Goal: Task Accomplishment & Management: Complete application form

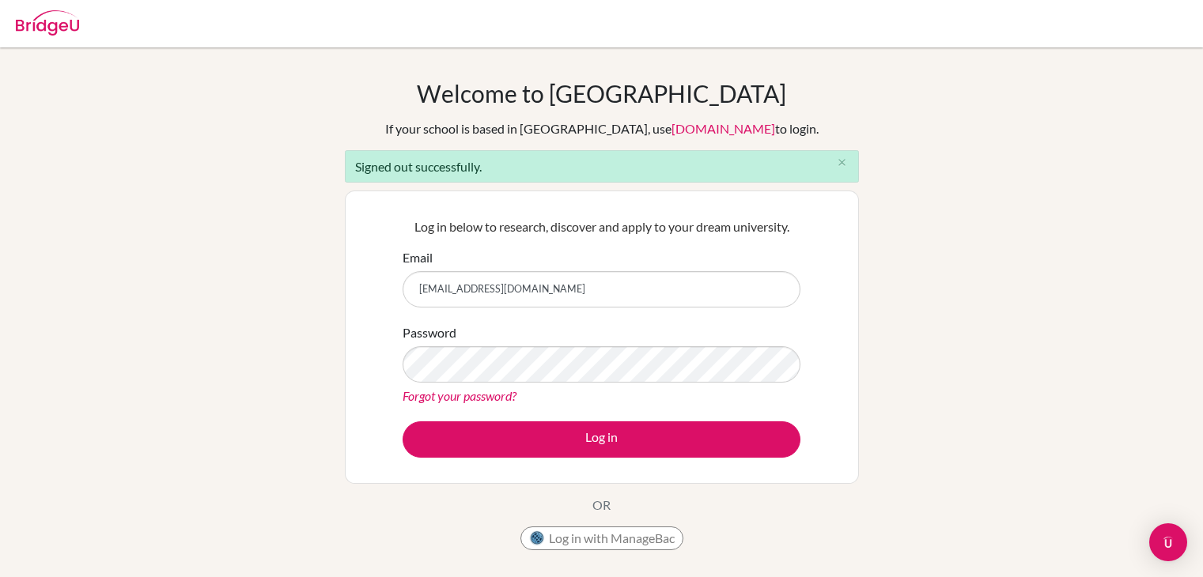
click at [536, 445] on button "Log in" at bounding box center [602, 440] width 398 height 36
click at [580, 288] on input "aduseilydia02@gmail.com" at bounding box center [602, 289] width 398 height 36
type input "lydia.adusei@icsghana.info"
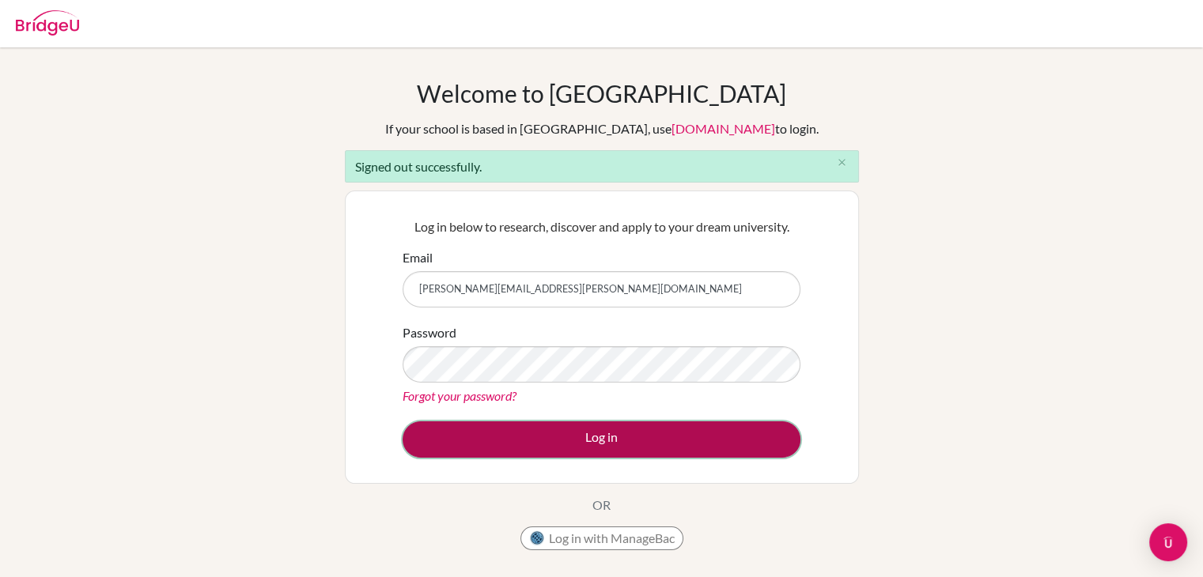
click at [533, 444] on button "Log in" at bounding box center [602, 440] width 398 height 36
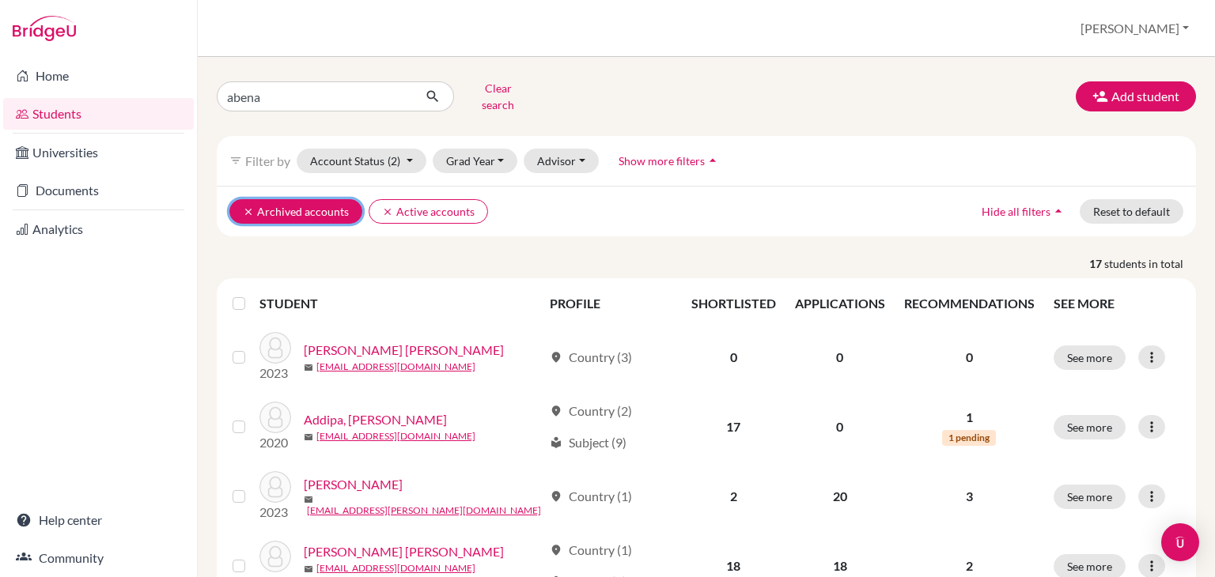
click at [239, 199] on button "clear Archived accounts" at bounding box center [295, 211] width 133 height 25
click at [243, 206] on icon "clear" at bounding box center [248, 211] width 11 height 11
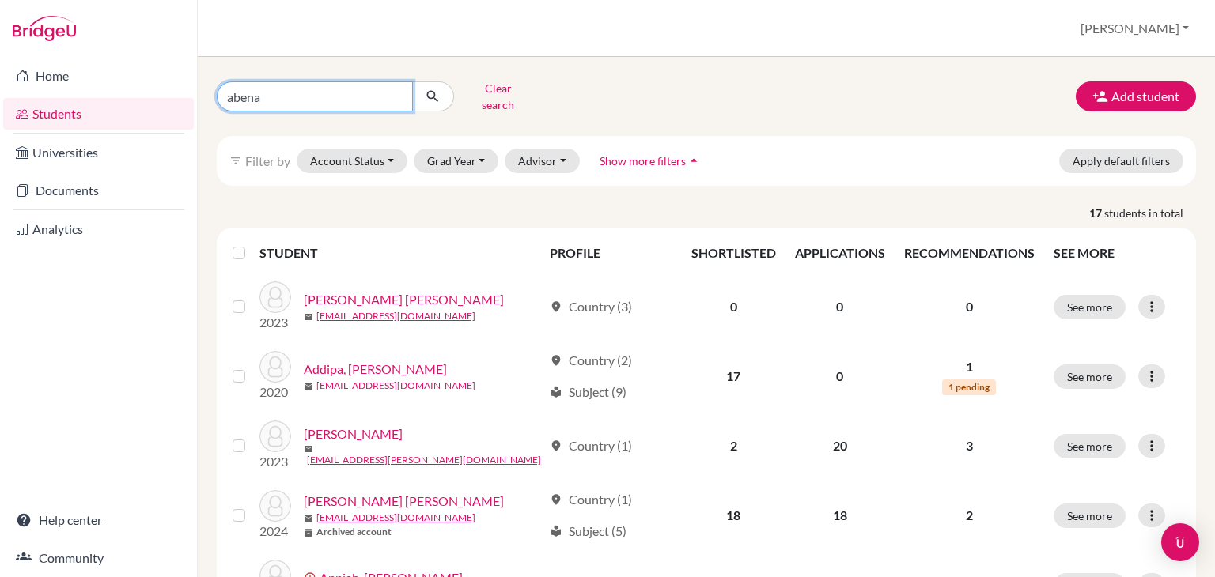
click at [395, 85] on input "abena" at bounding box center [315, 96] width 196 height 30
click at [399, 90] on input "abena" at bounding box center [315, 96] width 196 height 30
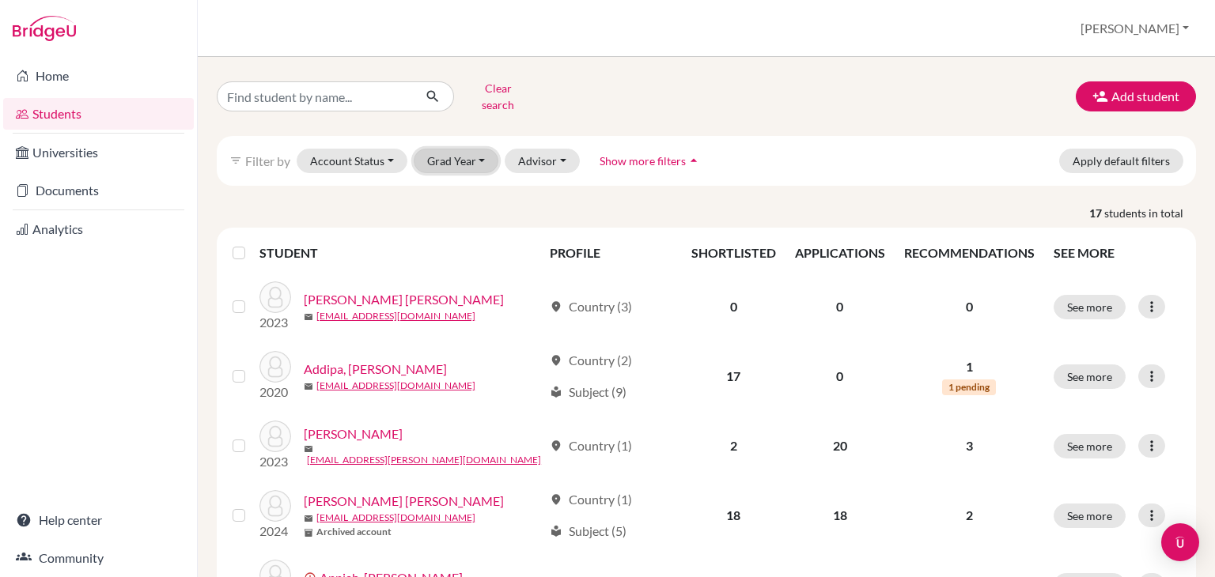
click at [465, 149] on button "Grad Year" at bounding box center [456, 161] width 85 height 25
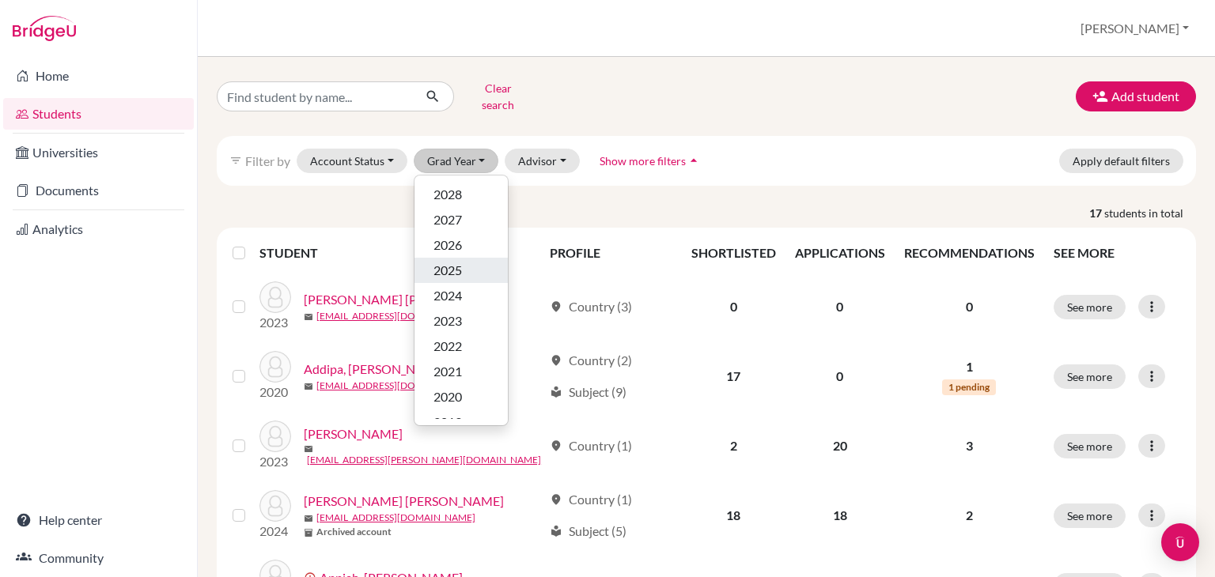
click at [445, 263] on span "2025" at bounding box center [447, 270] width 28 height 19
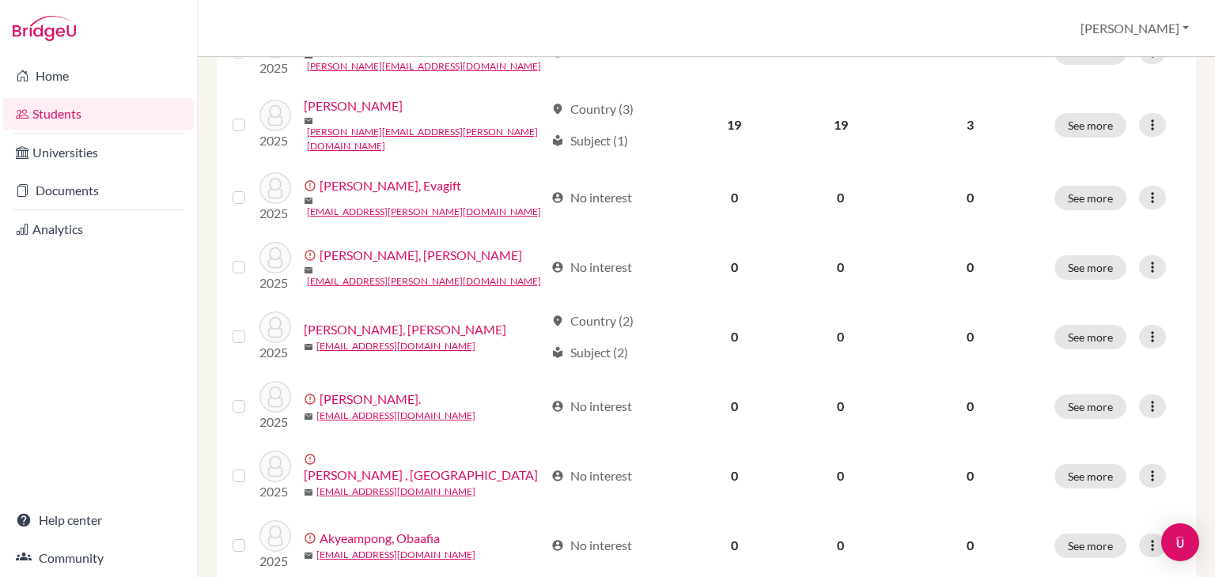
scroll to position [1230, 0]
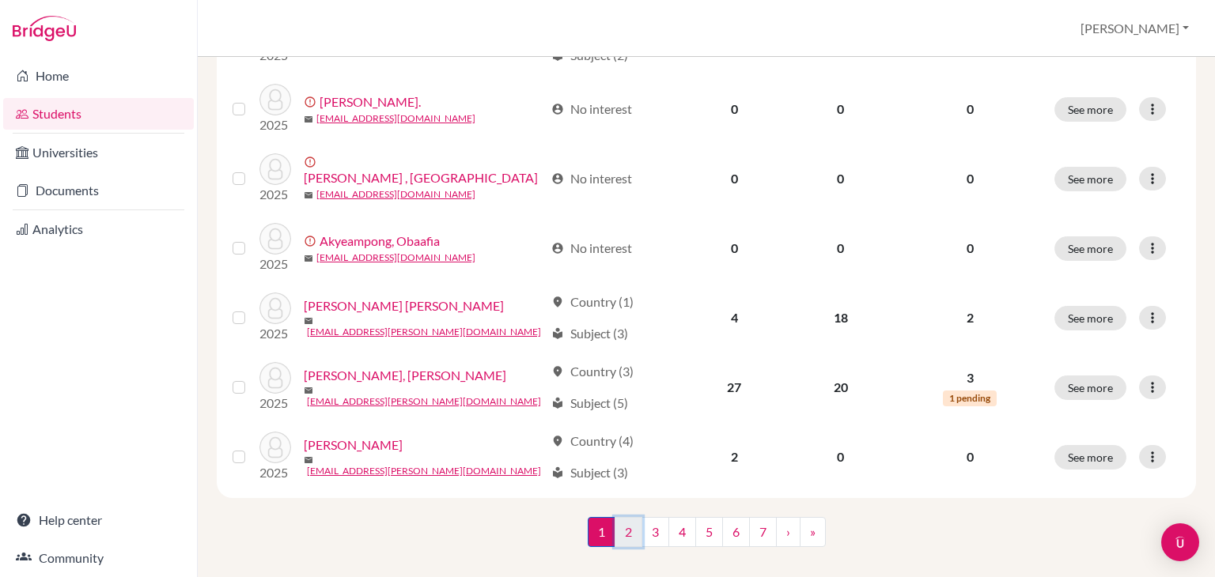
click at [620, 517] on link "2" at bounding box center [628, 532] width 28 height 30
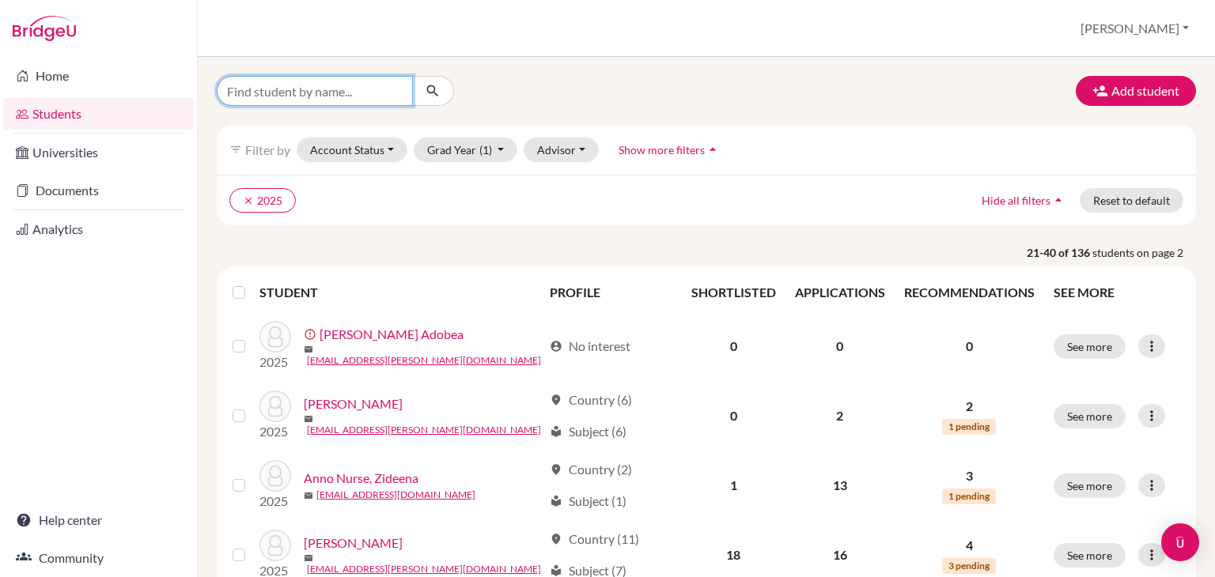
click at [285, 85] on input "Find student by name..." at bounding box center [315, 91] width 196 height 30
type input "Selasi"
click at [430, 87] on icon "submit" at bounding box center [433, 91] width 16 height 16
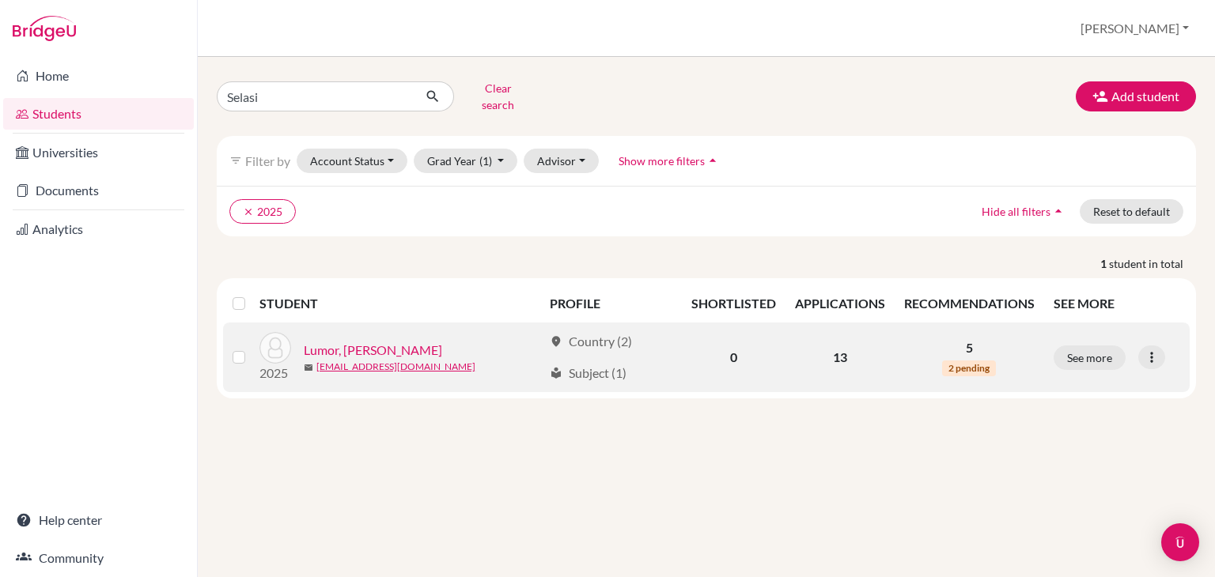
click at [369, 341] on link "Lumor, [PERSON_NAME]" at bounding box center [373, 350] width 138 height 19
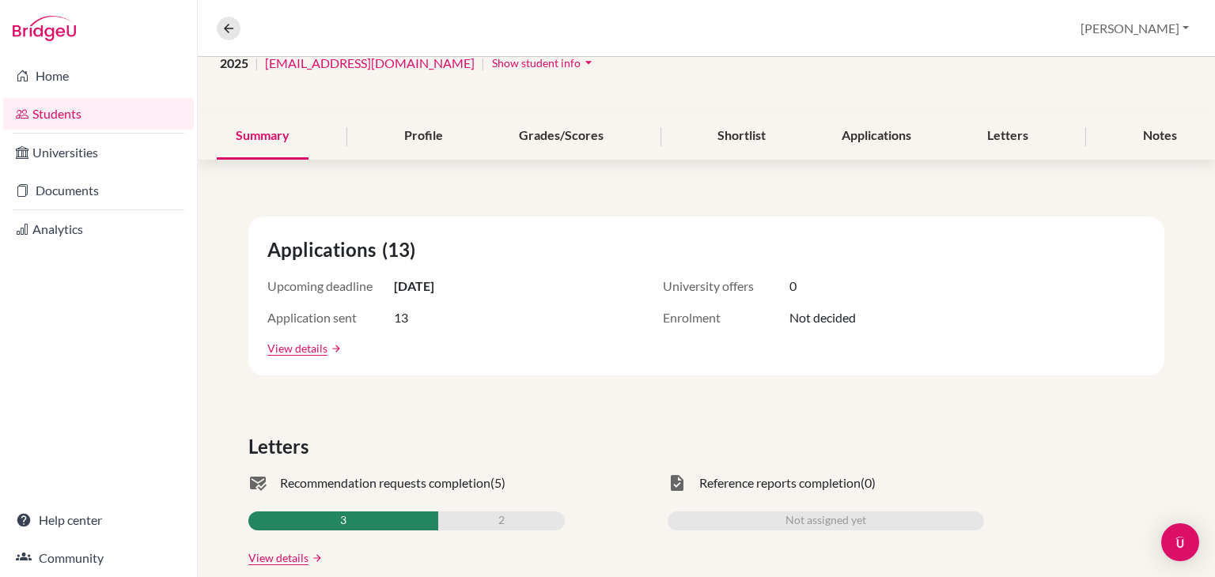
scroll to position [98, 0]
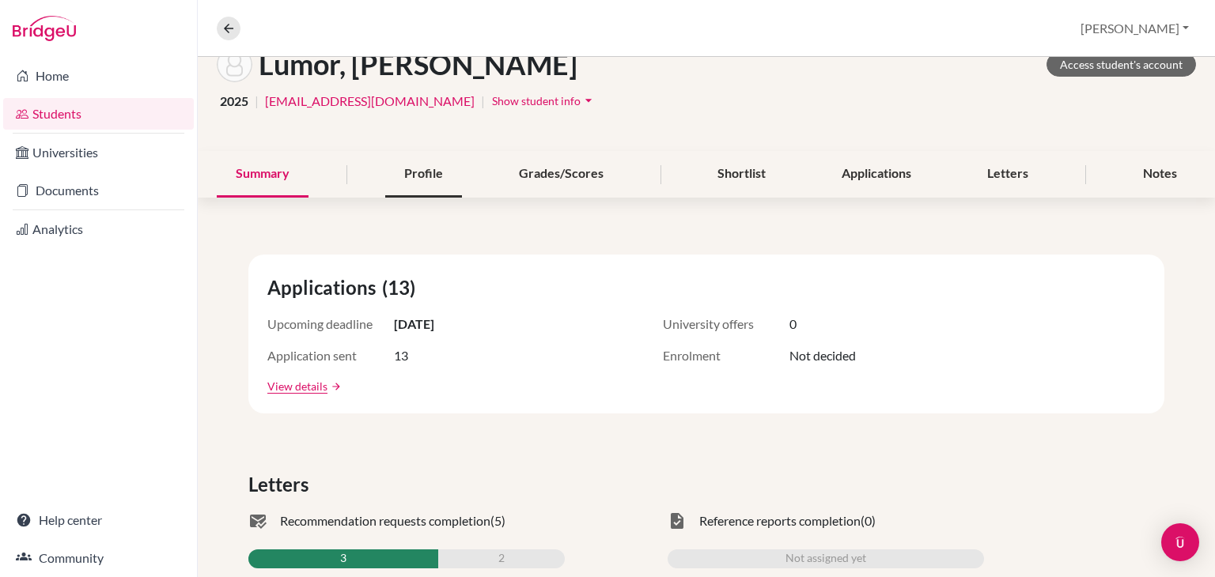
click at [402, 172] on div "Profile" at bounding box center [423, 174] width 77 height 47
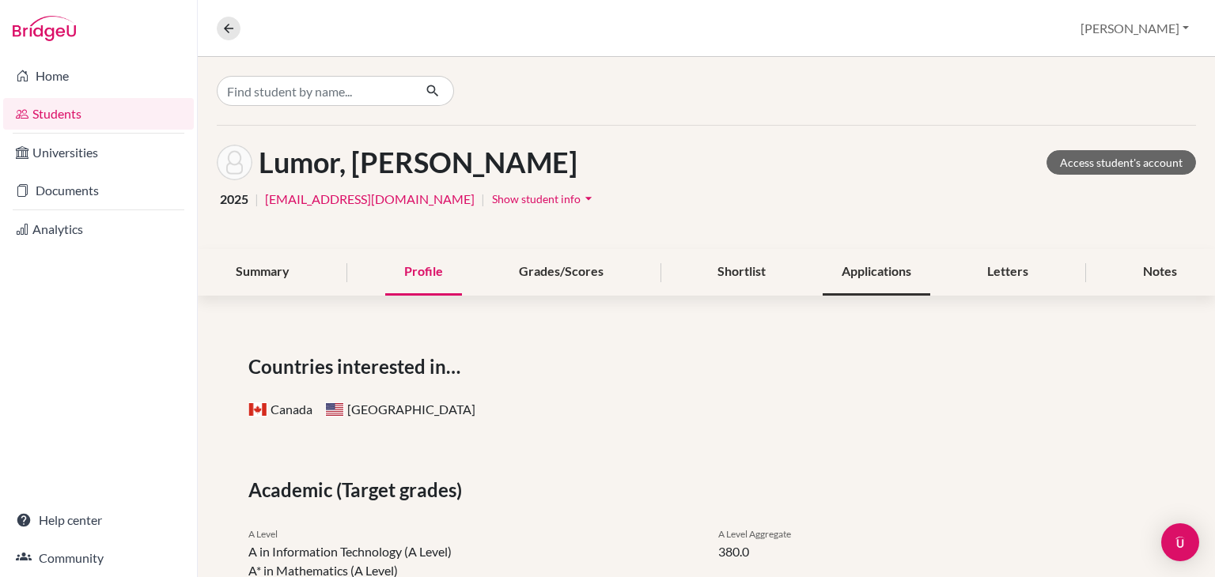
click at [889, 273] on div "Applications" at bounding box center [876, 272] width 108 height 47
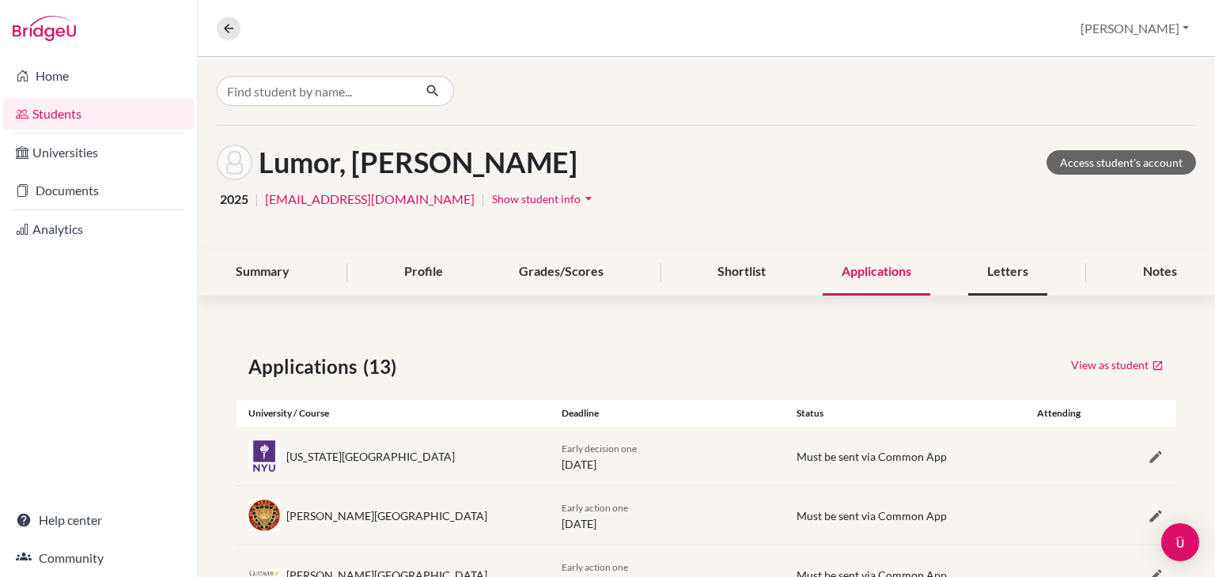
click at [1000, 261] on div "Letters" at bounding box center [1007, 272] width 79 height 47
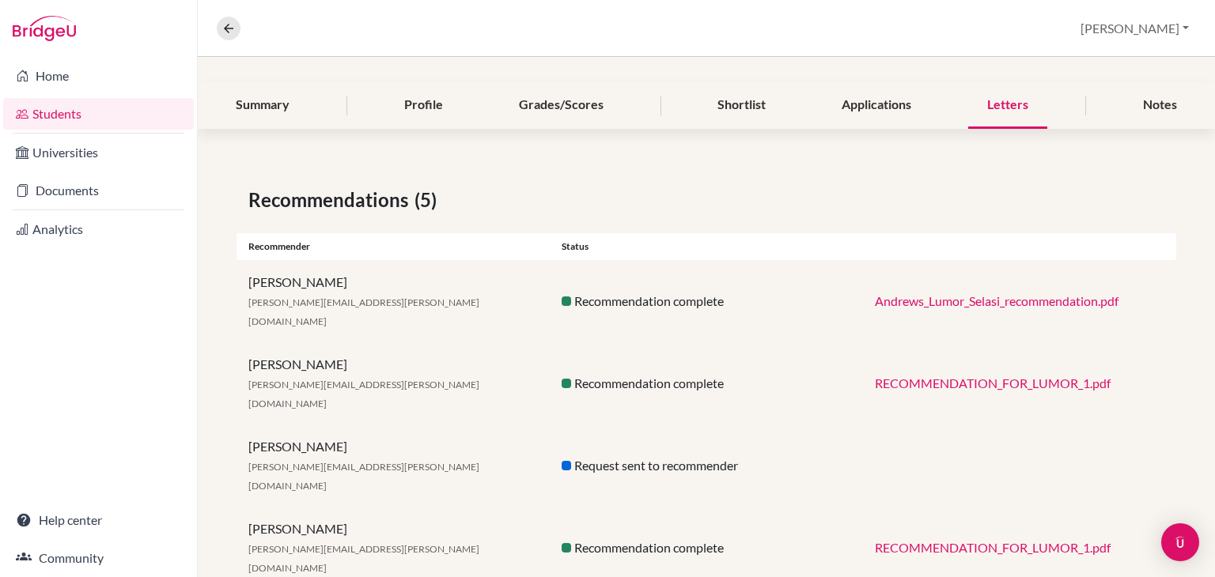
scroll to position [203, 0]
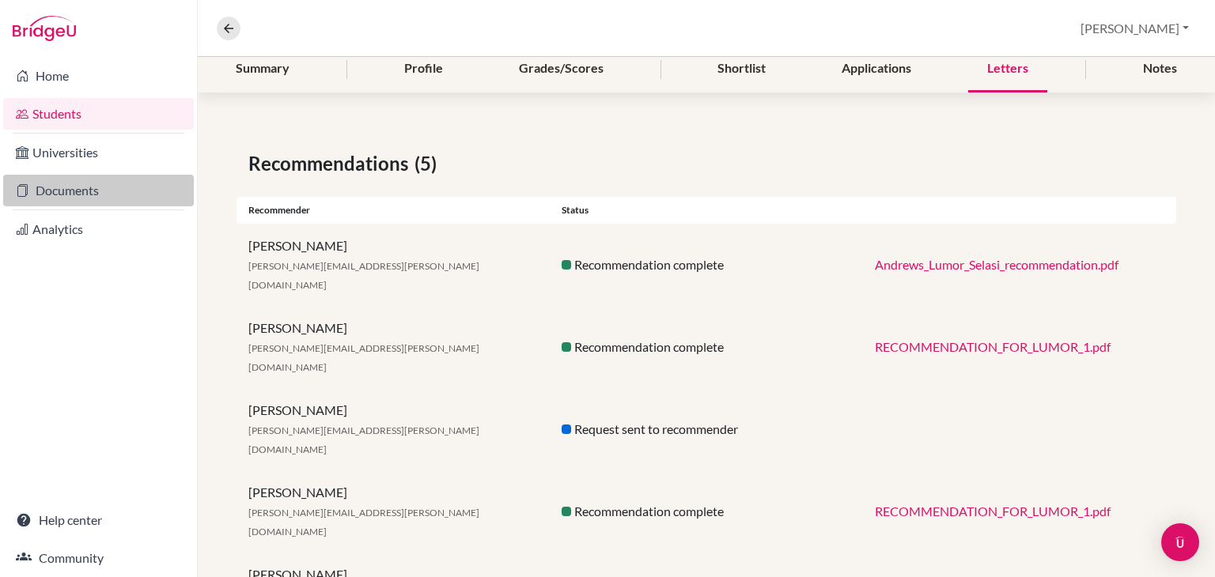
click at [85, 196] on link "Documents" at bounding box center [98, 191] width 191 height 32
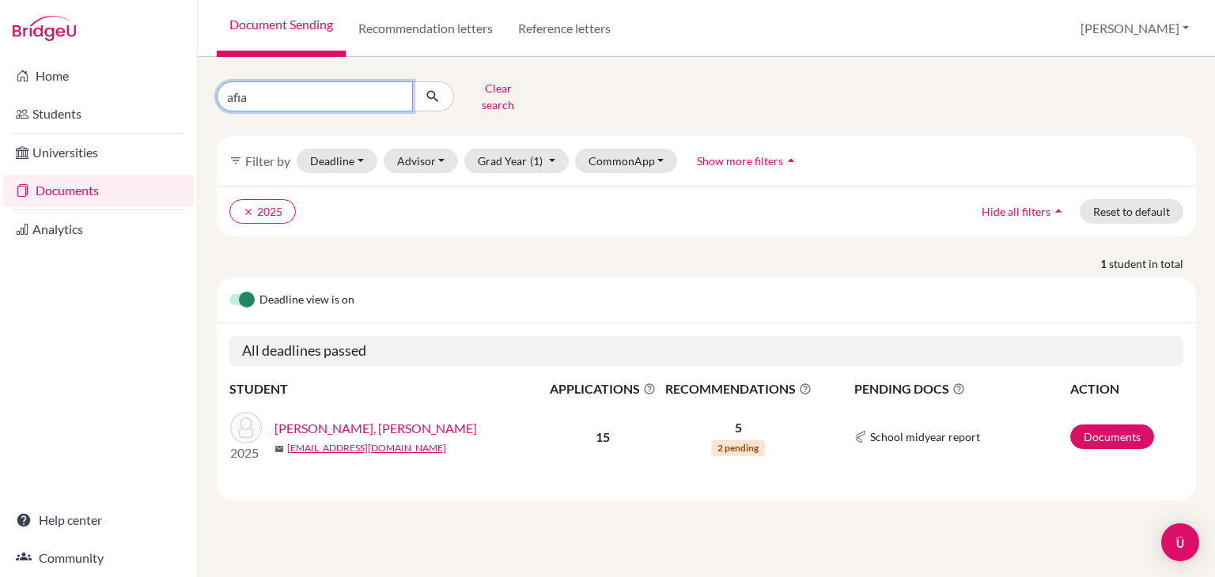
click at [392, 89] on input "afia" at bounding box center [315, 96] width 196 height 30
type input "Selasi"
click at [440, 89] on icon "submit" at bounding box center [433, 97] width 16 height 16
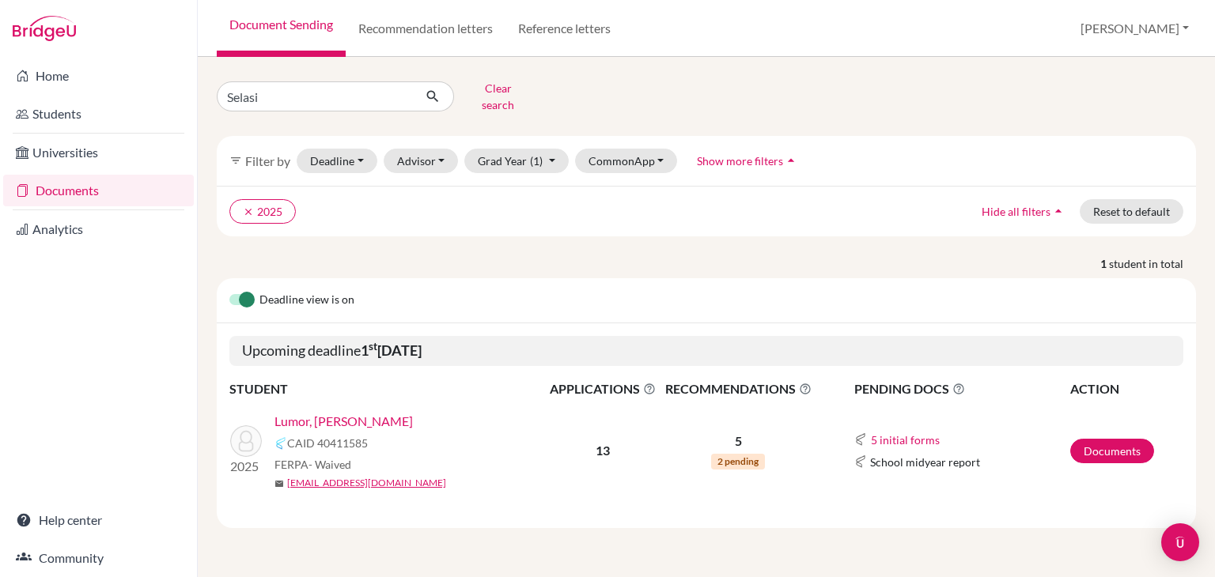
click at [338, 412] on link "Lumor, Andrews Selasi" at bounding box center [343, 421] width 138 height 19
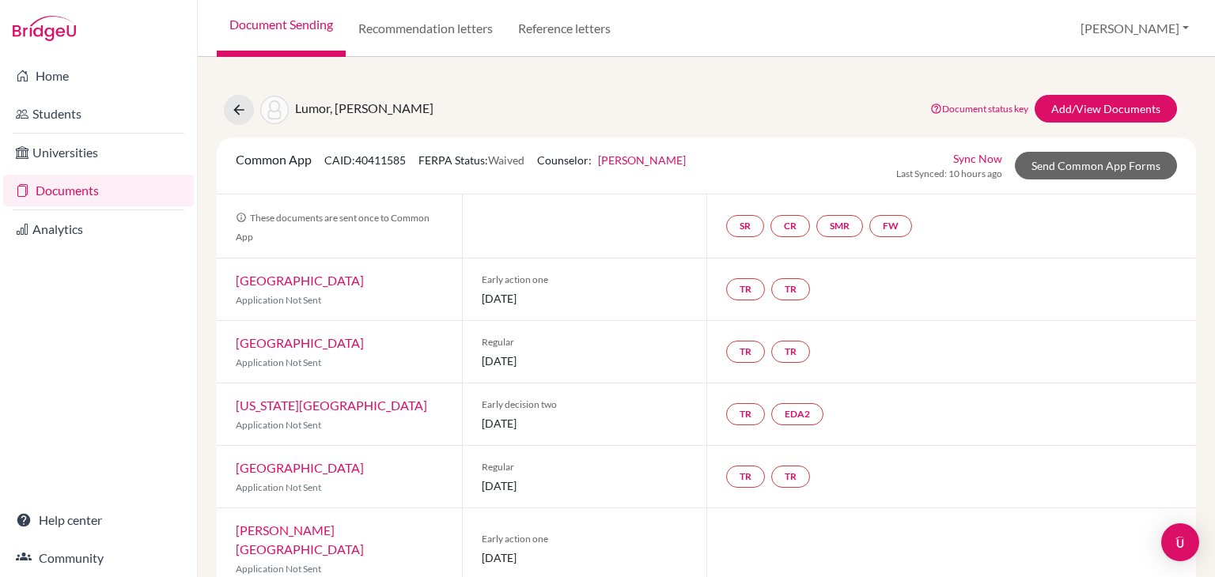
click at [971, 156] on link "Sync Now" at bounding box center [977, 158] width 49 height 17
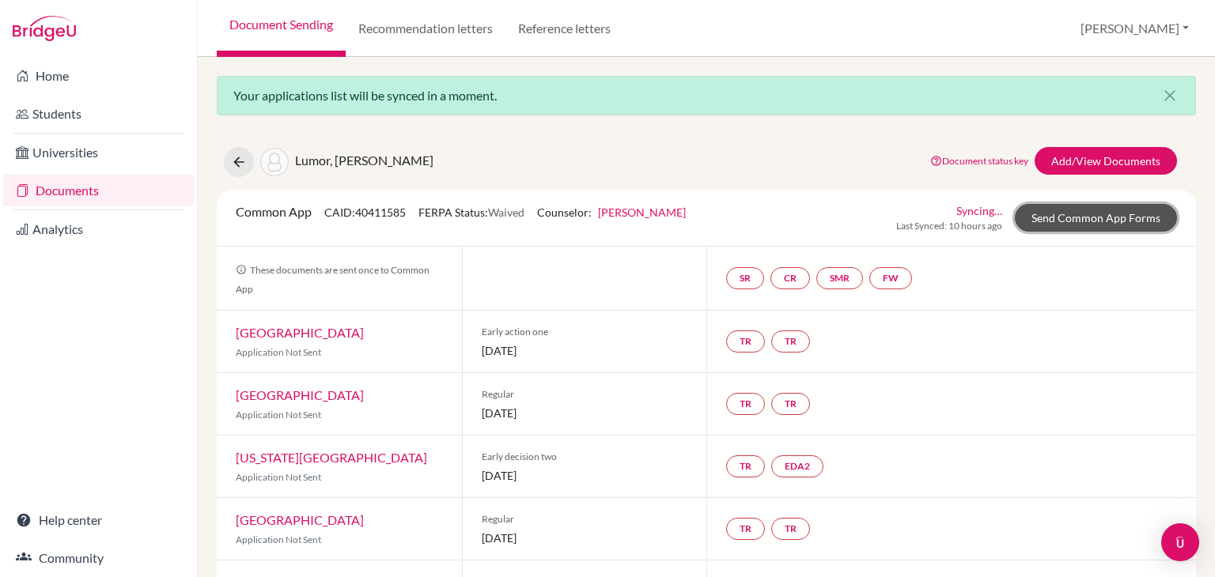
click at [1062, 217] on link "Send Common App Forms" at bounding box center [1096, 218] width 162 height 28
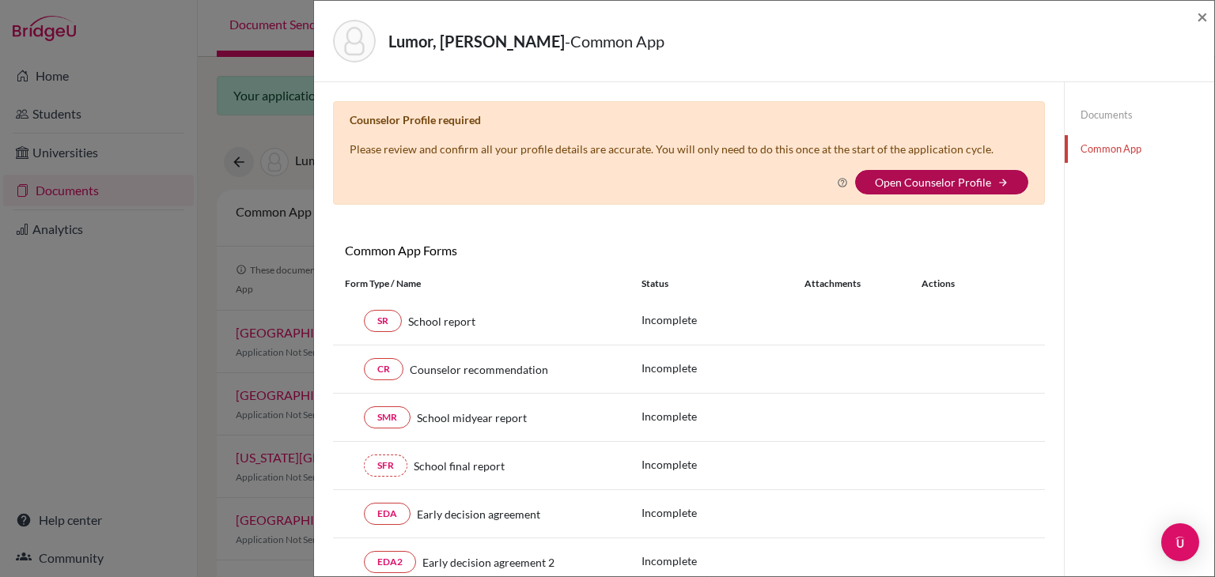
click at [933, 181] on link "Open Counselor Profile" at bounding box center [933, 182] width 116 height 13
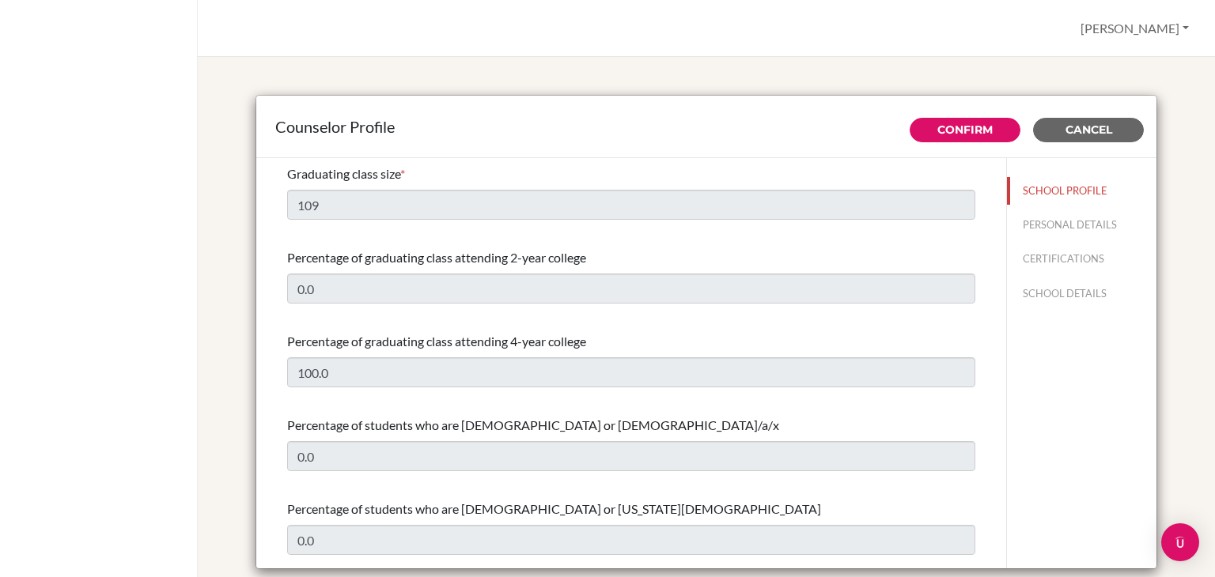
select select "1"
select select "313639"
click at [943, 133] on link "Confirm" at bounding box center [964, 130] width 55 height 14
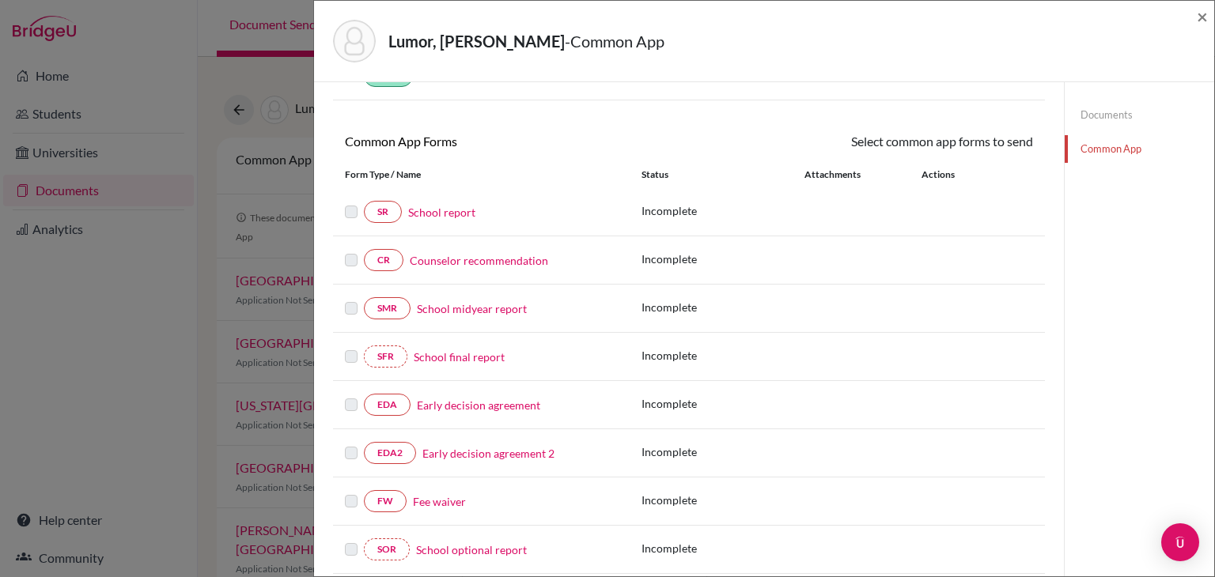
scroll to position [112, 0]
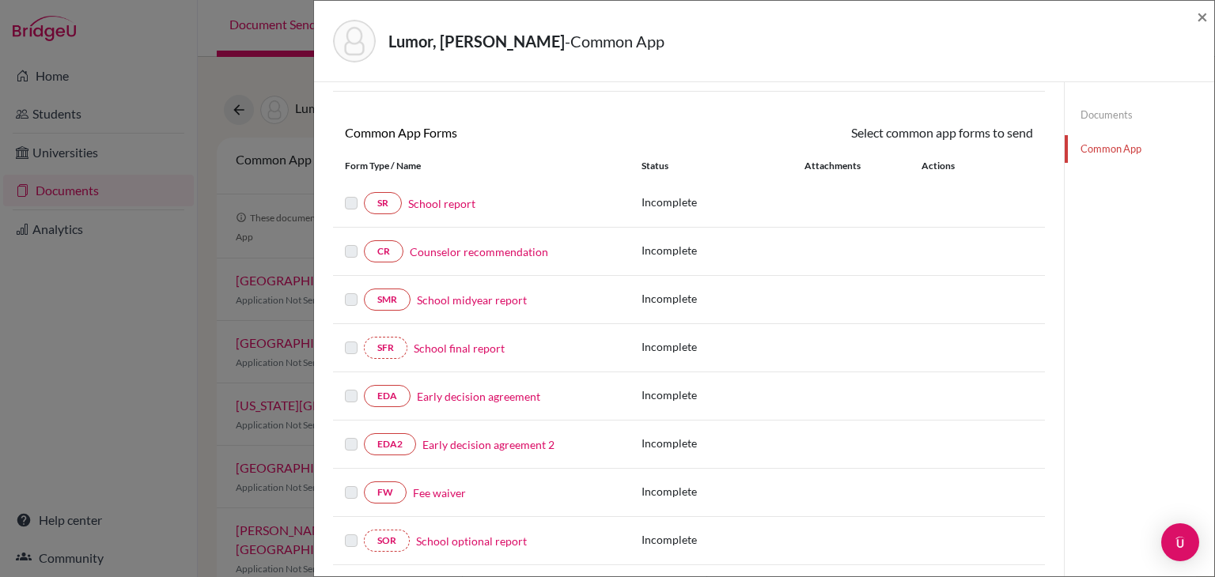
click at [455, 253] on link "Counselor recommendation" at bounding box center [479, 252] width 138 height 17
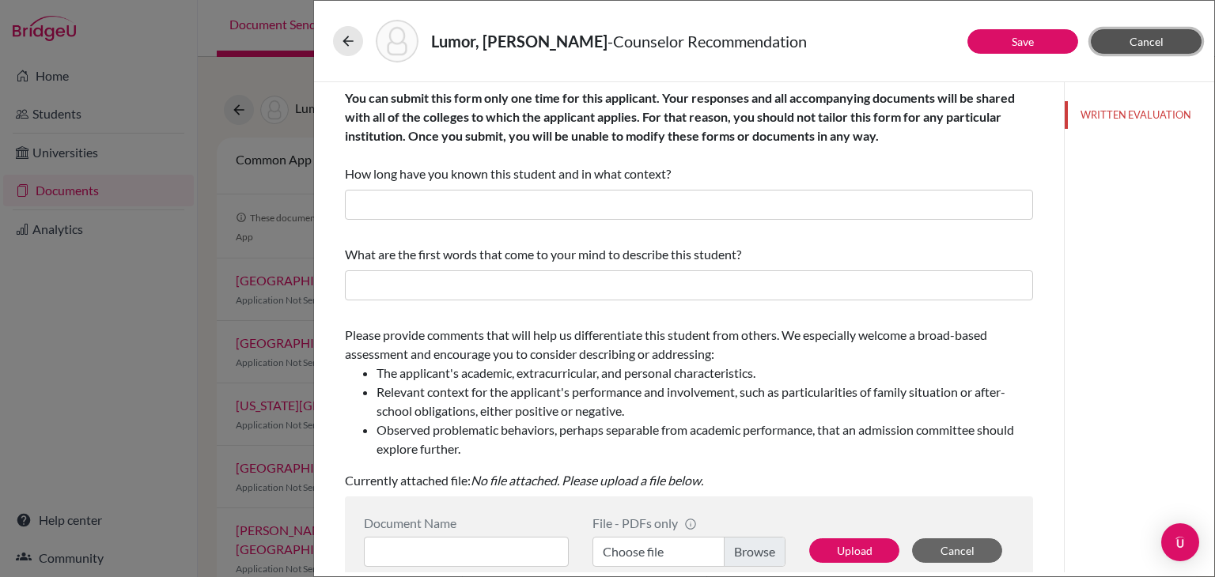
click at [1117, 34] on button "Cancel" at bounding box center [1146, 41] width 111 height 25
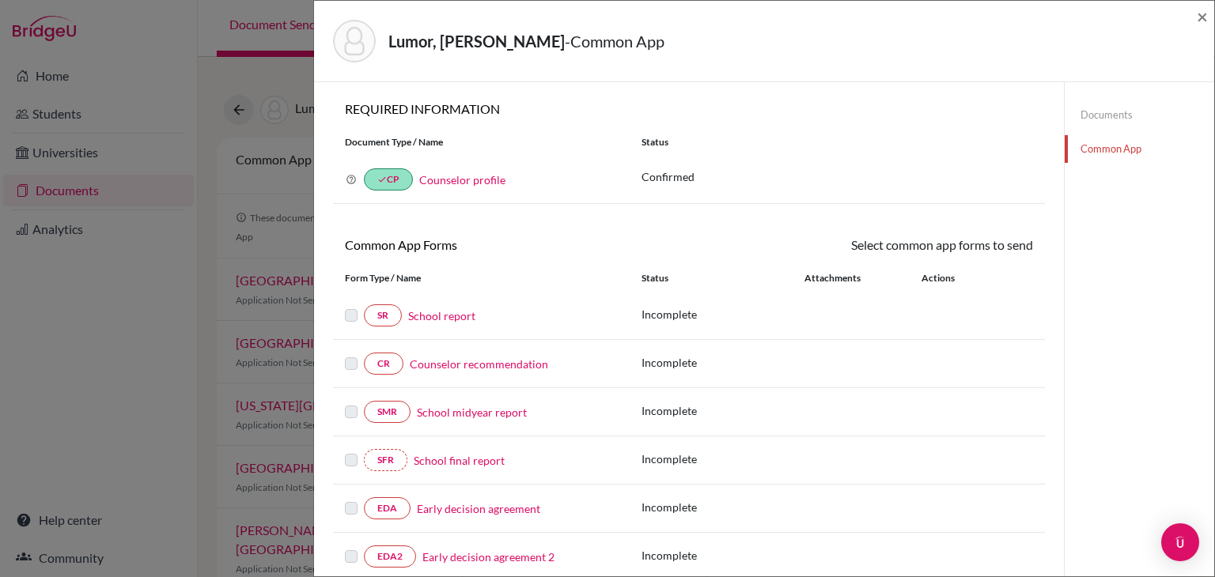
click at [459, 311] on link "School report" at bounding box center [441, 316] width 67 height 17
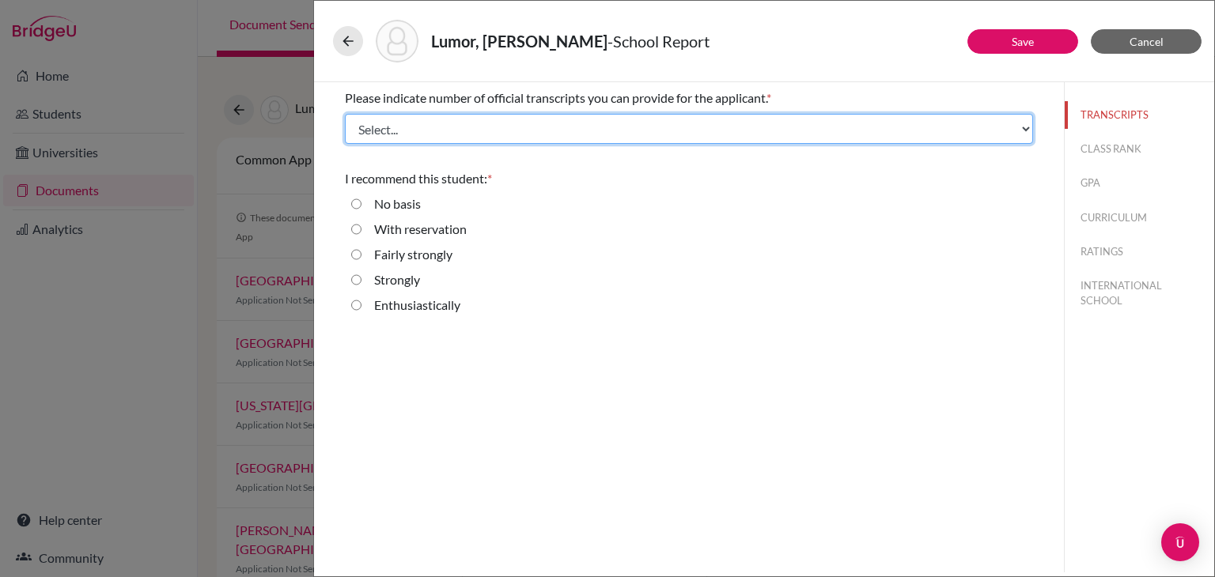
click at [399, 117] on select "Select... 1 2 3 4" at bounding box center [689, 129] width 688 height 30
select select "1"
click at [345, 114] on select "Select... 1 2 3 4" at bounding box center [689, 129] width 688 height 30
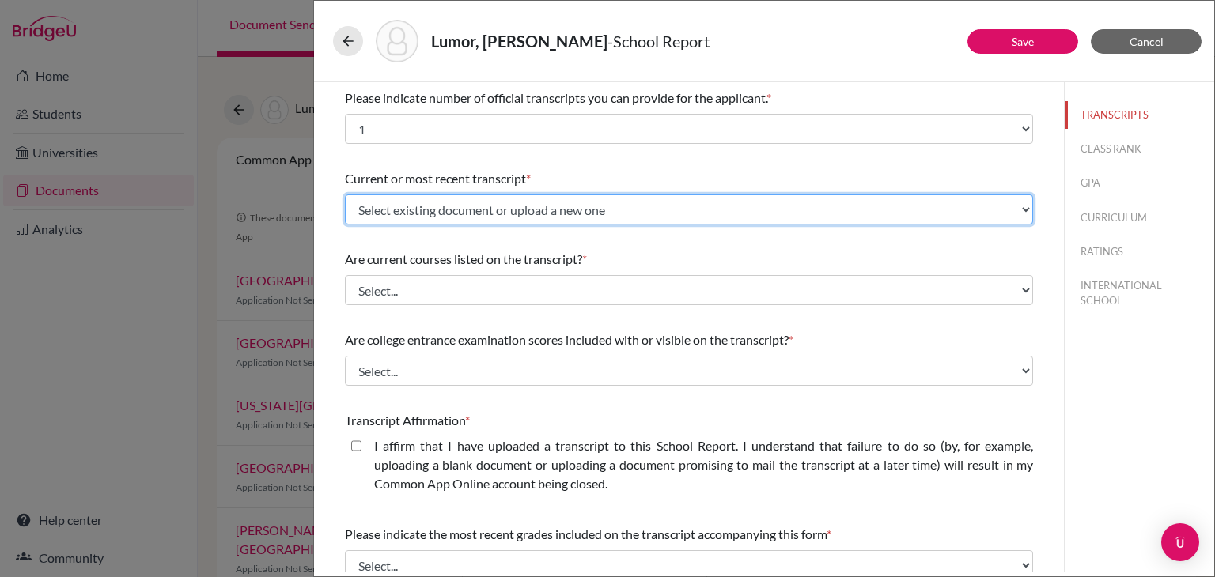
click at [387, 214] on select "Select existing document or upload a new one TRANSCRIPT IGCSE MID-YEAR TRANSCRI…" at bounding box center [689, 210] width 688 height 30
select select "607930"
click at [345, 195] on select "Select existing document or upload a new one TRANSCRIPT IGCSE MID-YEAR TRANSCRI…" at bounding box center [689, 210] width 688 height 30
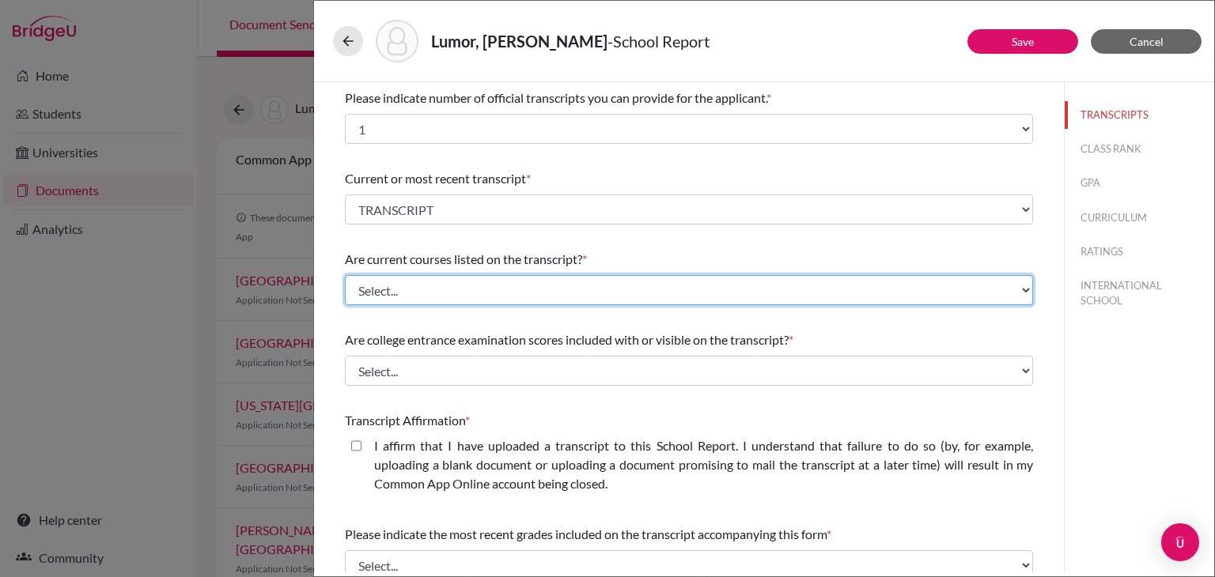
click at [376, 288] on select "Select... Yes No" at bounding box center [689, 290] width 688 height 30
select select "0"
click at [345, 275] on select "Select... Yes No" at bounding box center [689, 290] width 688 height 30
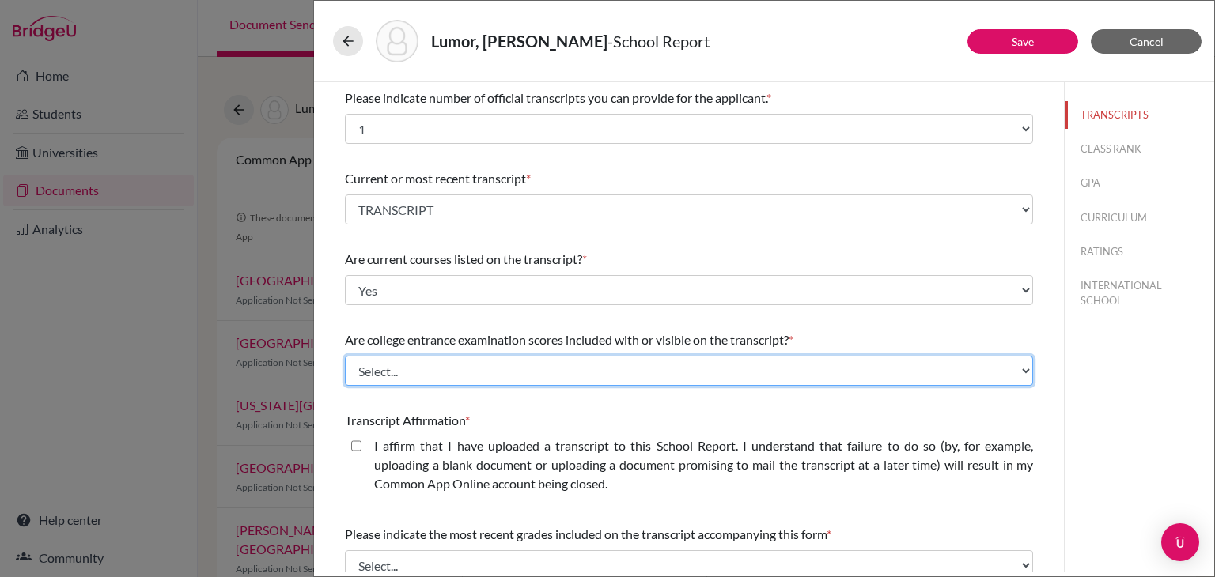
click at [382, 373] on select "Select... Yes No" at bounding box center [689, 371] width 688 height 30
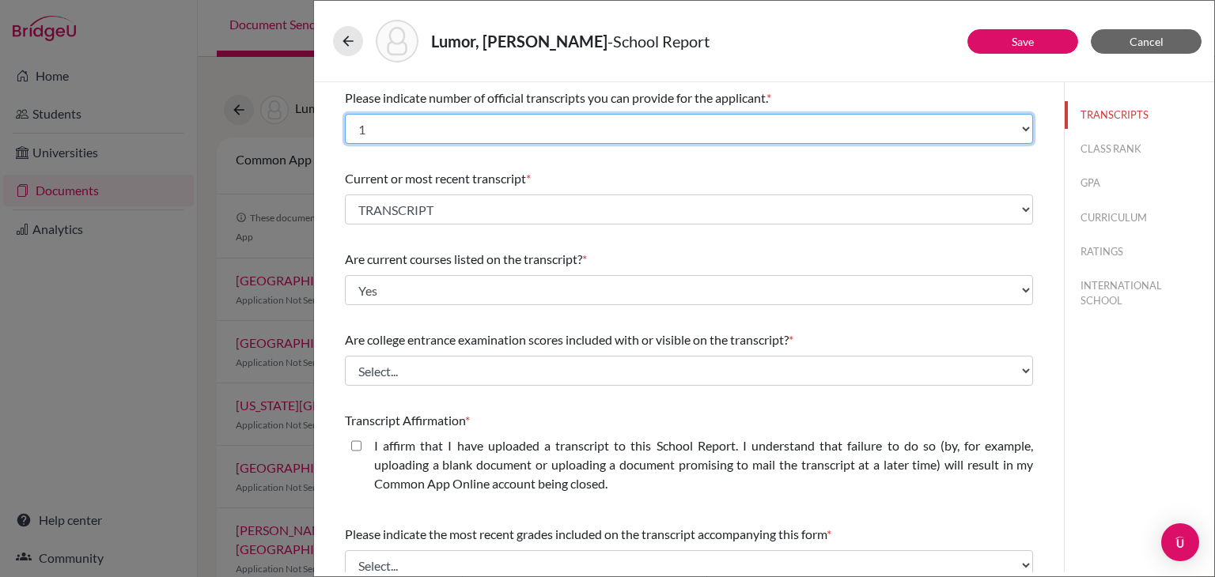
click at [440, 129] on select "Select... 1 2 3 4" at bounding box center [689, 129] width 688 height 30
select select "3"
click at [345, 114] on select "Select... 1 2 3 4" at bounding box center [689, 129] width 688 height 30
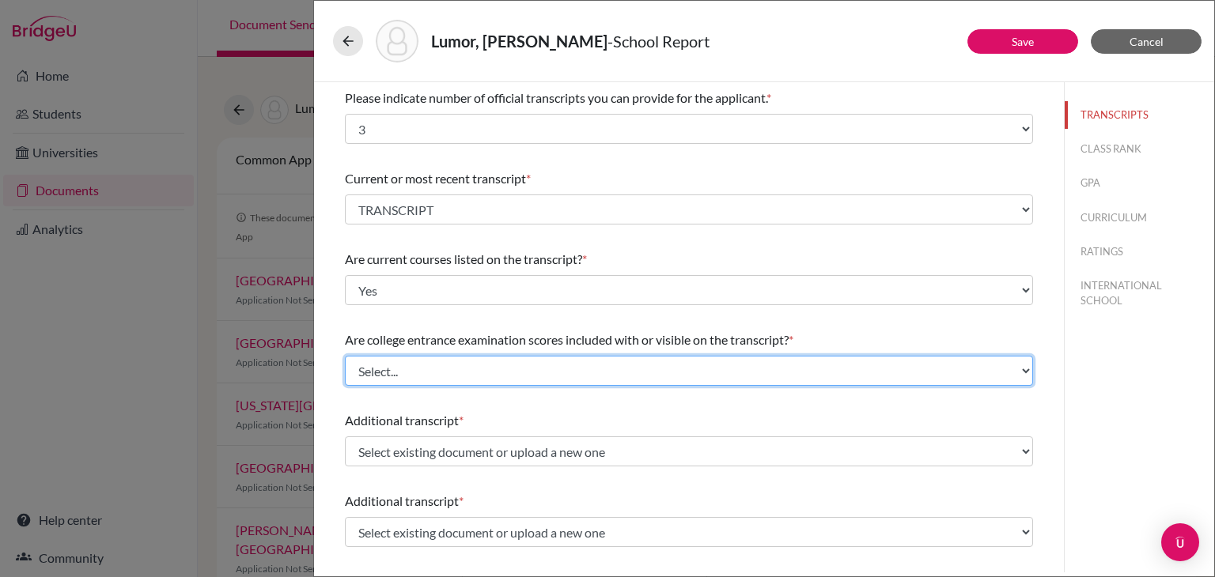
click at [415, 365] on select "Select... Yes No" at bounding box center [689, 371] width 688 height 30
select select "1"
click at [345, 356] on select "Select... Yes No" at bounding box center [689, 371] width 688 height 30
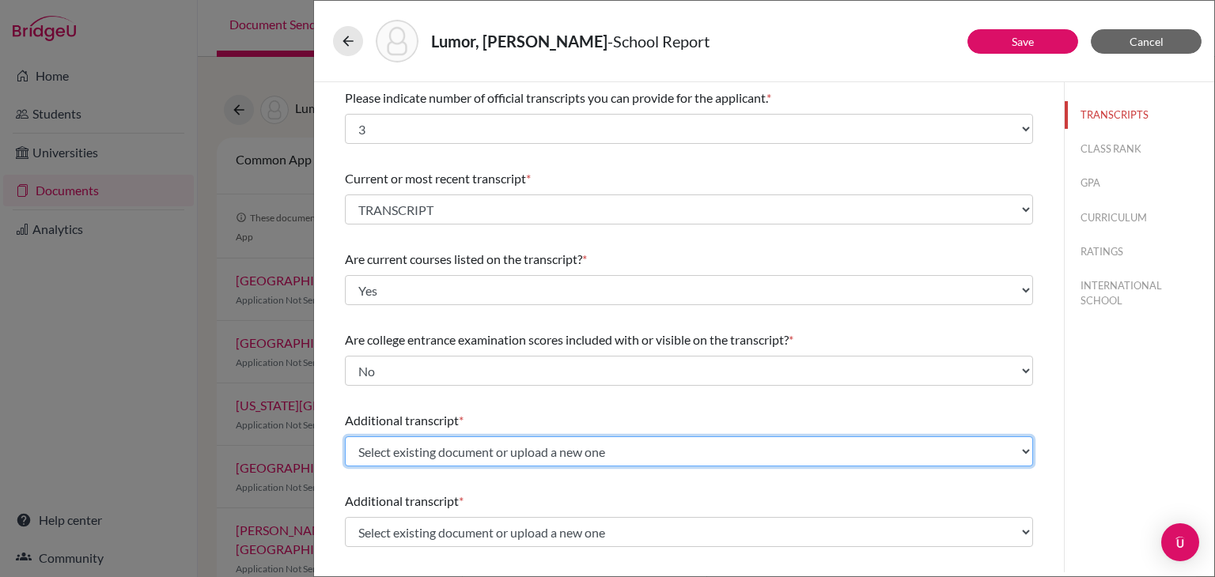
click at [392, 448] on select "Select existing document or upload a new one TRANSCRIPT IGCSE MID-YEAR TRANSCRI…" at bounding box center [689, 452] width 688 height 30
select select "649680"
click at [345, 437] on select "Select existing document or upload a new one TRANSCRIPT IGCSE MID-YEAR TRANSCRI…" at bounding box center [689, 452] width 688 height 30
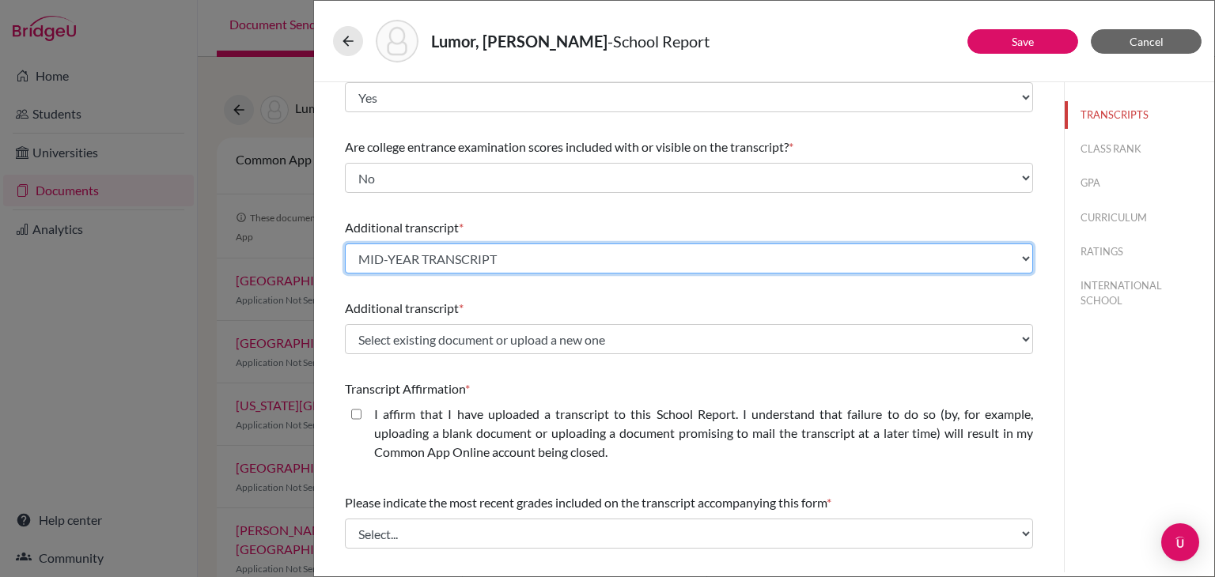
scroll to position [198, 0]
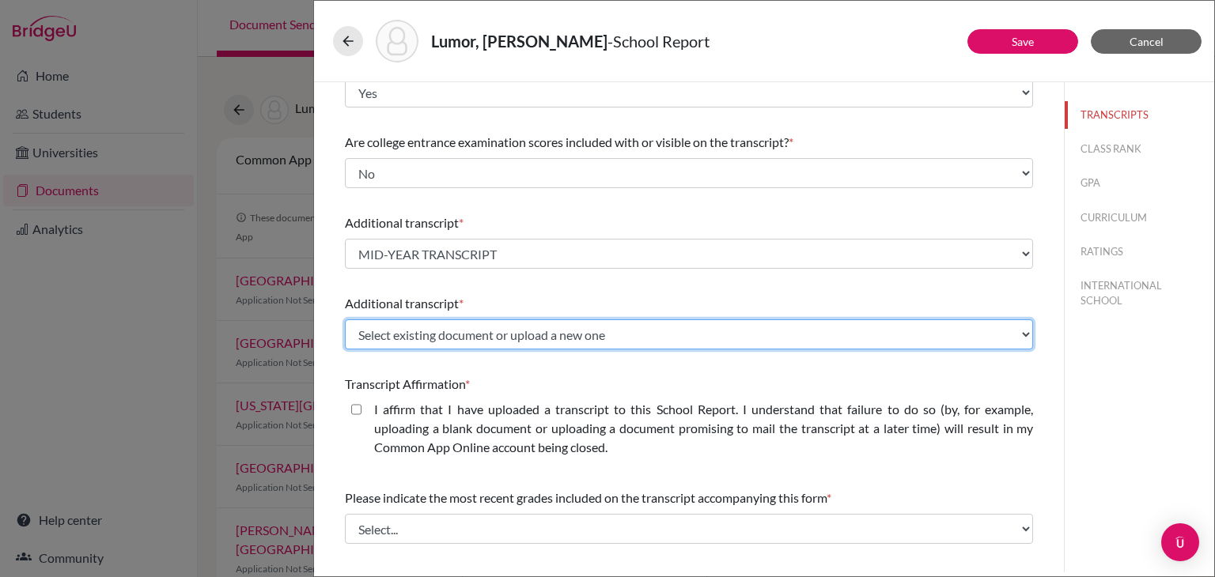
click at [549, 337] on select "Select existing document or upload a new one TRANSCRIPT IGCSE MID-YEAR TRANSCRI…" at bounding box center [689, 334] width 688 height 30
select select "607935"
click at [345, 319] on select "Select existing document or upload a new one TRANSCRIPT IGCSE MID-YEAR TRANSCRI…" at bounding box center [689, 334] width 688 height 30
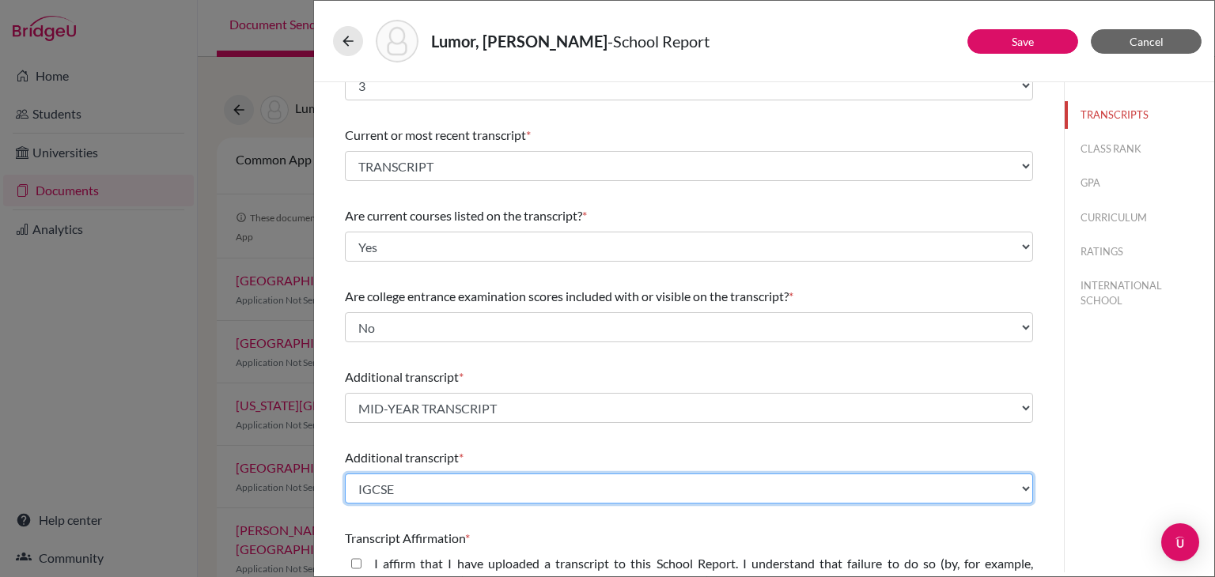
scroll to position [0, 0]
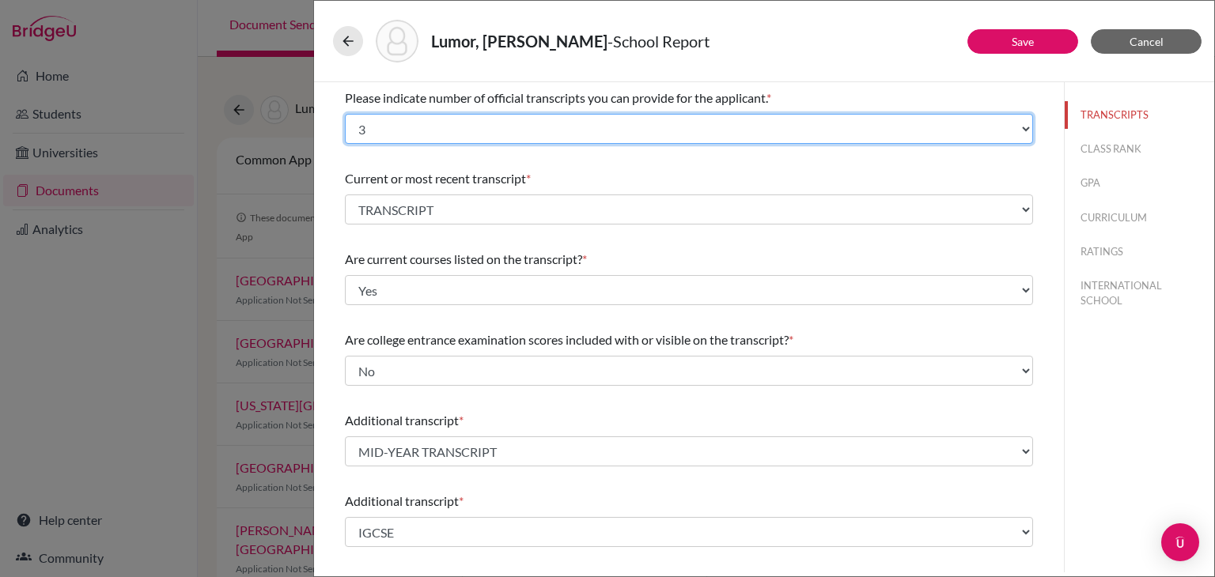
click at [512, 134] on select "Select... 1 2 3 4" at bounding box center [689, 129] width 688 height 30
select select "4"
click at [345, 114] on select "Select... 1 2 3 4" at bounding box center [689, 129] width 688 height 30
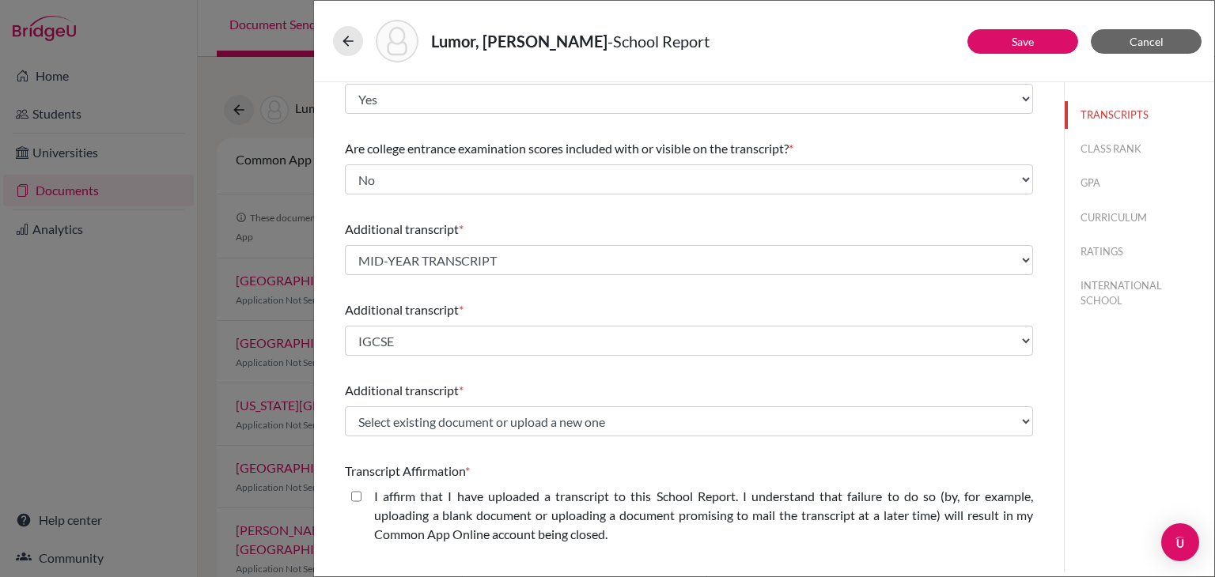
scroll to position [193, 0]
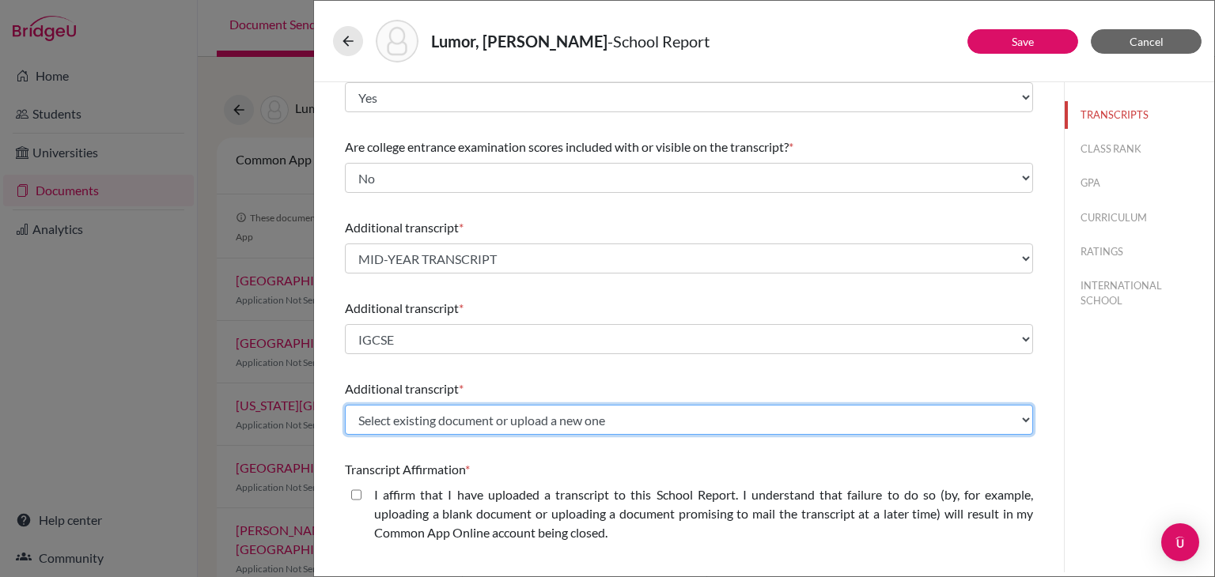
click at [587, 422] on select "Select existing document or upload a new one TRANSCRIPT IGCSE MID-YEAR TRANSCRI…" at bounding box center [689, 420] width 688 height 30
select select "Upload New File"
click at [345, 405] on select "Select existing document or upload a new one TRANSCRIPT IGCSE MID-YEAR TRANSCRI…" at bounding box center [689, 420] width 688 height 30
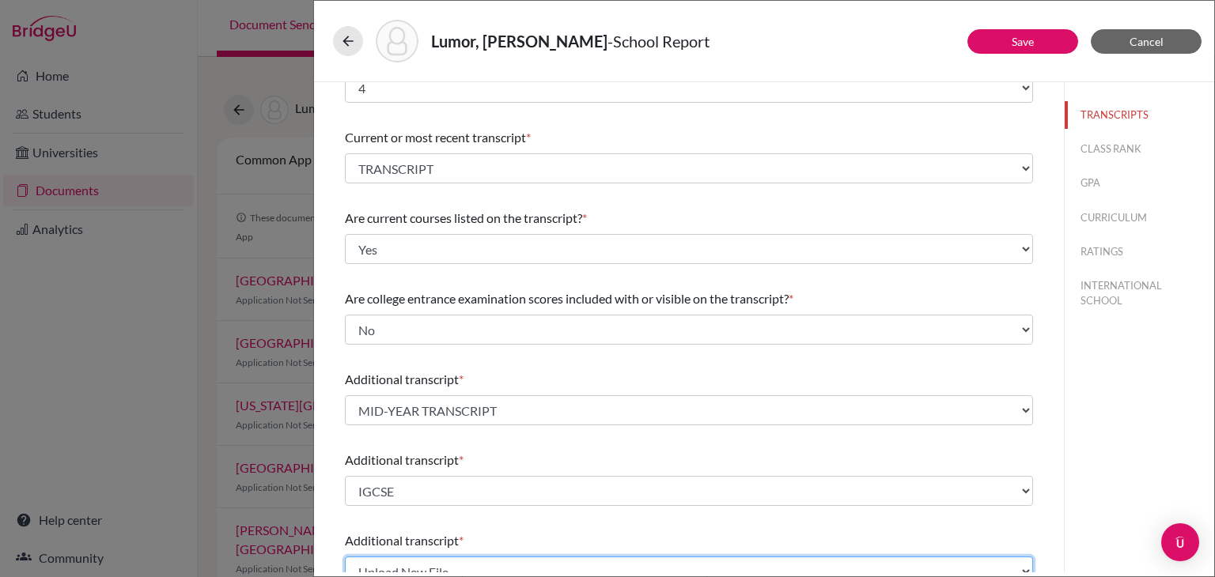
scroll to position [0, 0]
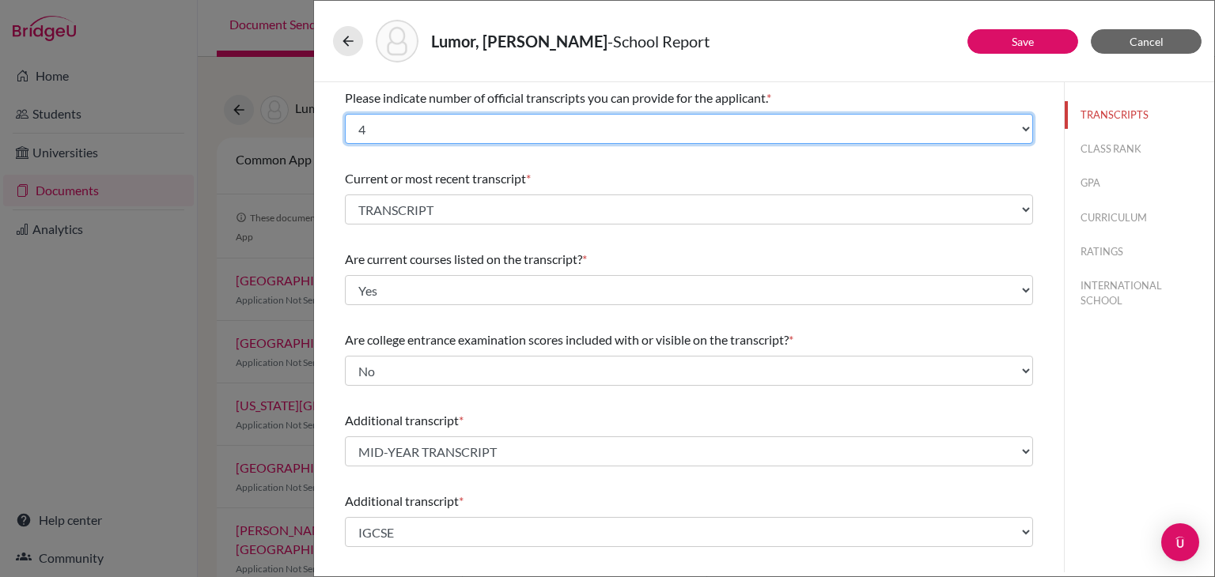
click at [458, 127] on select "Select... 1 2 3 4" at bounding box center [689, 129] width 688 height 30
select select "2"
click at [345, 114] on select "Select... 1 2 3 4" at bounding box center [689, 129] width 688 height 30
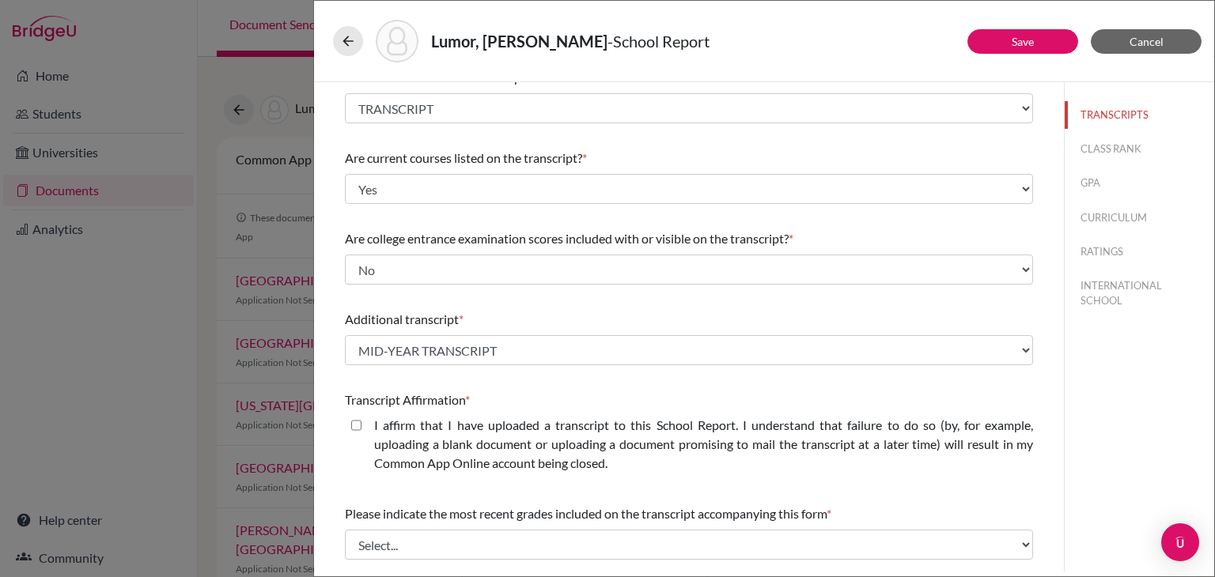
scroll to position [103, 0]
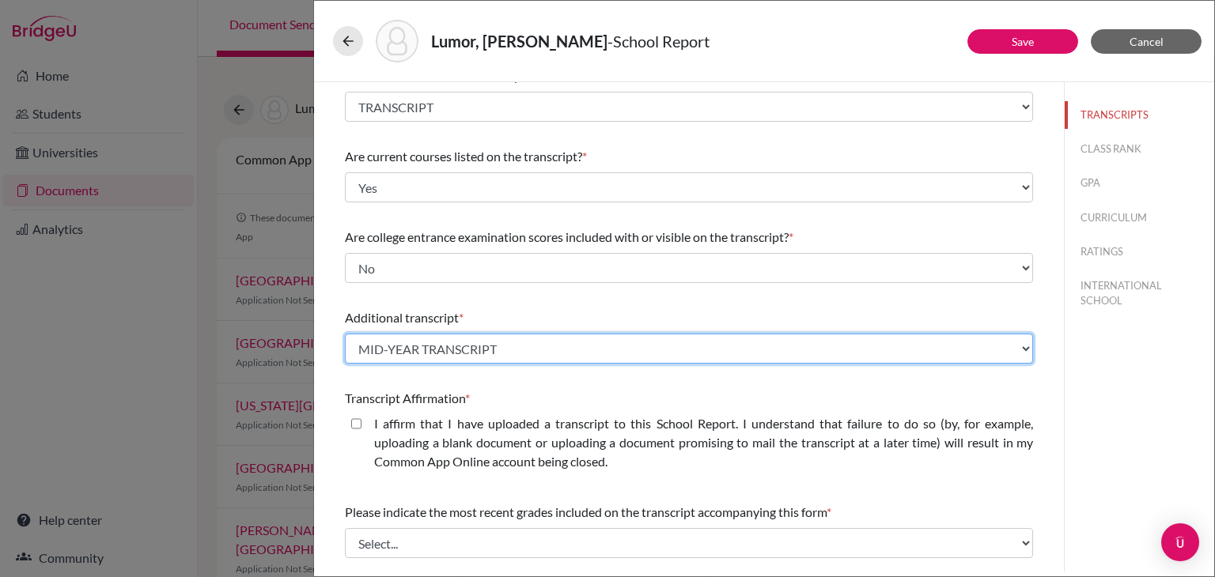
click at [435, 345] on select "Select existing document or upload a new one TRANSCRIPT IGCSE MID-YEAR TRANSCRI…" at bounding box center [689, 349] width 688 height 30
select select "607935"
click at [345, 334] on select "Select existing document or upload a new one TRANSCRIPT IGCSE MID-YEAR TRANSCRI…" at bounding box center [689, 349] width 688 height 30
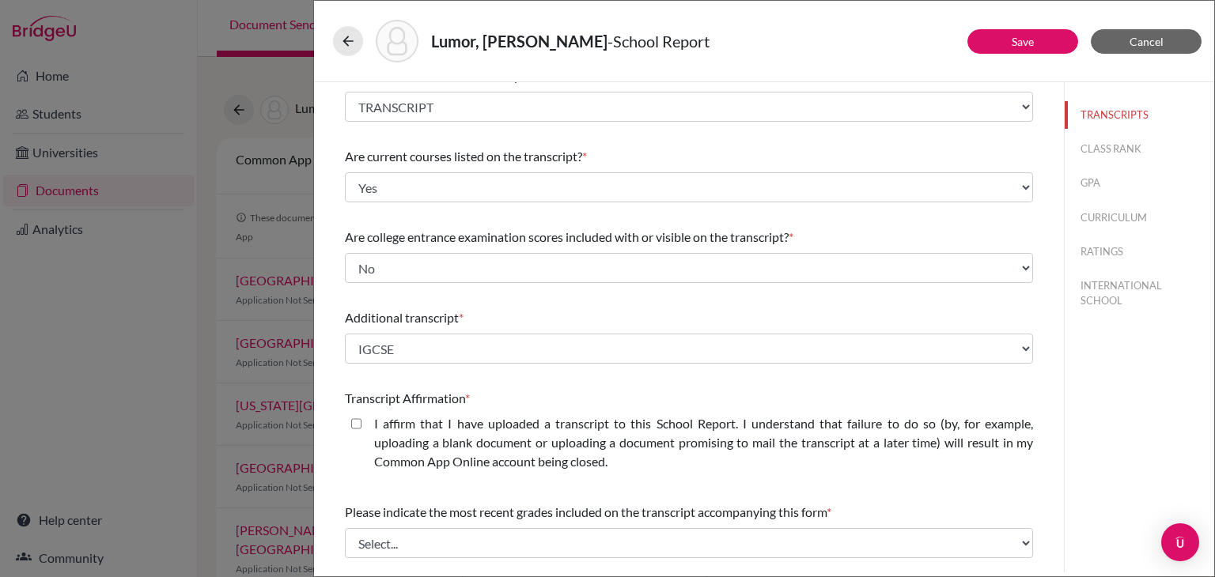
click at [357, 427] on closed\ "I affirm that I have uploaded a transcript to this School Report. I understand …" at bounding box center [356, 423] width 10 height 19
checkbox closed\ "true"
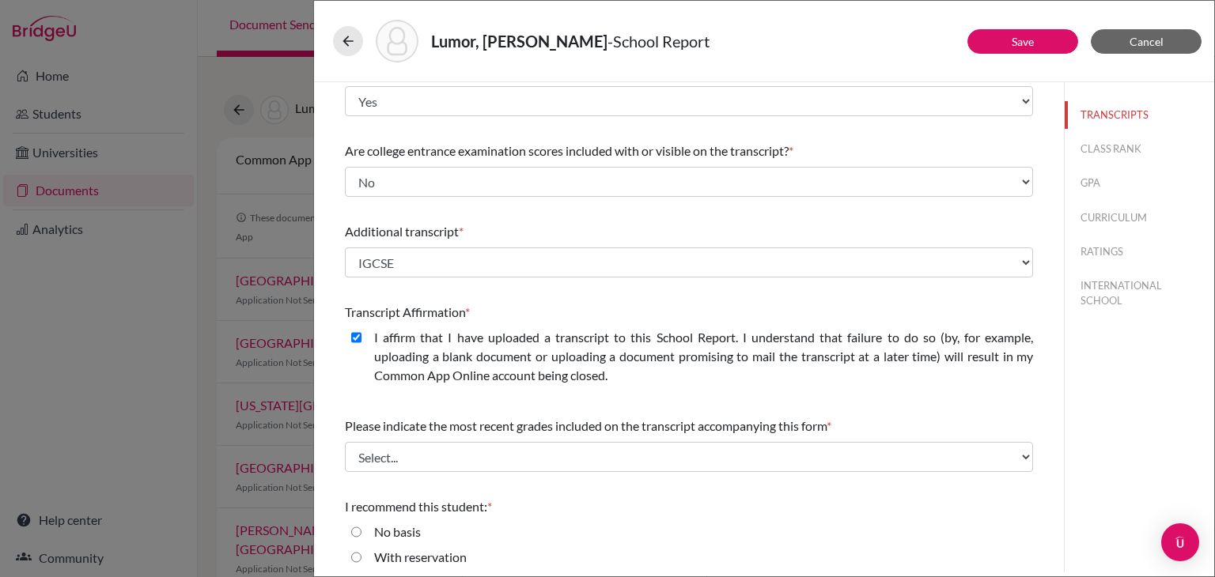
scroll to position [198, 0]
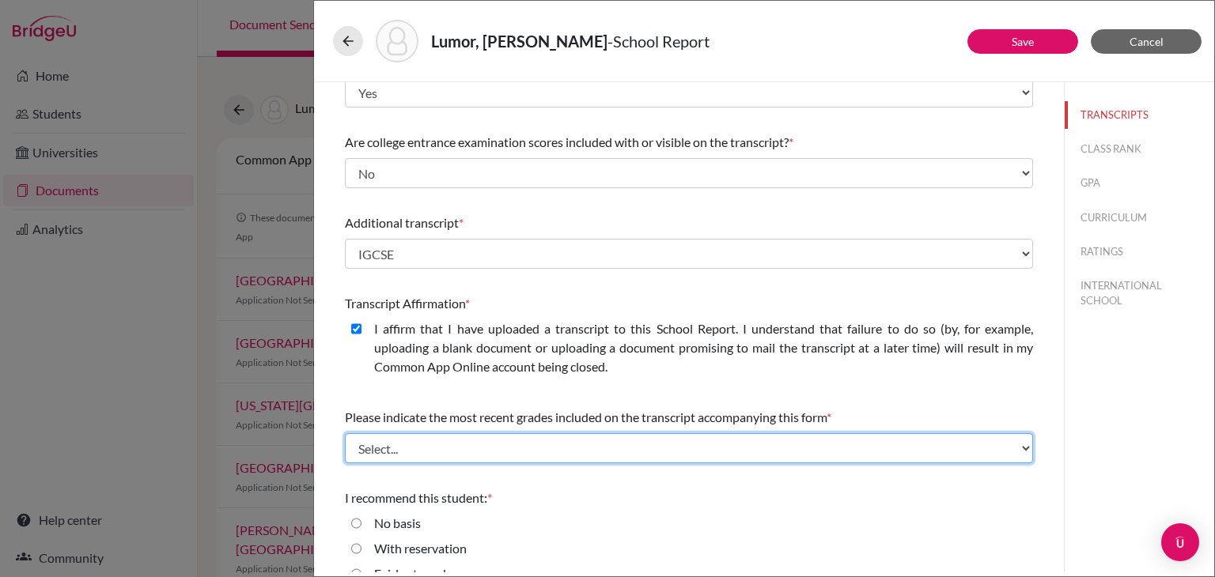
click at [449, 453] on select "Select... Final junior year grades 1st Quarter senior year grades 2nd Quarter/1…" at bounding box center [689, 448] width 688 height 30
click at [345, 433] on select "Select... Final junior year grades 1st Quarter senior year grades 2nd Quarter/1…" at bounding box center [689, 448] width 688 height 30
click at [465, 441] on select "Select... Final junior year grades 1st Quarter senior year grades 2nd Quarter/1…" at bounding box center [689, 448] width 688 height 30
select select "0"
click at [345, 433] on select "Select... Final junior year grades 1st Quarter senior year grades 2nd Quarter/1…" at bounding box center [689, 448] width 688 height 30
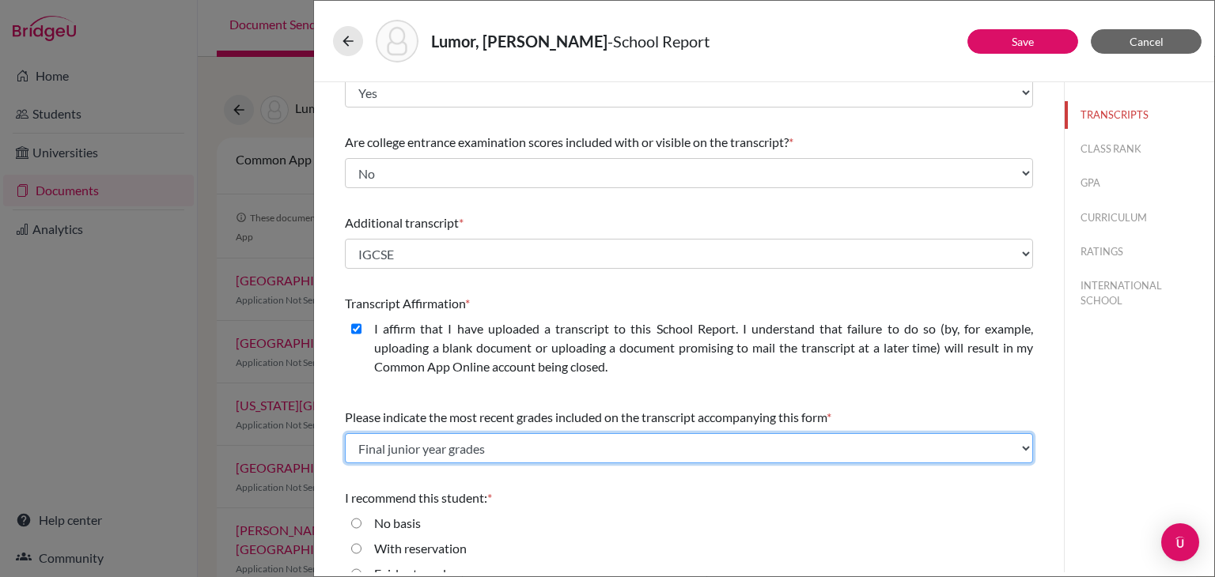
scroll to position [272, 0]
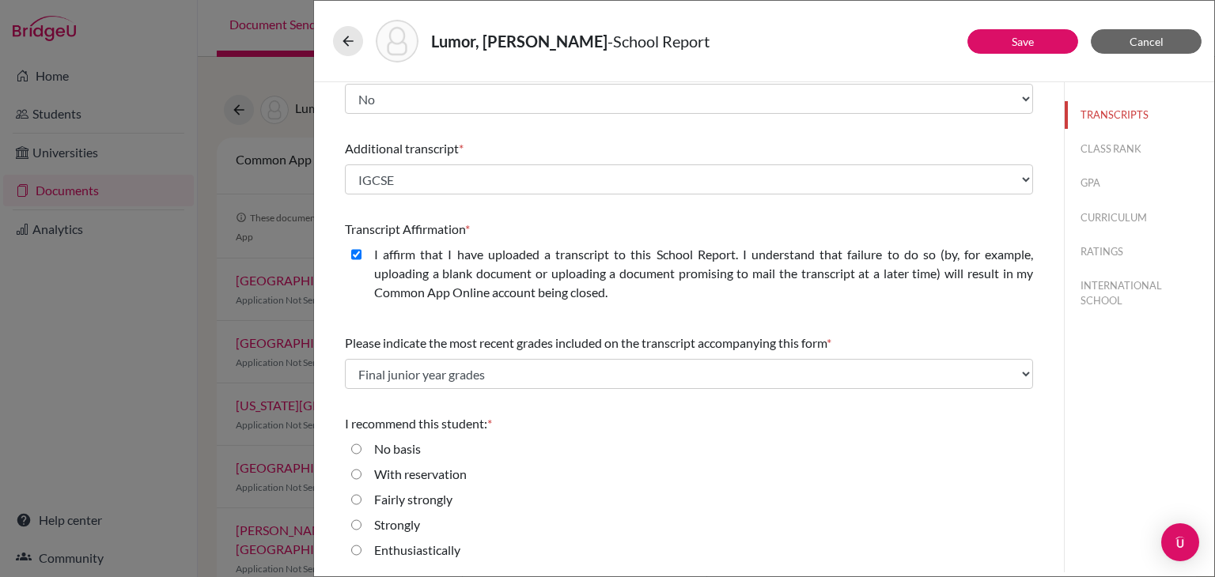
click at [357, 550] on input "Enthusiastically" at bounding box center [356, 550] width 10 height 19
radio input "true"
click at [1096, 144] on button "CLASS RANK" at bounding box center [1138, 149] width 149 height 28
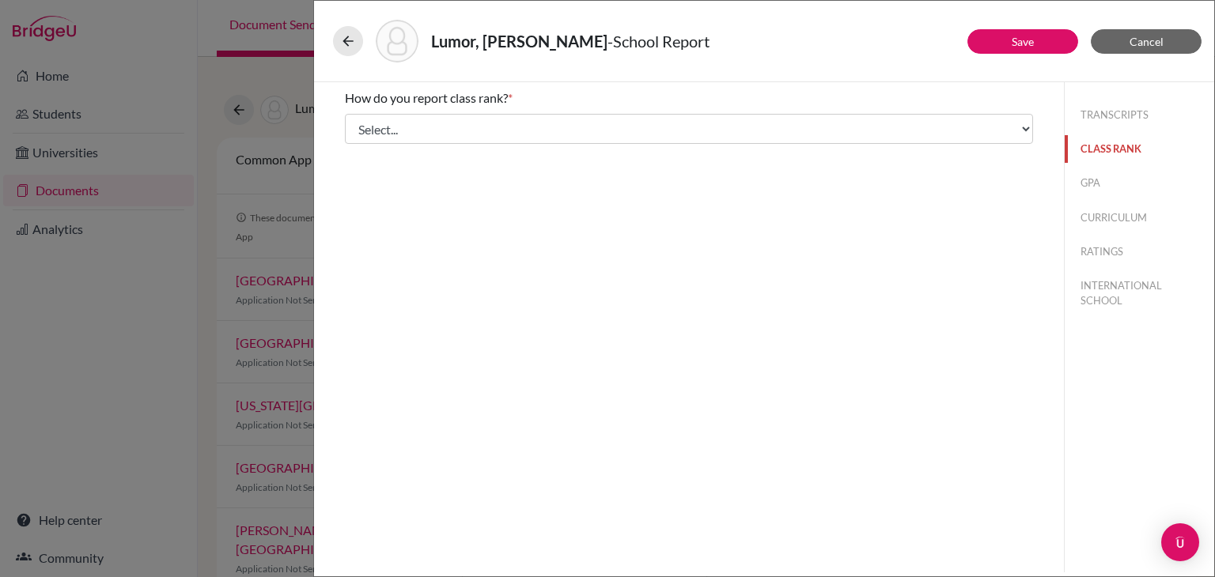
scroll to position [0, 0]
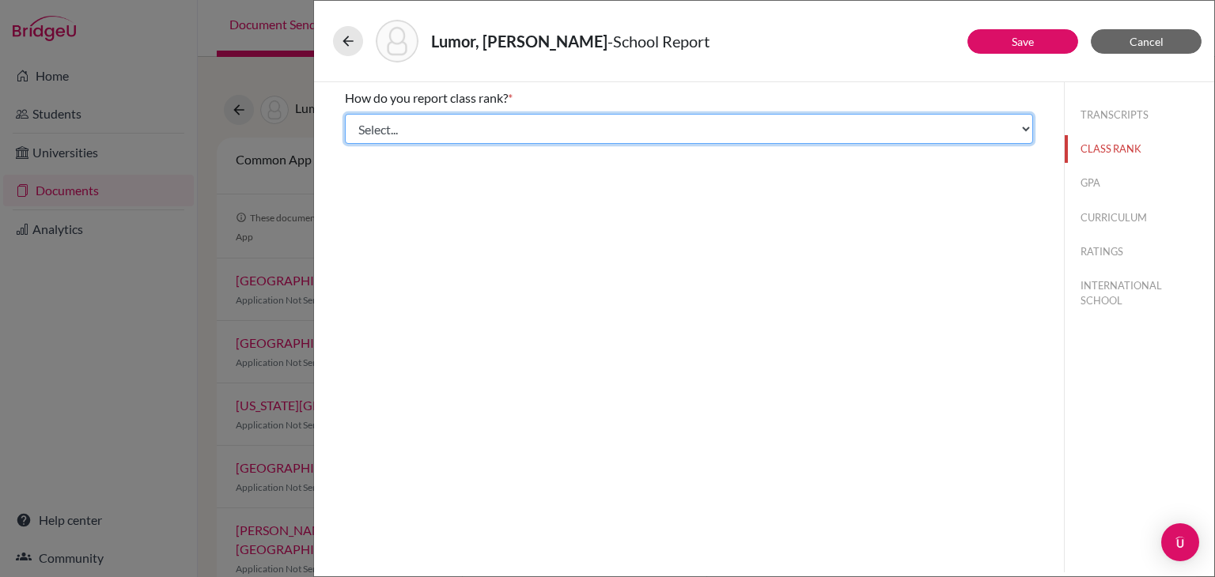
click at [762, 134] on select "Select... Exact Decile Quintile Quartile None" at bounding box center [689, 129] width 688 height 30
select select "5"
click at [345, 114] on select "Select... Exact Decile Quintile Quartile None" at bounding box center [689, 129] width 688 height 30
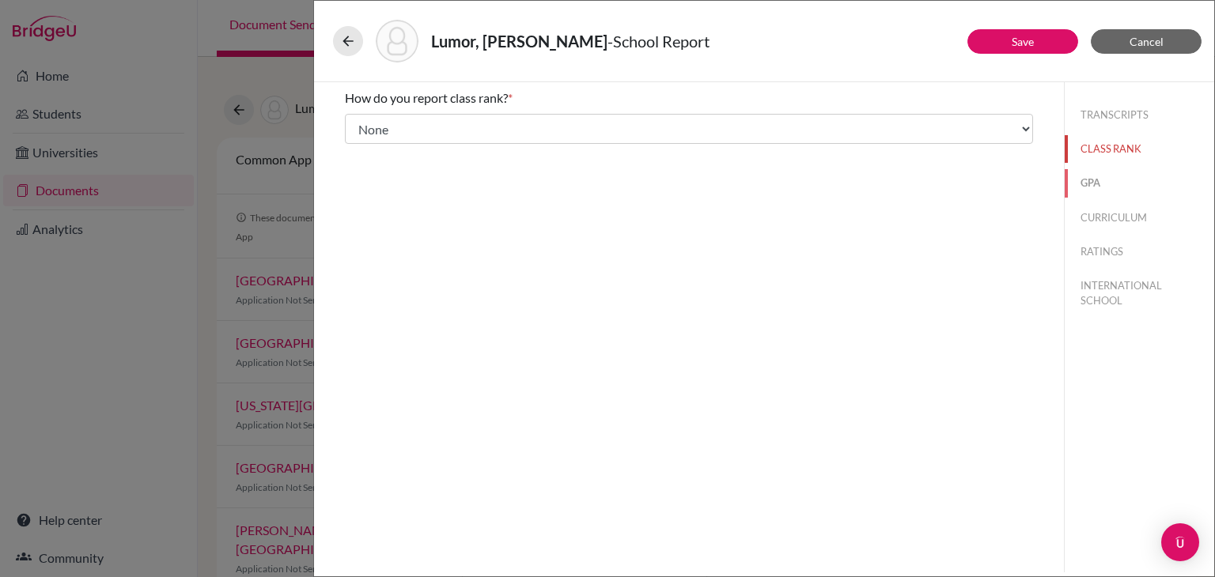
click at [1084, 179] on button "GPA" at bounding box center [1138, 183] width 149 height 28
click at [363, 121] on div "Yes" at bounding box center [377, 126] width 32 height 25
click at [353, 129] on input "Yes" at bounding box center [356, 123] width 10 height 19
radio input "true"
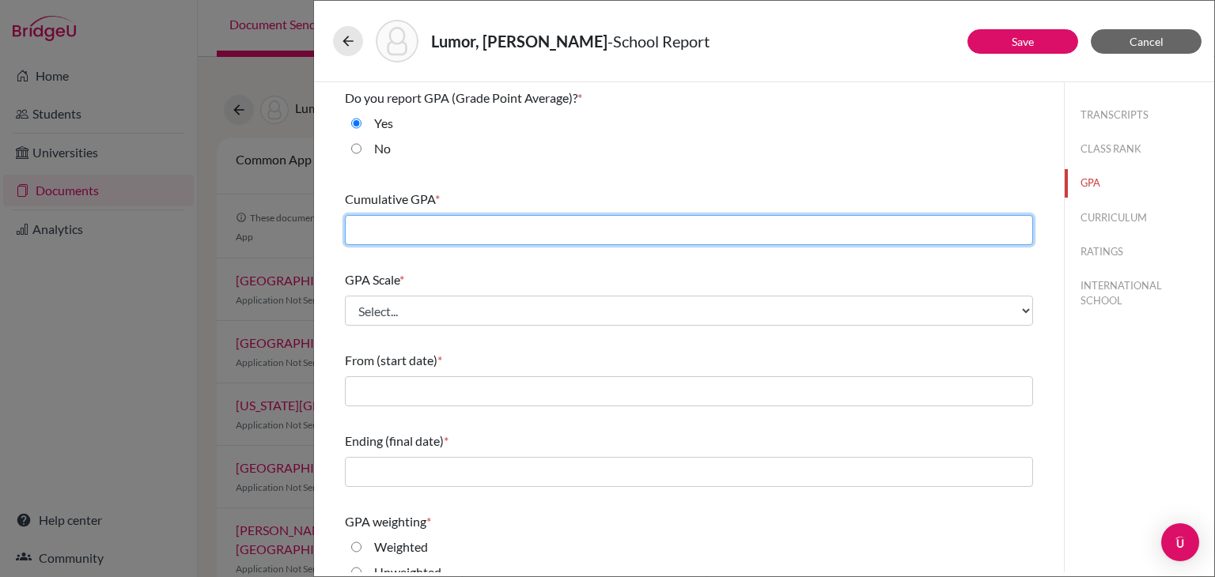
click at [397, 215] on input "text" at bounding box center [689, 230] width 688 height 30
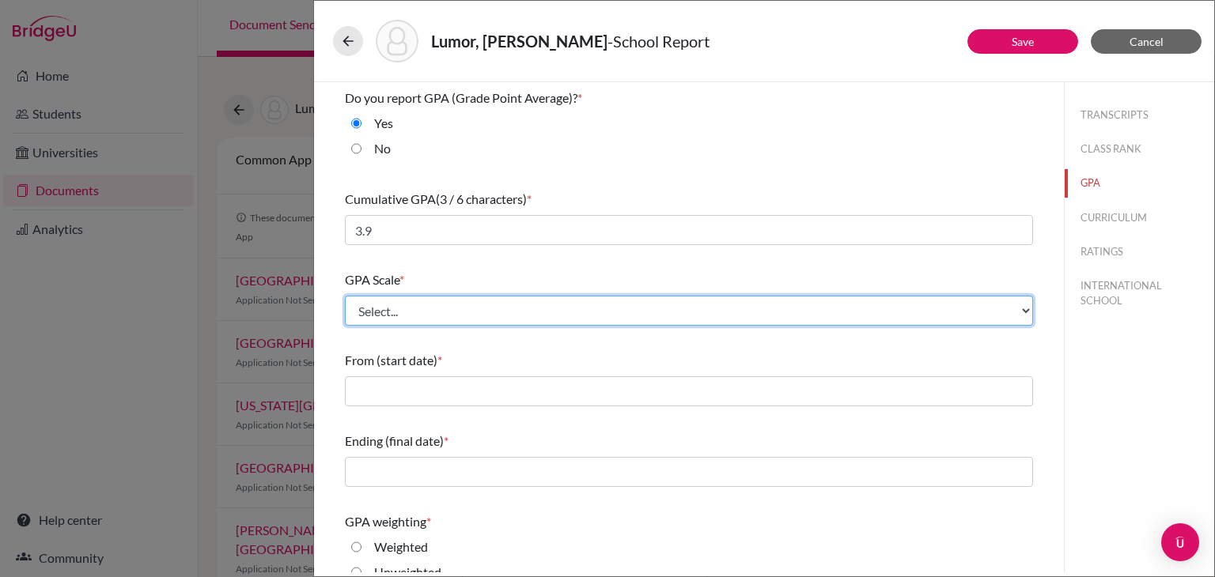
click at [829, 304] on select "Select... 4 5 6 7 8 9 10 11 12 13 14 15 16 17 18 19 20 100" at bounding box center [689, 311] width 688 height 30
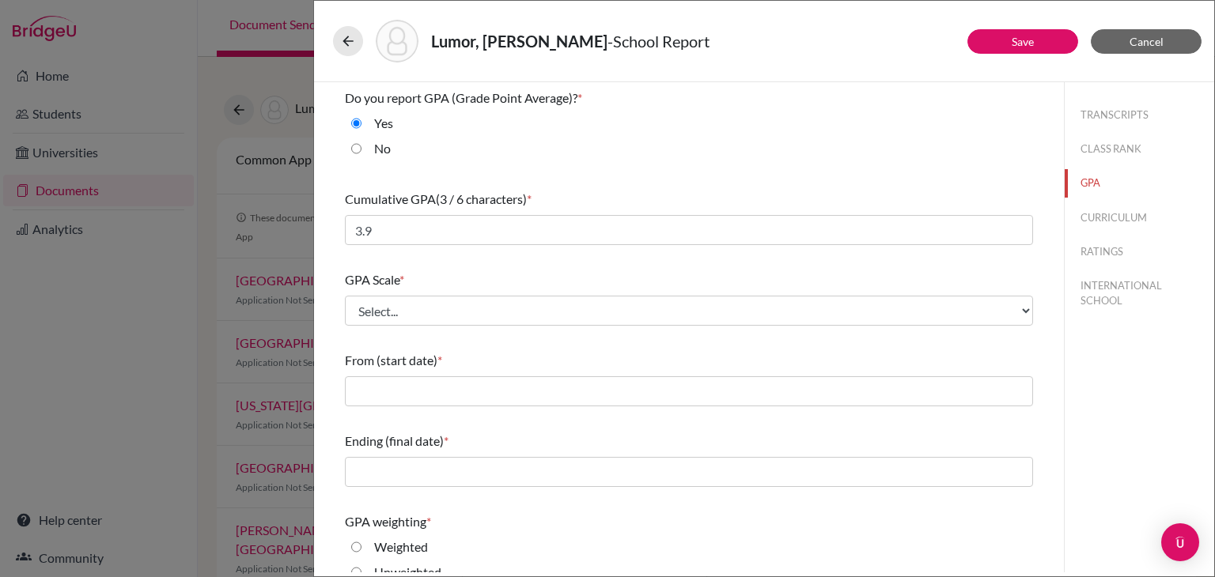
click at [807, 348] on div "From (start date) *" at bounding box center [689, 379] width 688 height 68
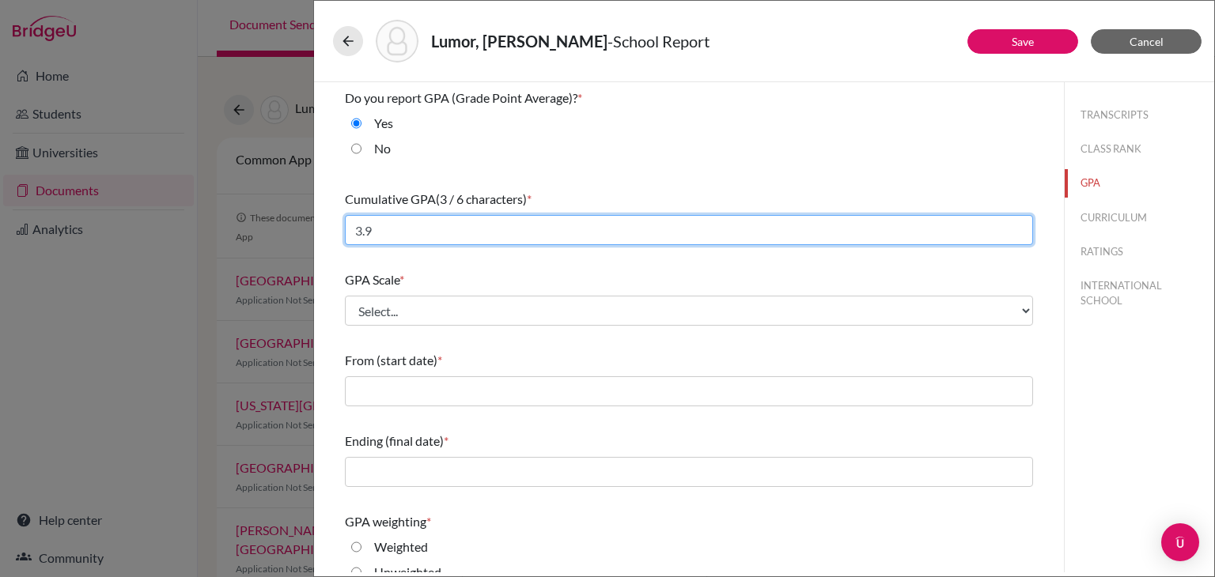
click at [705, 240] on input "3.9" at bounding box center [689, 230] width 688 height 30
type input "4.0"
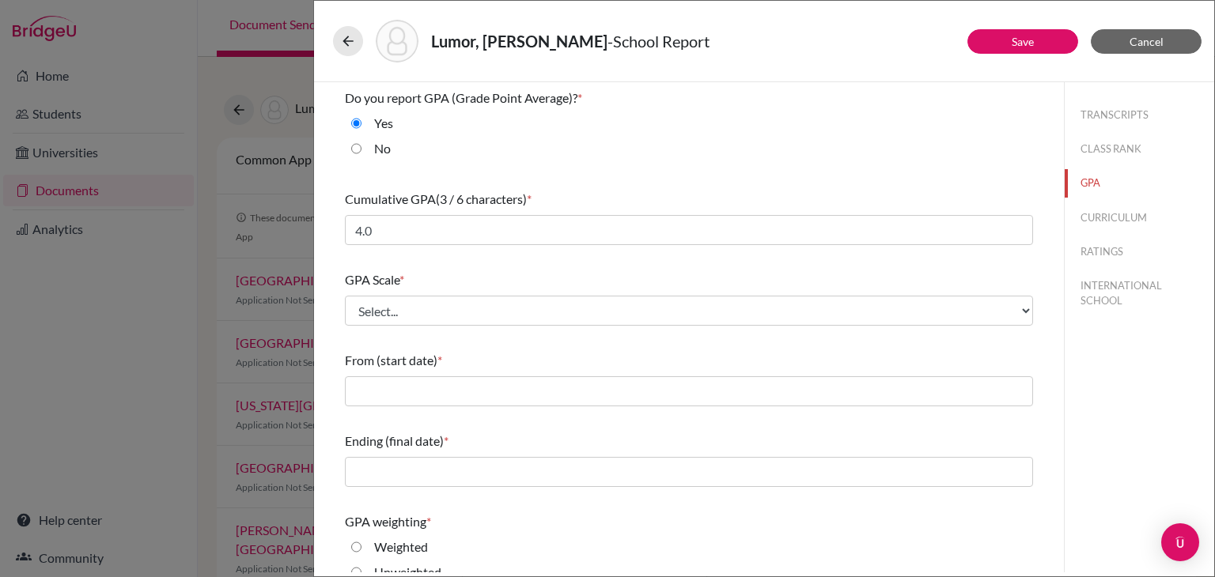
click at [661, 292] on div "GPA Scale * Select... 4 5 6 7 8 9 10 11 12 13 14 15 16 17 18 19 20 100" at bounding box center [689, 298] width 688 height 68
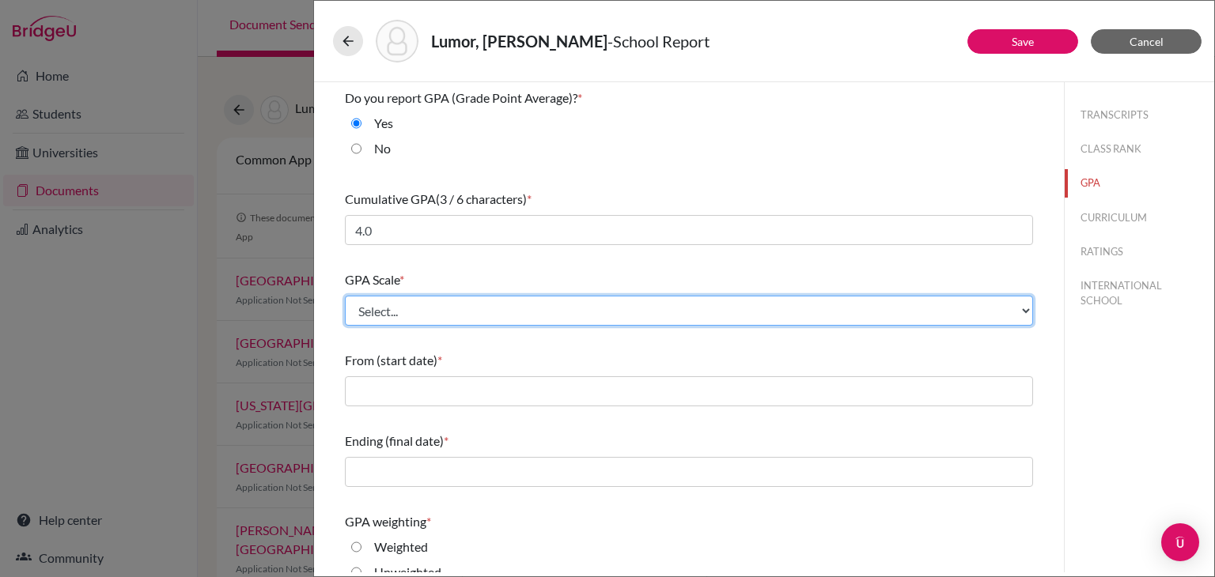
click at [651, 317] on select "Select... 4 5 6 7 8 9 10 11 12 13 14 15 16 17 18 19 20 100" at bounding box center [689, 311] width 688 height 30
select select "4"
click at [345, 296] on select "Select... 4 5 6 7 8 9 10 11 12 13 14 15 16 17 18 19 20 100" at bounding box center [689, 311] width 688 height 30
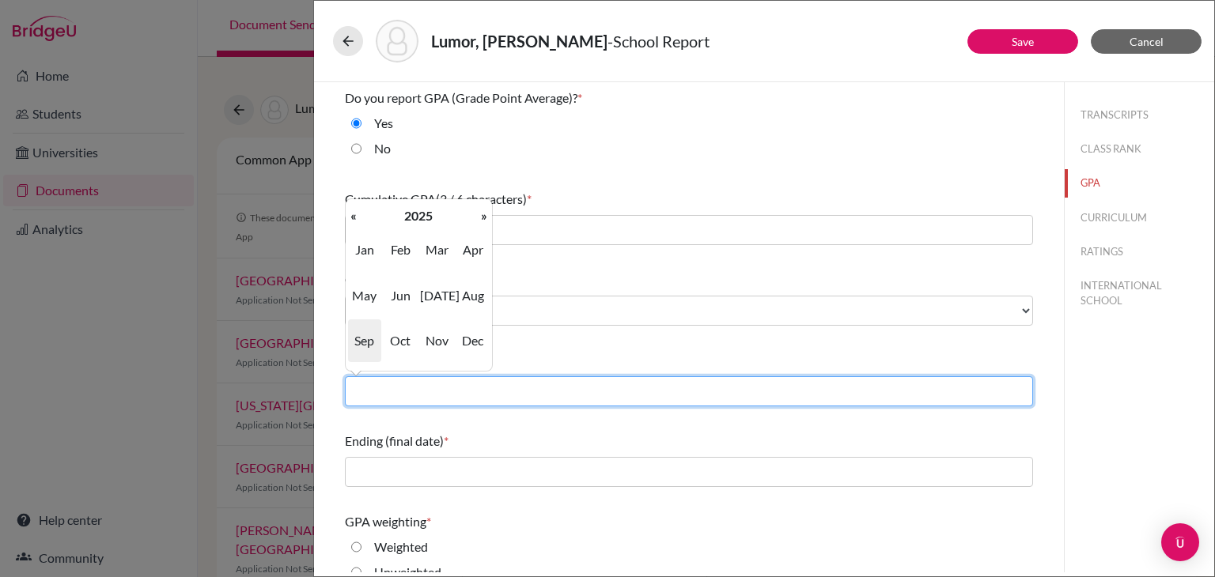
click at [453, 391] on input "text" at bounding box center [689, 391] width 688 height 30
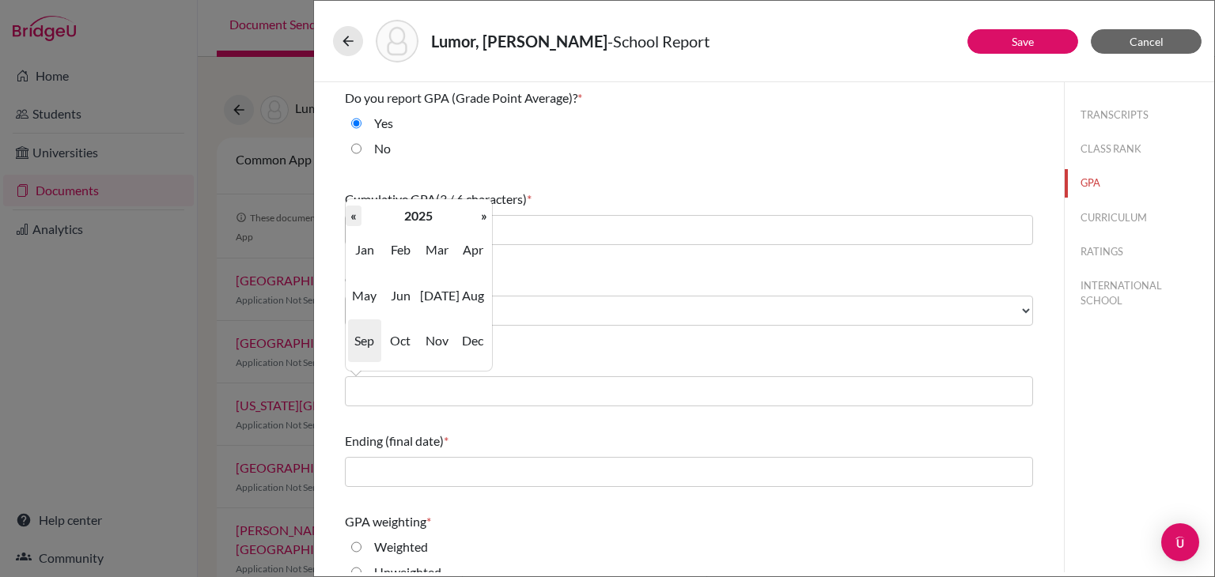
click at [349, 215] on th "«" at bounding box center [354, 216] width 16 height 21
click at [367, 342] on span "Sep" at bounding box center [364, 340] width 33 height 43
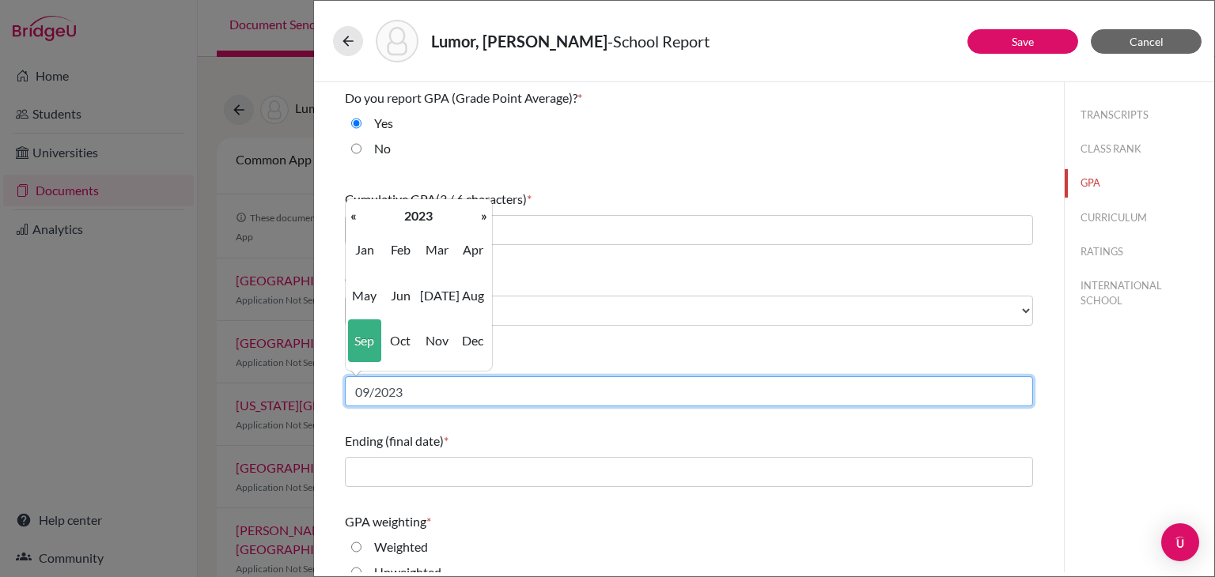
click at [410, 399] on input "09/2023" at bounding box center [689, 391] width 688 height 30
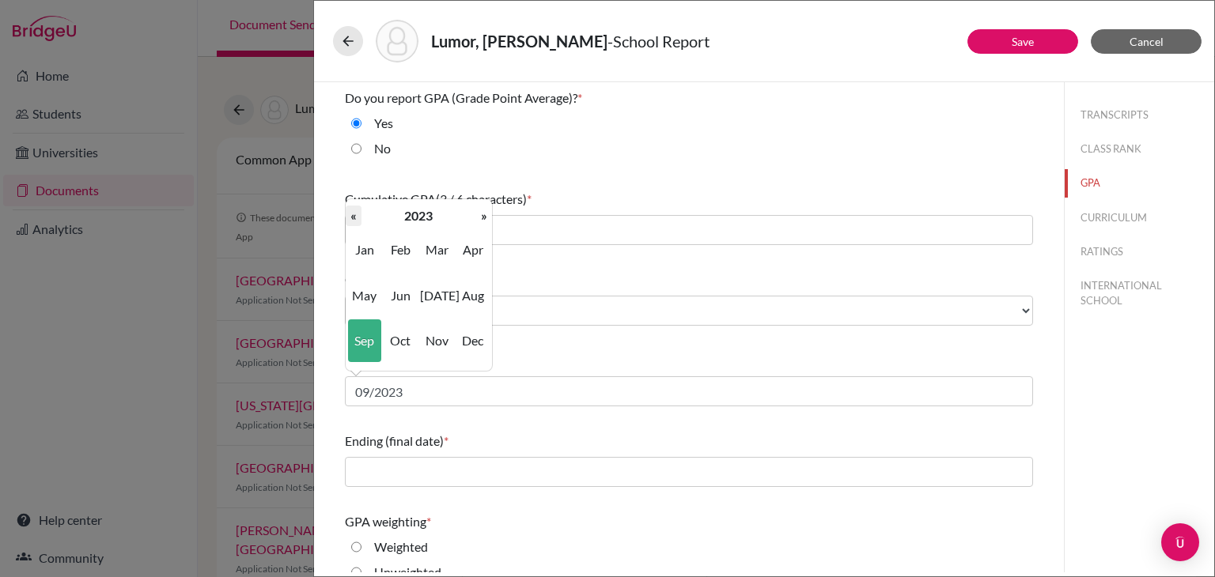
click at [354, 216] on th "«" at bounding box center [354, 216] width 16 height 21
click at [365, 336] on span "Sep" at bounding box center [364, 340] width 33 height 43
type input "09/2021"
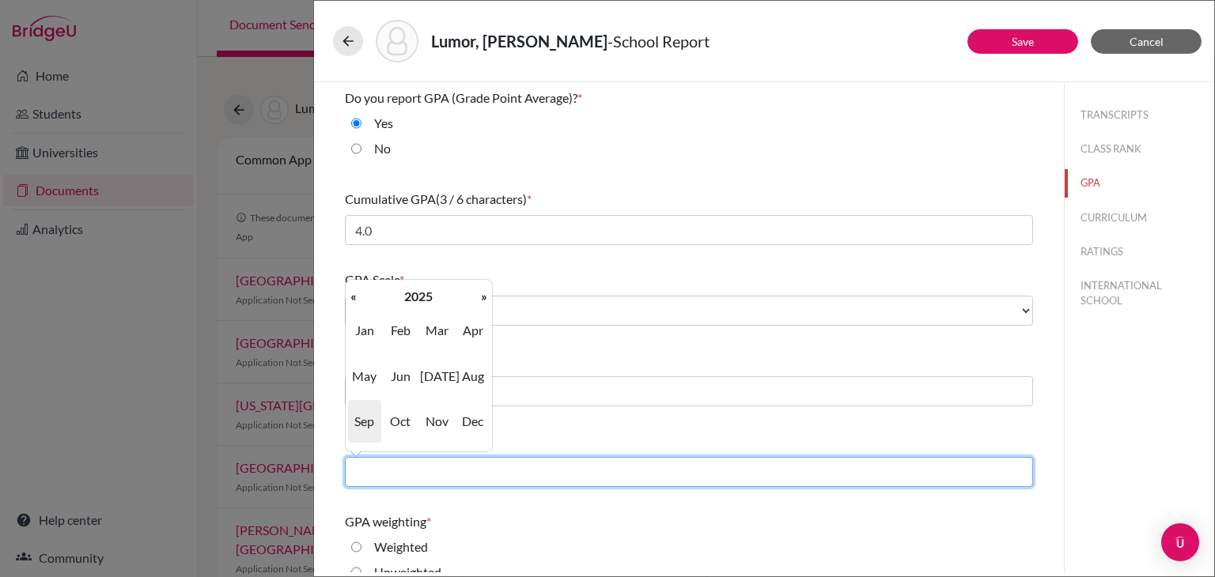
click at [429, 478] on input "text" at bounding box center [689, 472] width 688 height 30
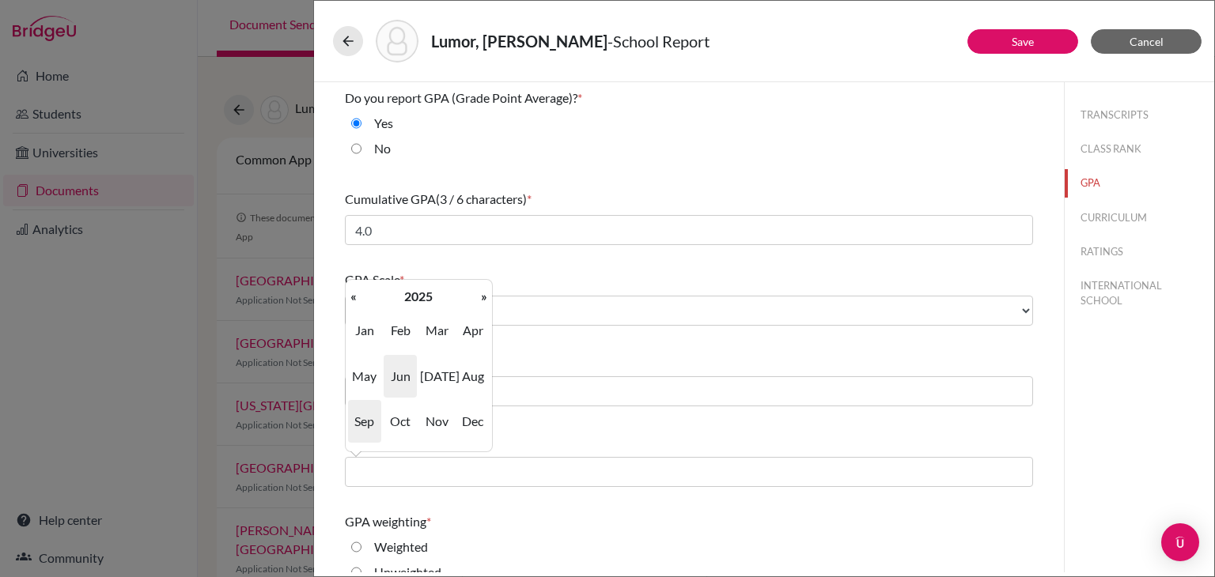
click at [397, 374] on span "Jun" at bounding box center [400, 376] width 33 height 43
type input "06/2025"
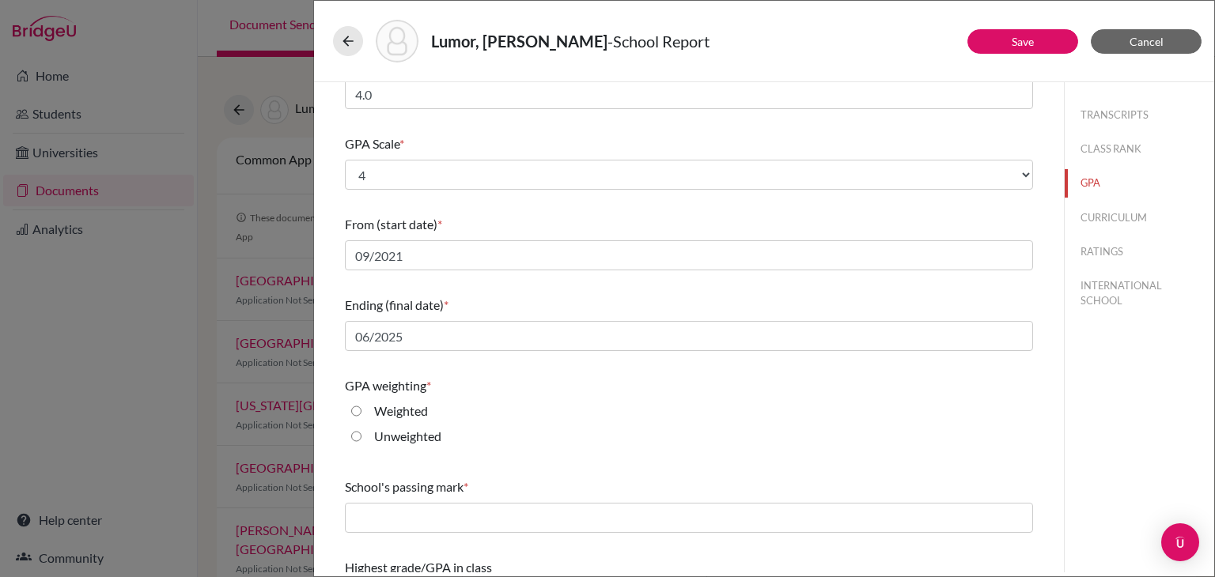
scroll to position [183, 0]
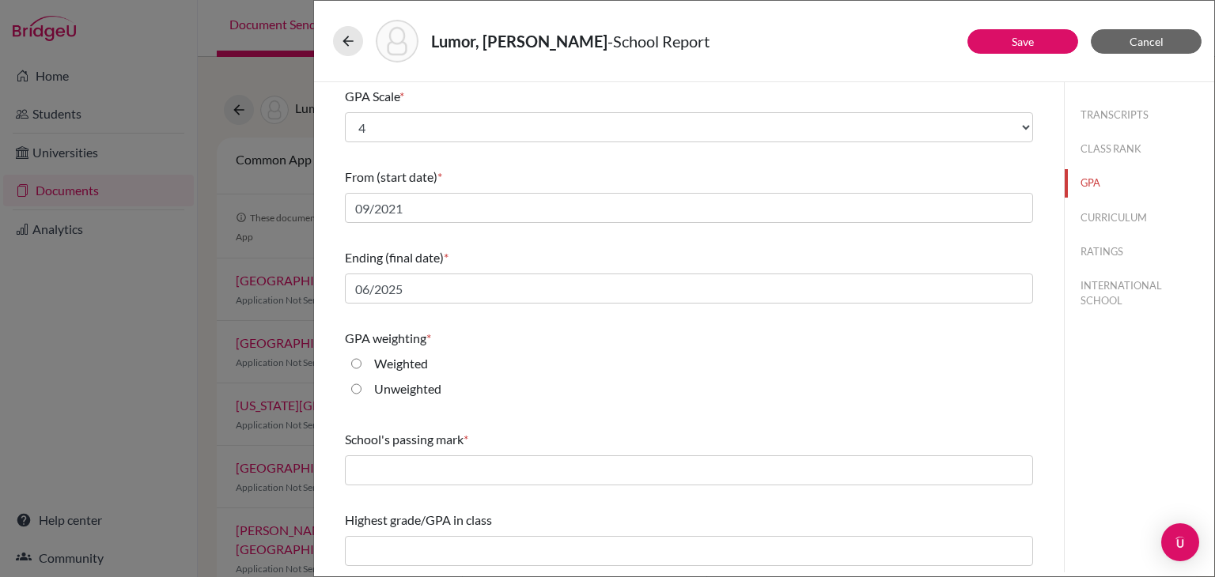
click at [354, 361] on input "Weighted" at bounding box center [356, 363] width 10 height 19
radio input "true"
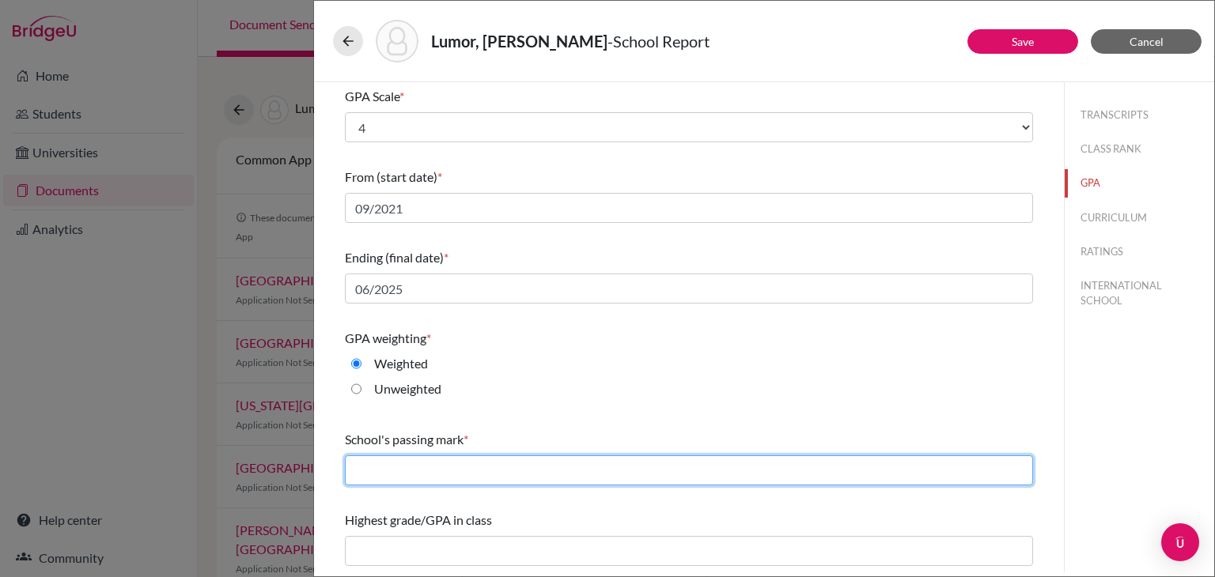
click at [437, 475] on input "text" at bounding box center [689, 471] width 688 height 30
type input "C"
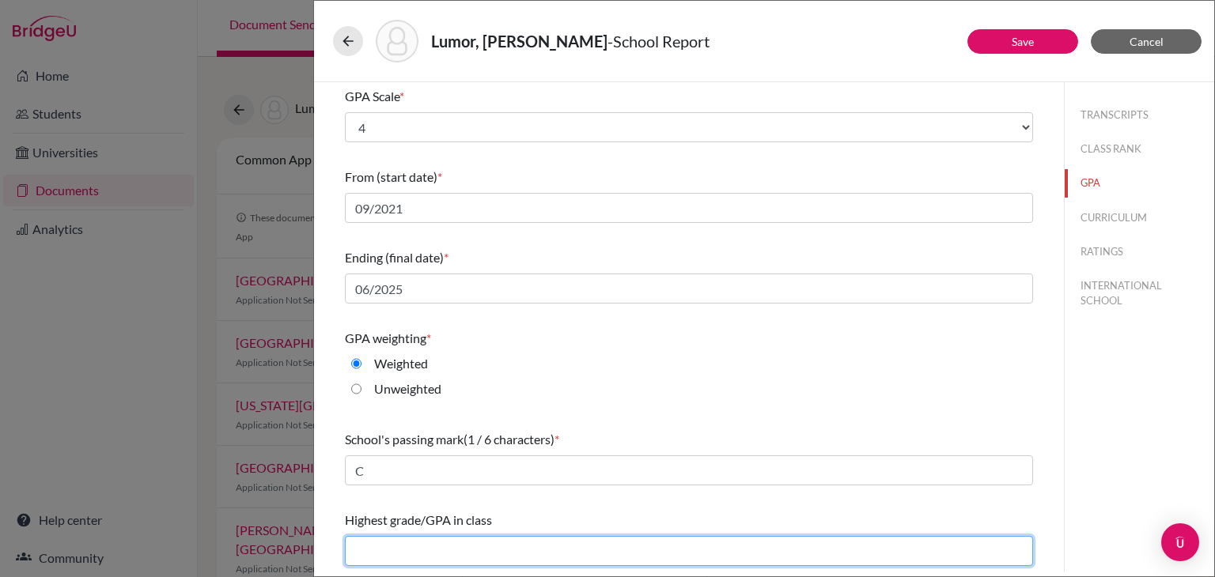
click at [440, 544] on input "text" at bounding box center [689, 551] width 688 height 30
type input "4.4"
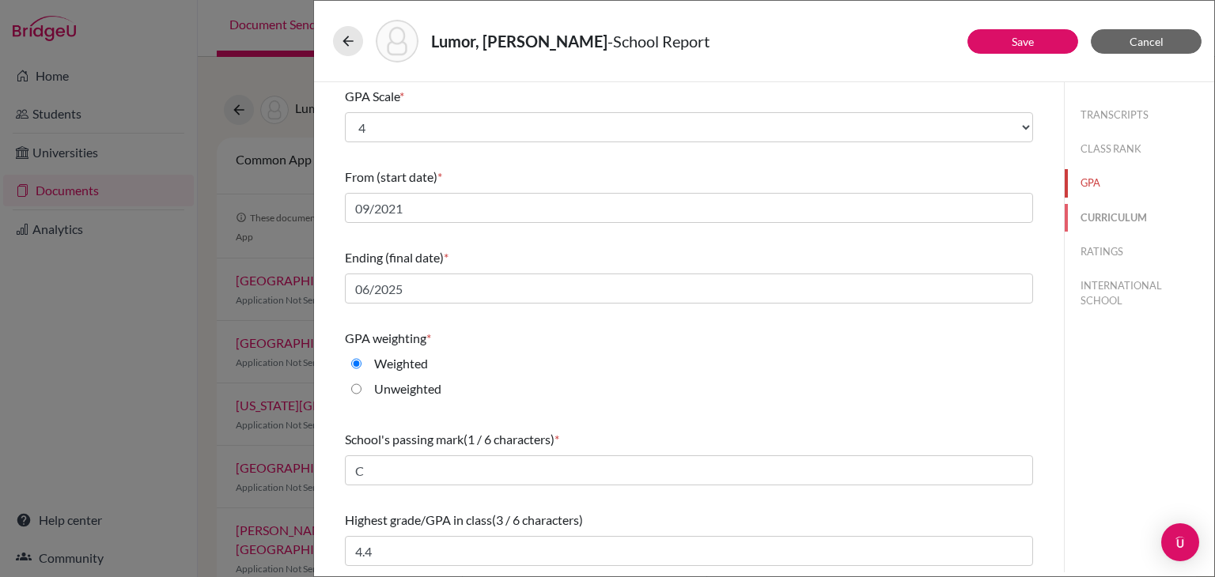
click at [1098, 219] on button "CURRICULUM" at bounding box center [1138, 218] width 149 height 28
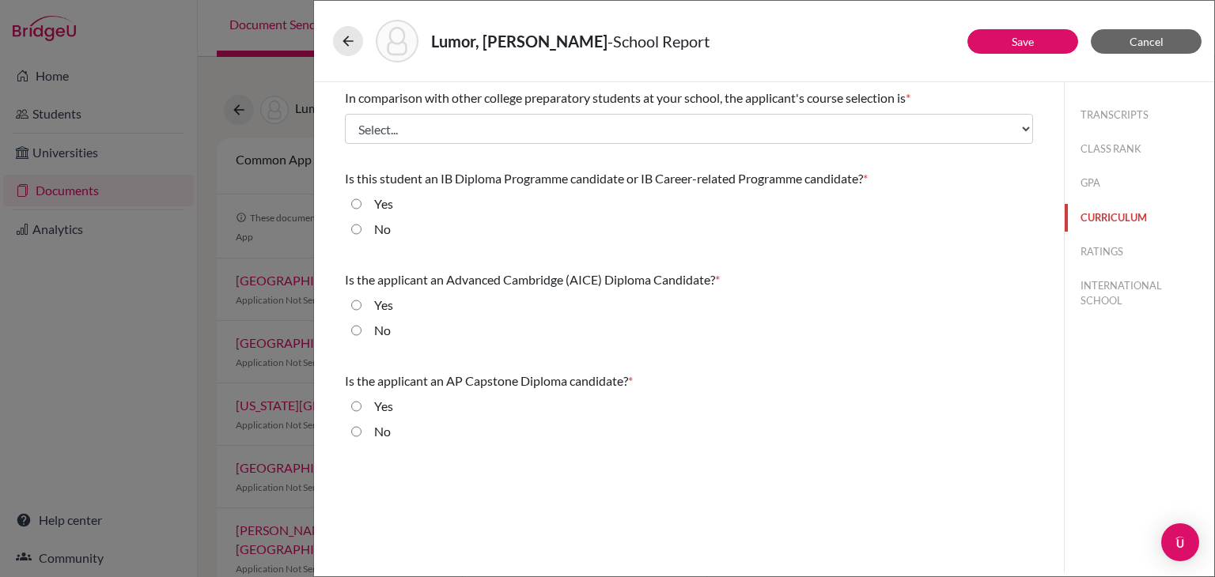
scroll to position [0, 0]
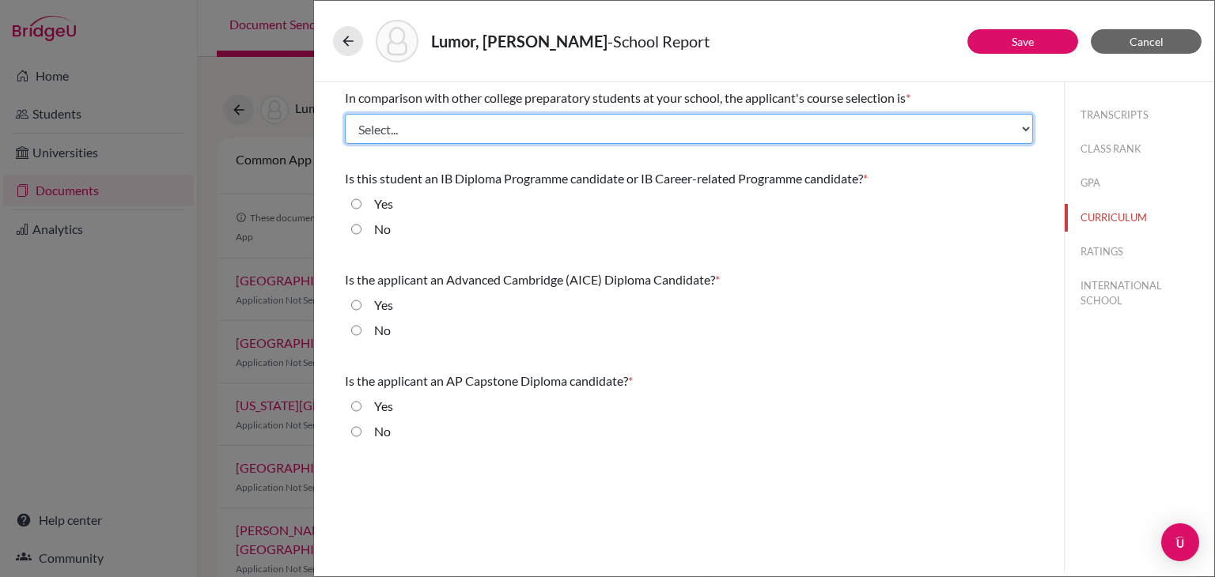
click at [529, 142] on select "Select... Less than demanding Average Demanding Very demanding Most demanding P…" at bounding box center [689, 129] width 688 height 30
click at [406, 133] on select "Select... Less than demanding Average Demanding Very demanding Most demanding P…" at bounding box center [689, 129] width 688 height 30
select select "3"
click at [345, 114] on select "Select... Less than demanding Average Demanding Very demanding Most demanding P…" at bounding box center [689, 129] width 688 height 30
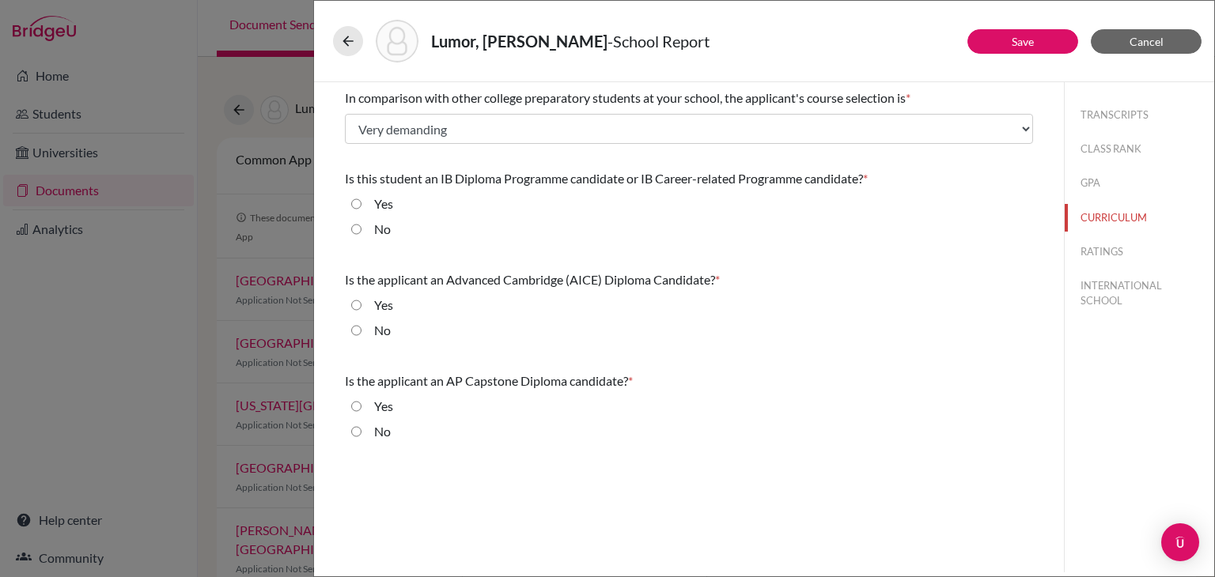
click at [360, 226] on input "No" at bounding box center [356, 229] width 10 height 19
radio input "true"
click at [357, 304] on input "Yes" at bounding box center [356, 305] width 10 height 19
radio input "true"
click at [359, 428] on input "No" at bounding box center [356, 431] width 10 height 19
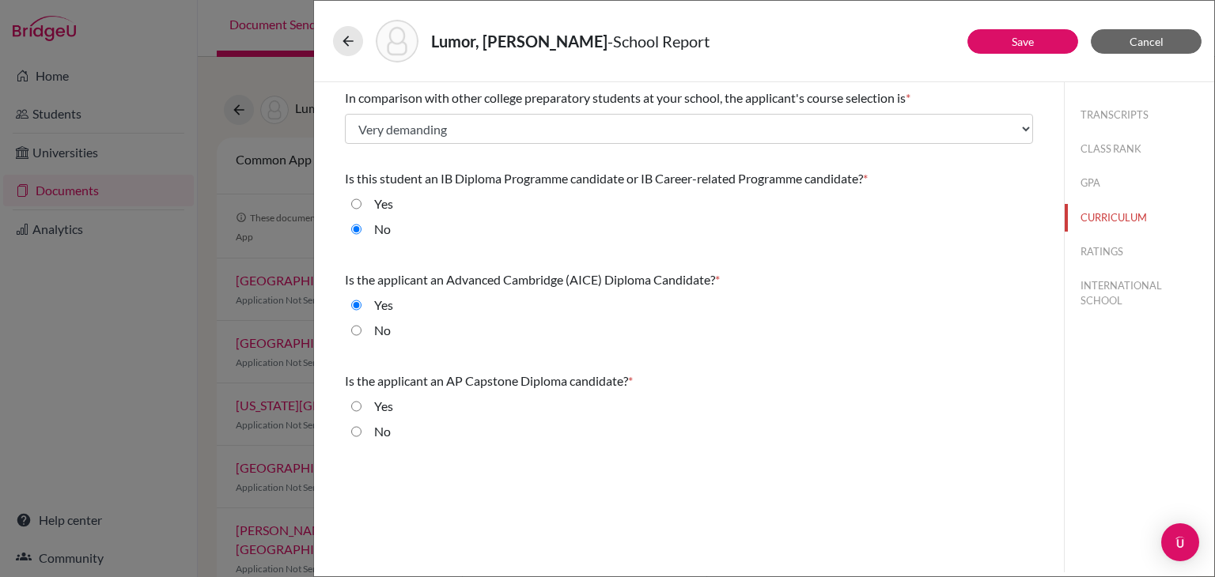
radio input "true"
click at [1086, 251] on button "RATINGS" at bounding box center [1138, 252] width 149 height 28
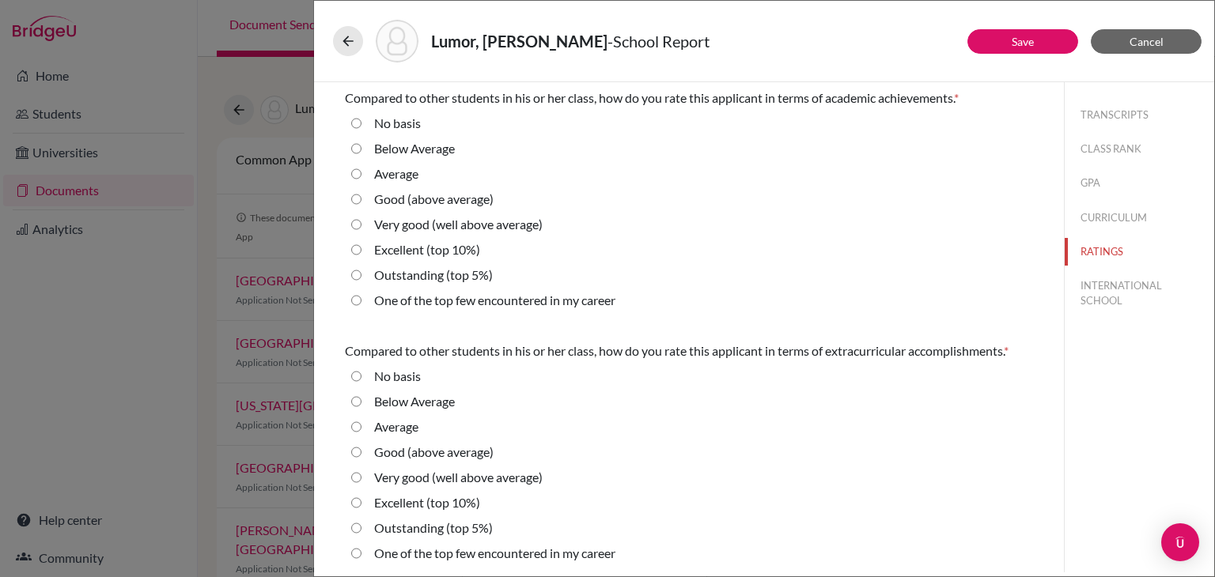
click at [355, 247] on 10\%\) "Excellent (top 10%)" at bounding box center [356, 249] width 10 height 19
radio 10\%\) "true"
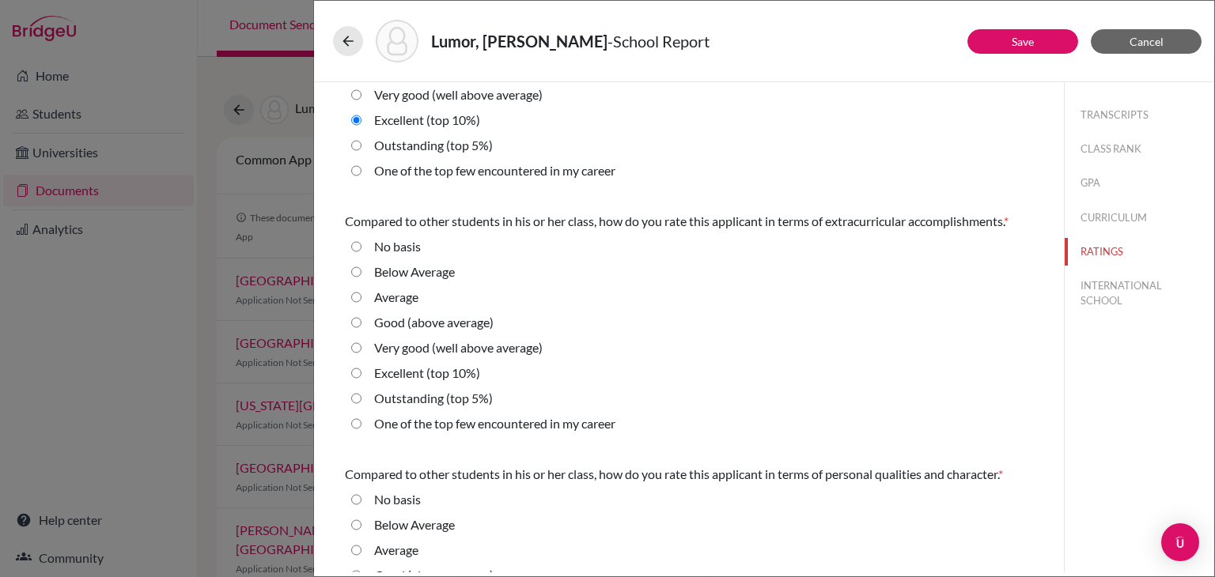
scroll to position [133, 0]
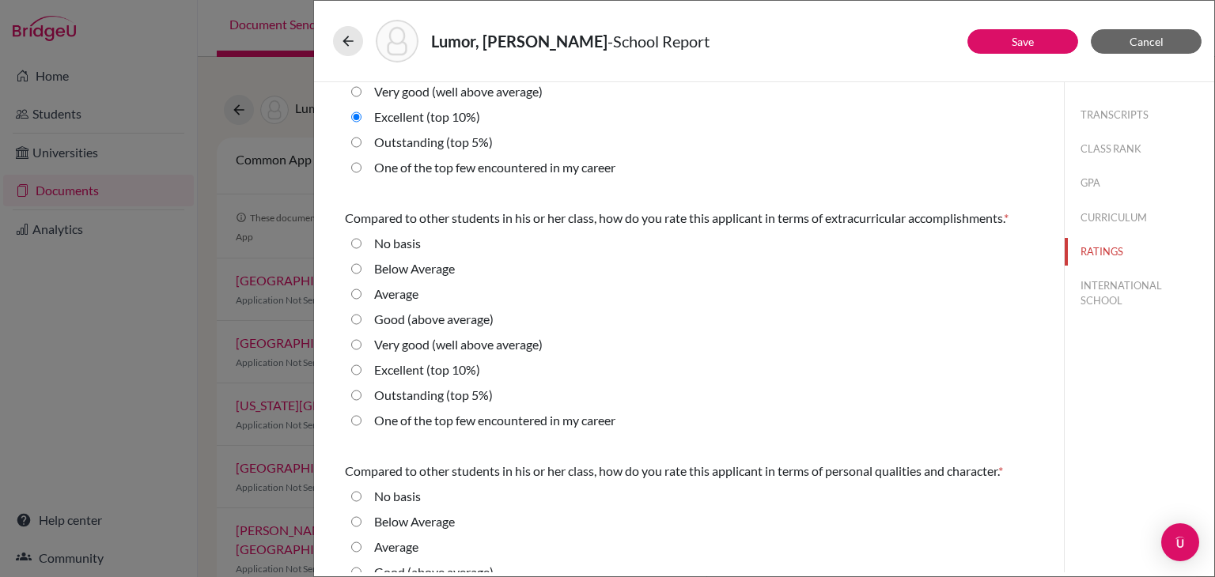
click at [357, 345] on average\) "Very good (well above average)" at bounding box center [356, 344] width 10 height 19
radio average\) "true"
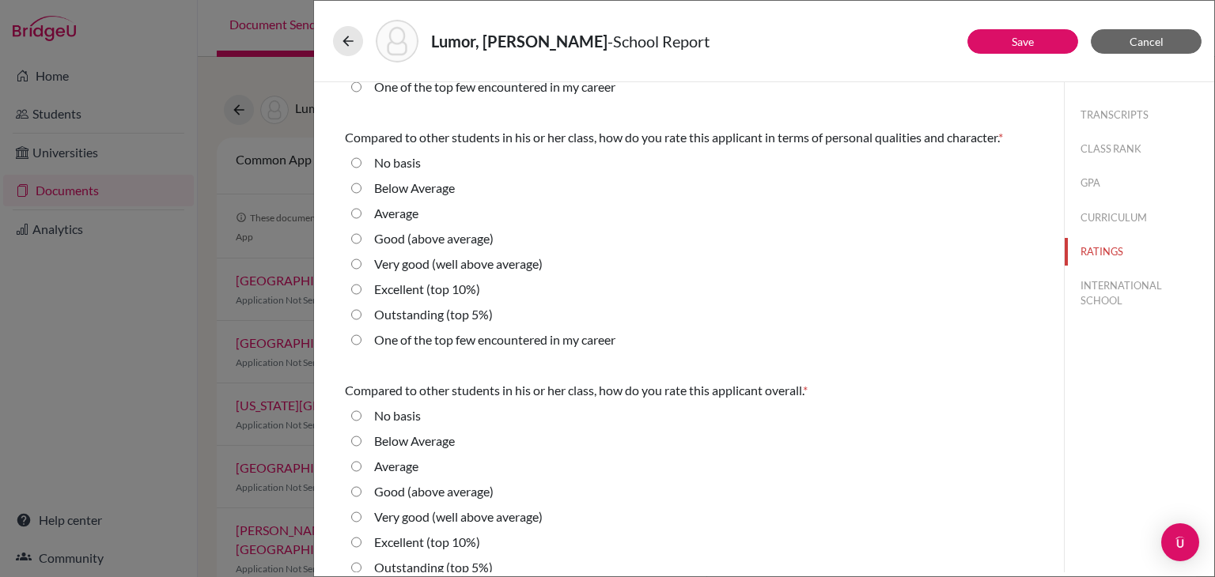
scroll to position [509, 0]
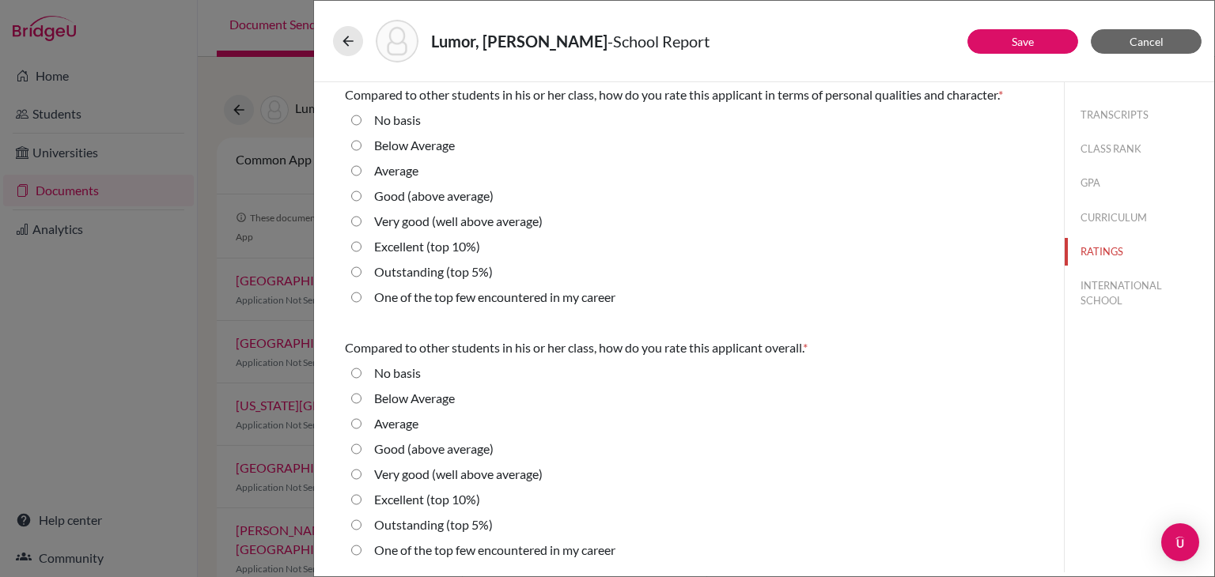
click at [360, 270] on 5\%\) "Outstanding (top 5%)" at bounding box center [356, 272] width 10 height 19
radio 5\%\) "true"
click at [360, 501] on 10\%\) "Excellent (top 10%)" at bounding box center [356, 499] width 10 height 19
radio 10\%\) "true"
click at [1008, 42] on button "Save" at bounding box center [1022, 41] width 111 height 25
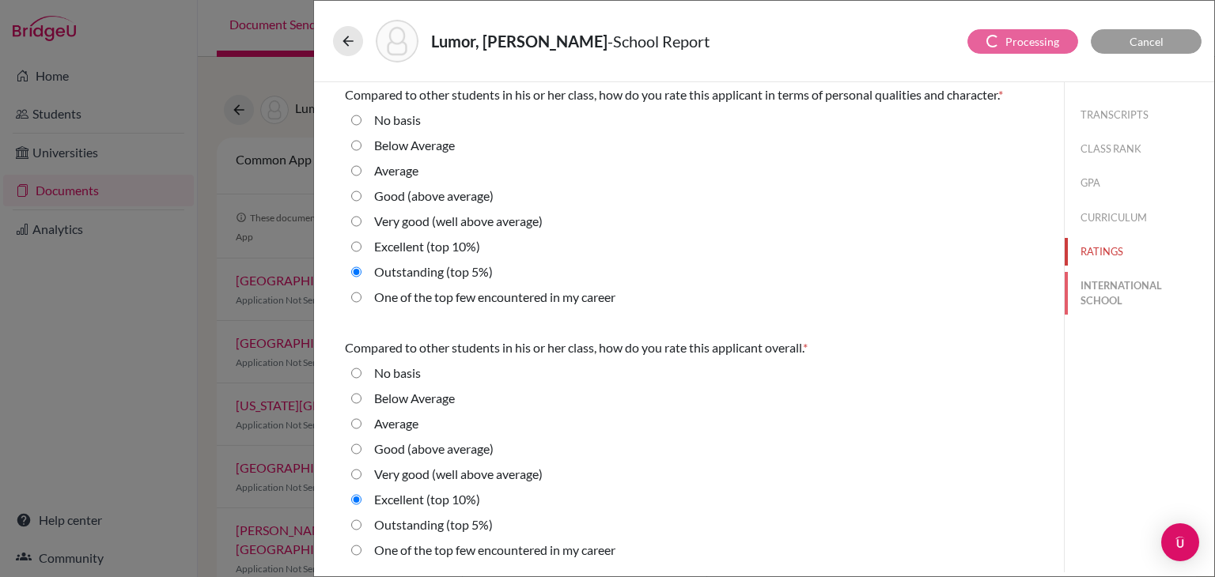
click at [1092, 292] on button "INTERNATIONAL SCHOOL" at bounding box center [1138, 293] width 149 height 43
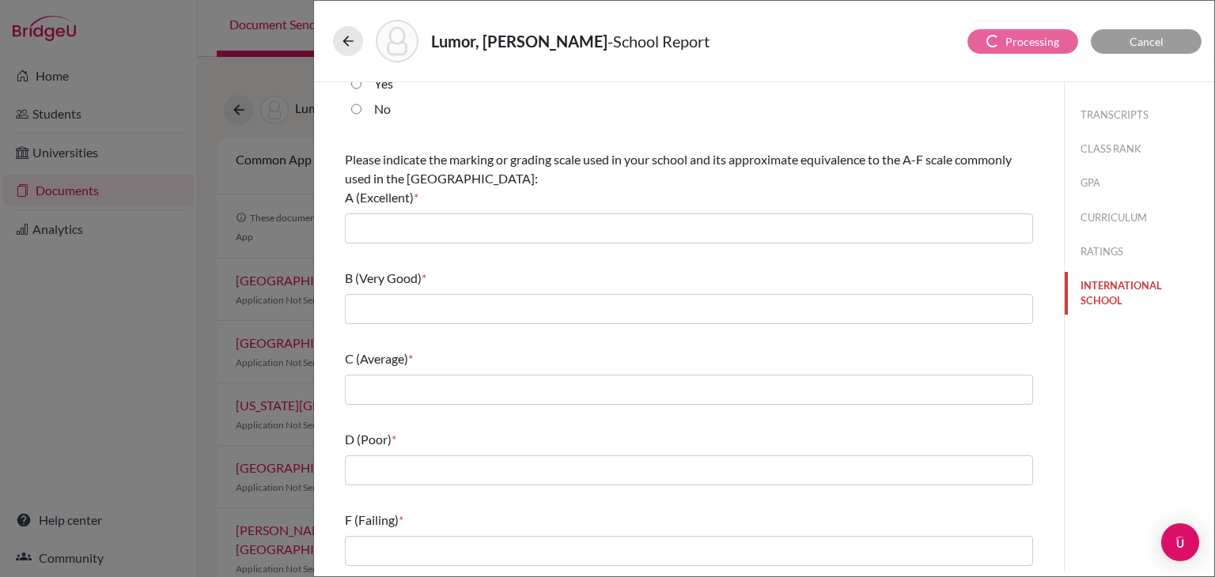
scroll to position [0, 0]
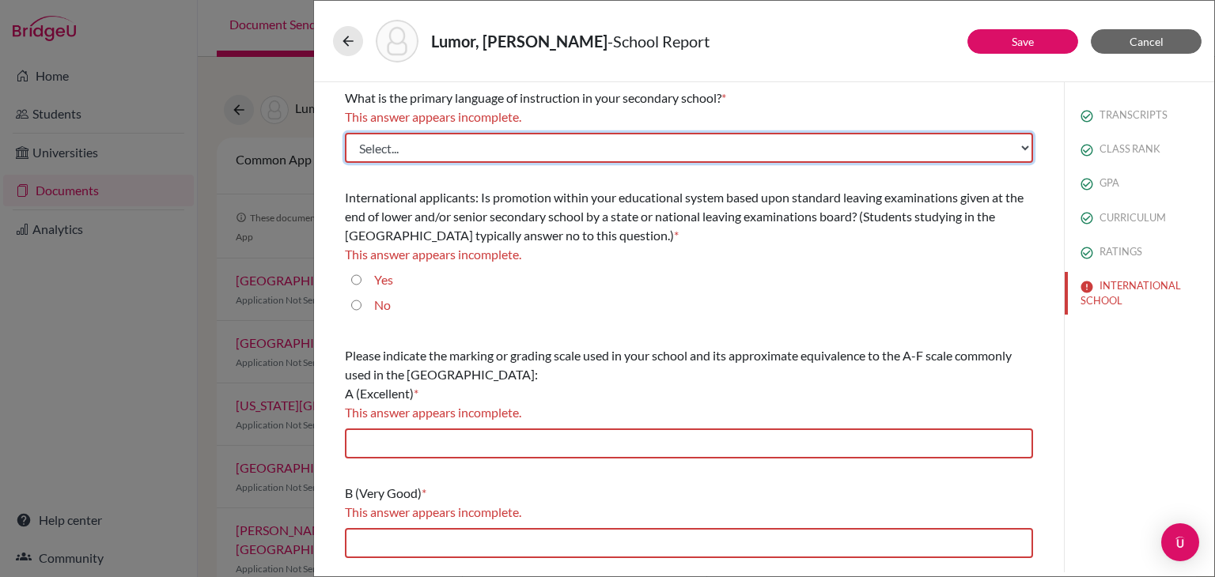
click at [697, 149] on select "Select... Albanian Arabic Armenian Assamese Azerbaijani Belarusian Bengali Bulg…" at bounding box center [689, 148] width 688 height 30
select select "14"
click at [345, 133] on select "Select... Albanian Arabic Armenian Assamese Azerbaijani Belarusian Bengali Bulg…" at bounding box center [689, 148] width 688 height 30
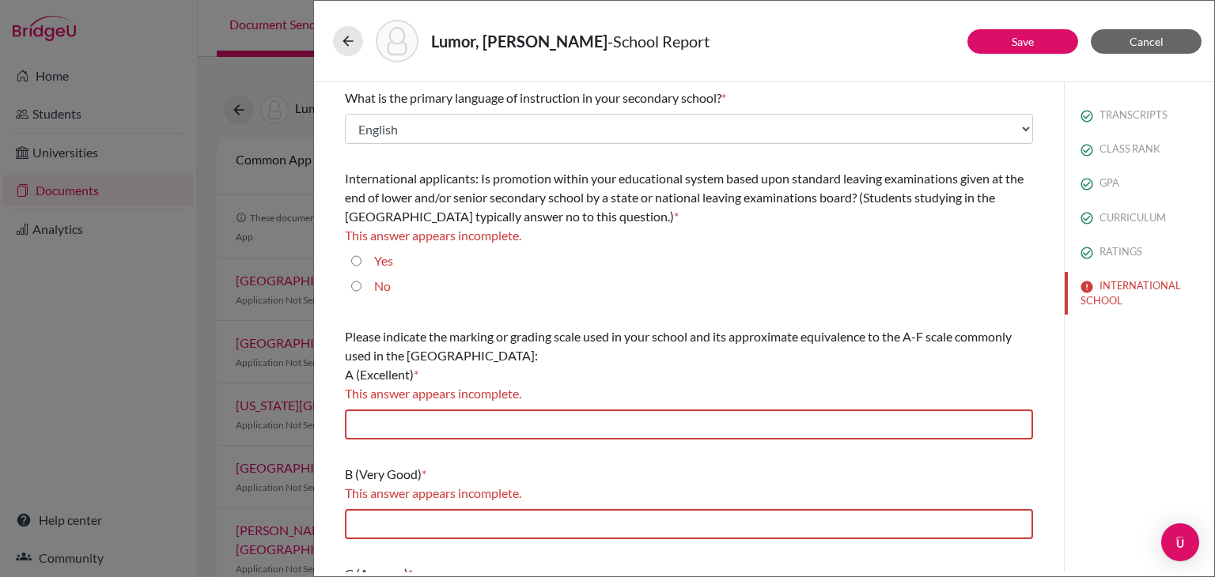
click at [356, 263] on input "Yes" at bounding box center [356, 260] width 10 height 19
radio input "true"
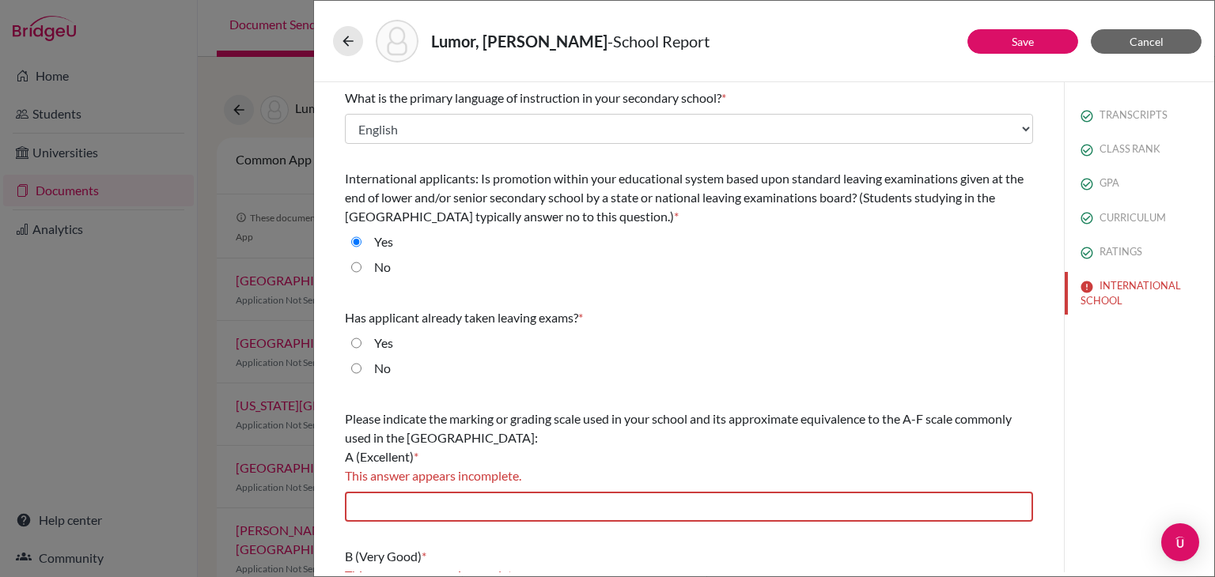
click at [361, 345] on div "Yes" at bounding box center [689, 346] width 688 height 25
click at [361, 345] on input "Yes" at bounding box center [356, 343] width 10 height 19
radio input "true"
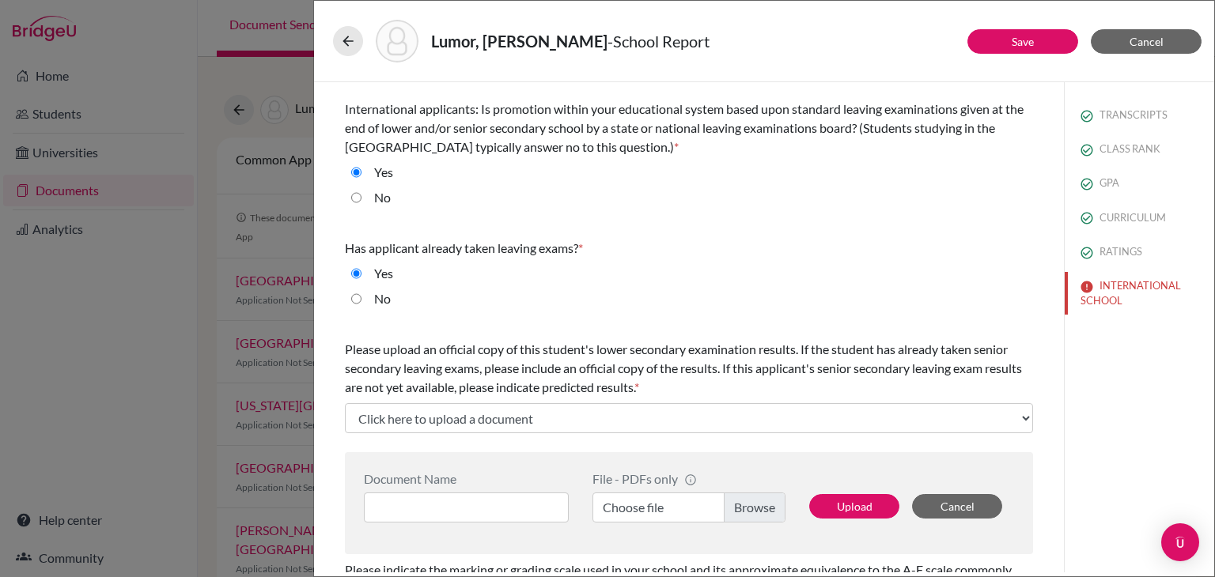
scroll to position [82, 0]
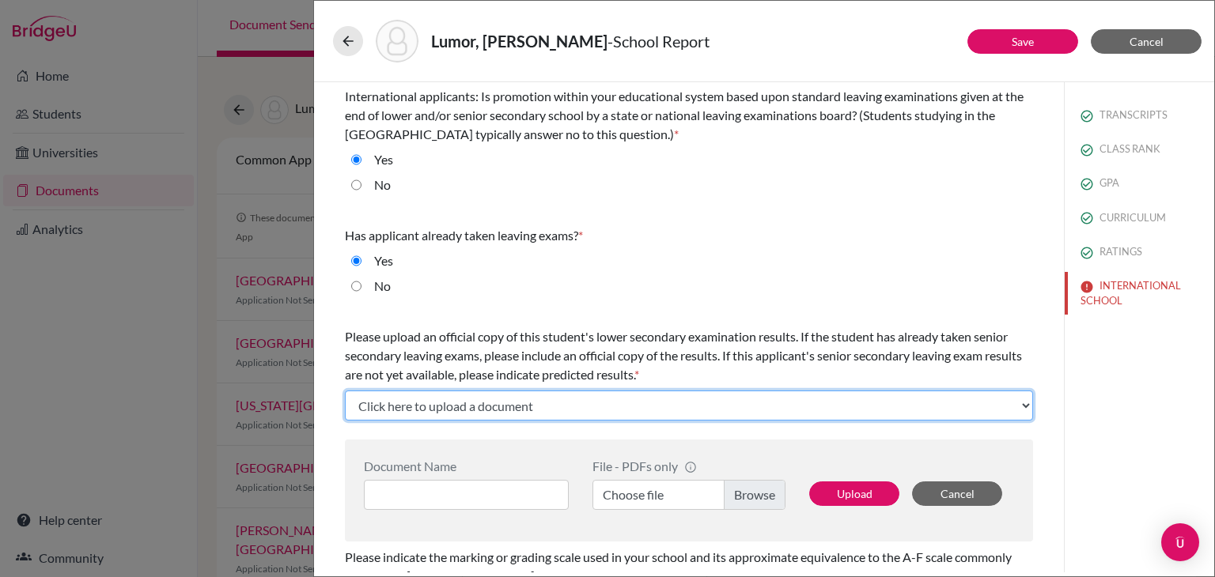
click at [429, 408] on select "Click here to upload a document Upload New File" at bounding box center [689, 406] width 688 height 30
select select "Upload New File"
click at [345, 391] on select "Click here to upload a document Upload New File" at bounding box center [689, 406] width 688 height 30
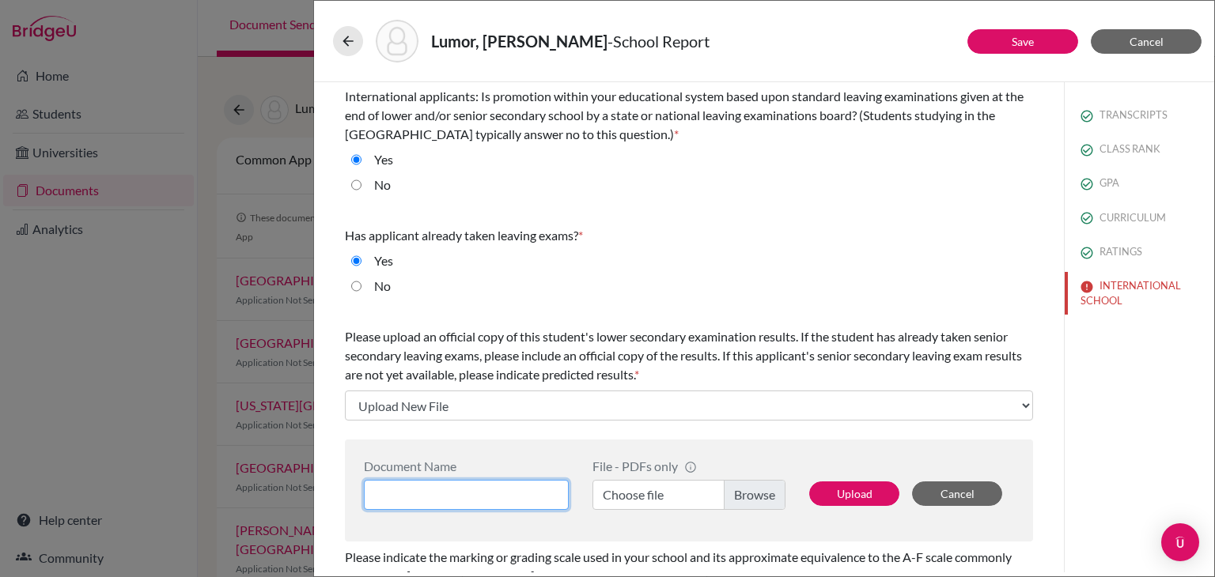
click at [451, 492] on input at bounding box center [466, 495] width 205 height 30
click at [747, 498] on label "Choose file" at bounding box center [688, 495] width 193 height 30
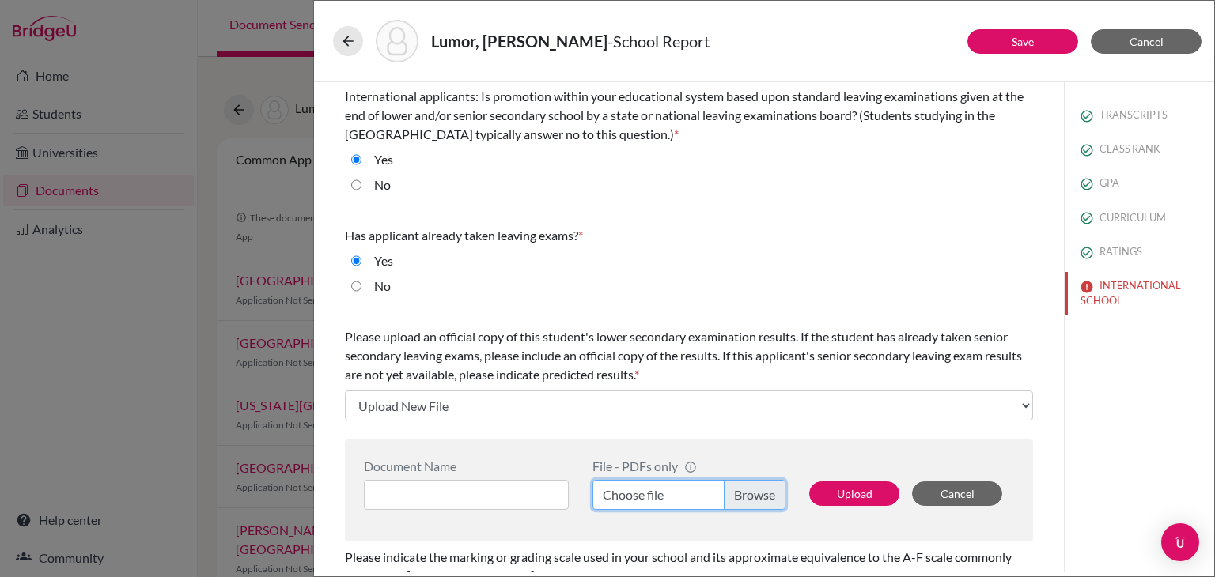
click at [747, 498] on input "Choose file" at bounding box center [688, 495] width 193 height 30
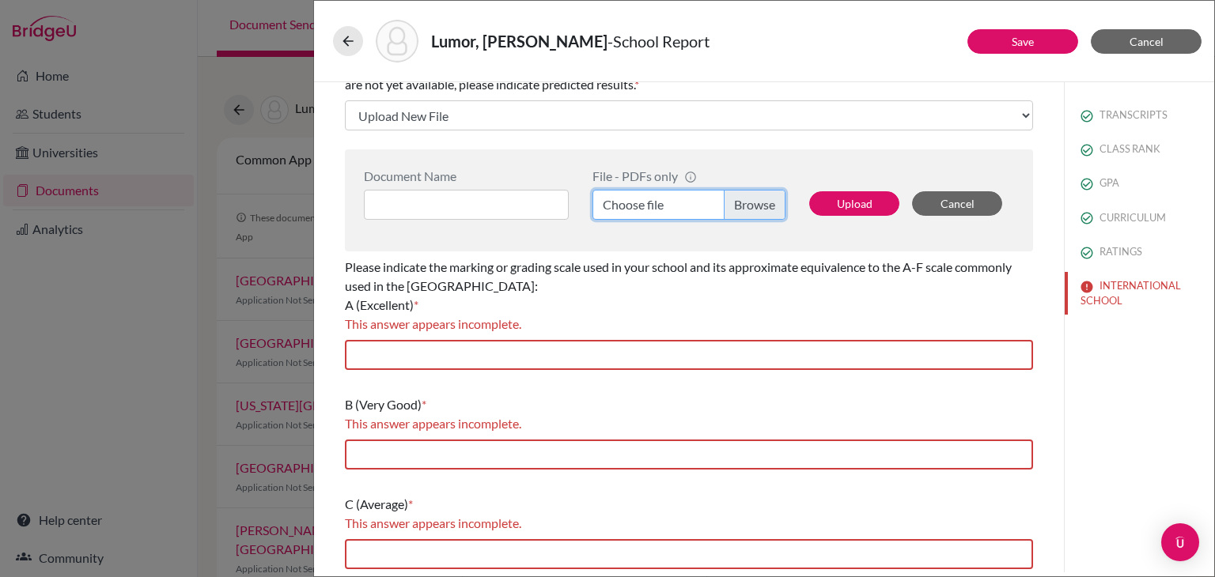
scroll to position [372, 0]
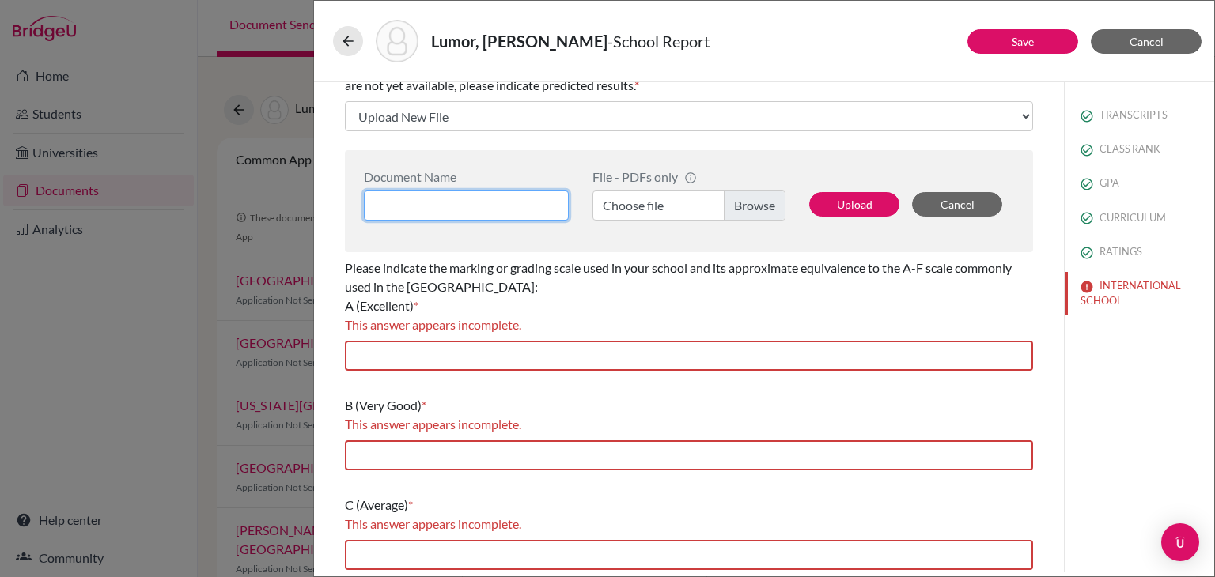
click at [522, 195] on input at bounding box center [466, 206] width 205 height 30
type input "A-LEVELS RESULTS"
click at [758, 217] on label "Choose file" at bounding box center [688, 206] width 193 height 30
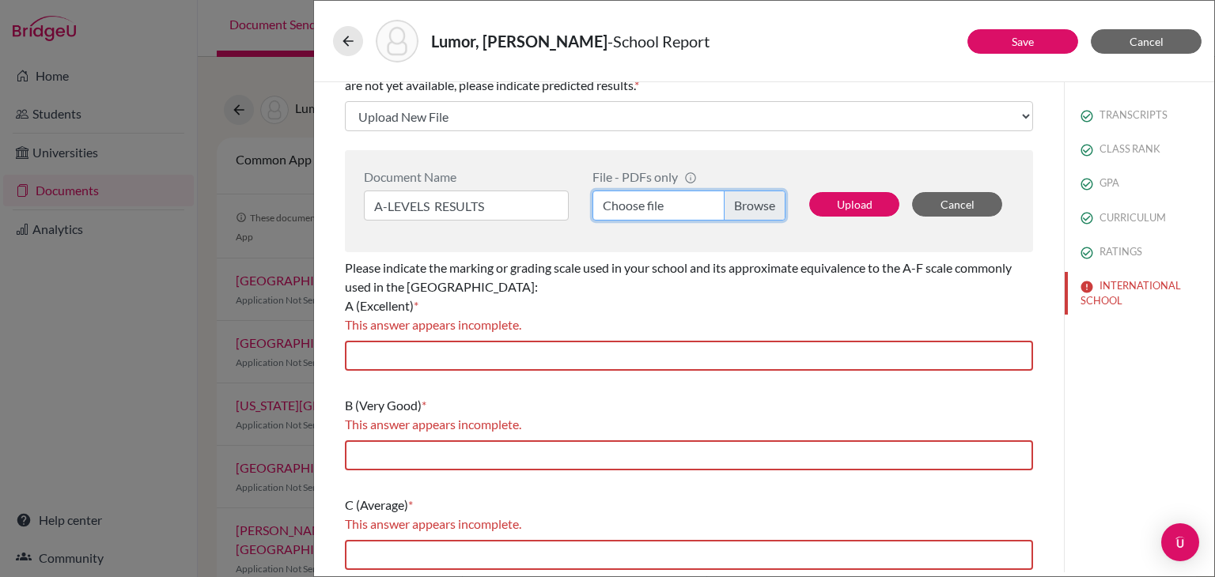
click at [758, 217] on input "Choose file" at bounding box center [688, 206] width 193 height 30
click at [851, 206] on button "Upload" at bounding box center [854, 204] width 90 height 25
click at [827, 196] on button "Upload" at bounding box center [854, 204] width 90 height 25
select select "661350"
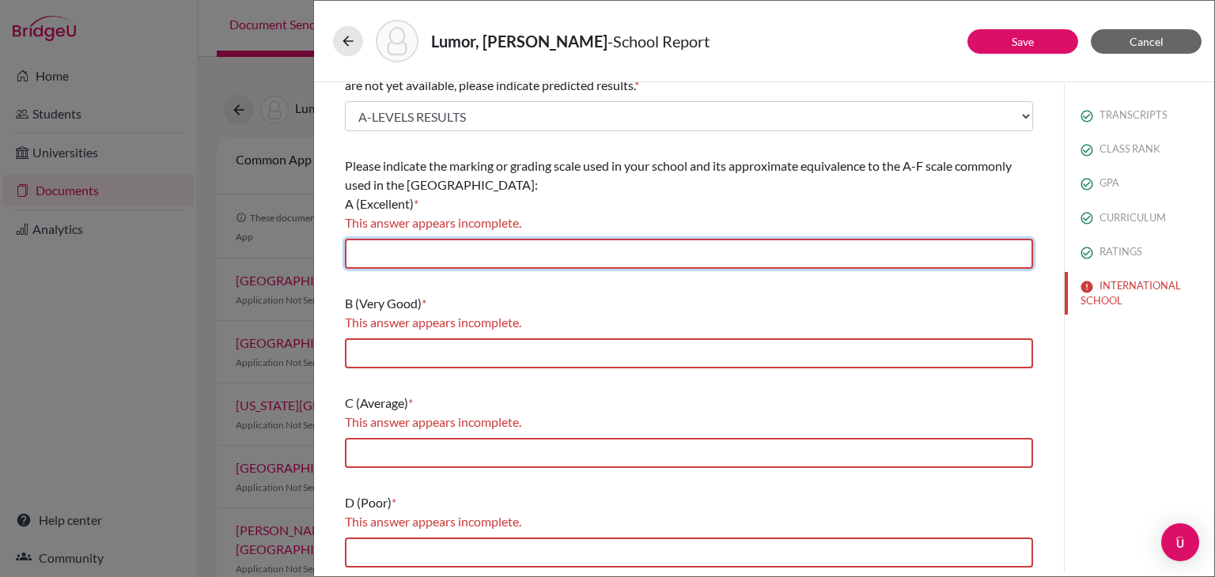
click at [705, 252] on input "text" at bounding box center [689, 254] width 688 height 30
type input "A"
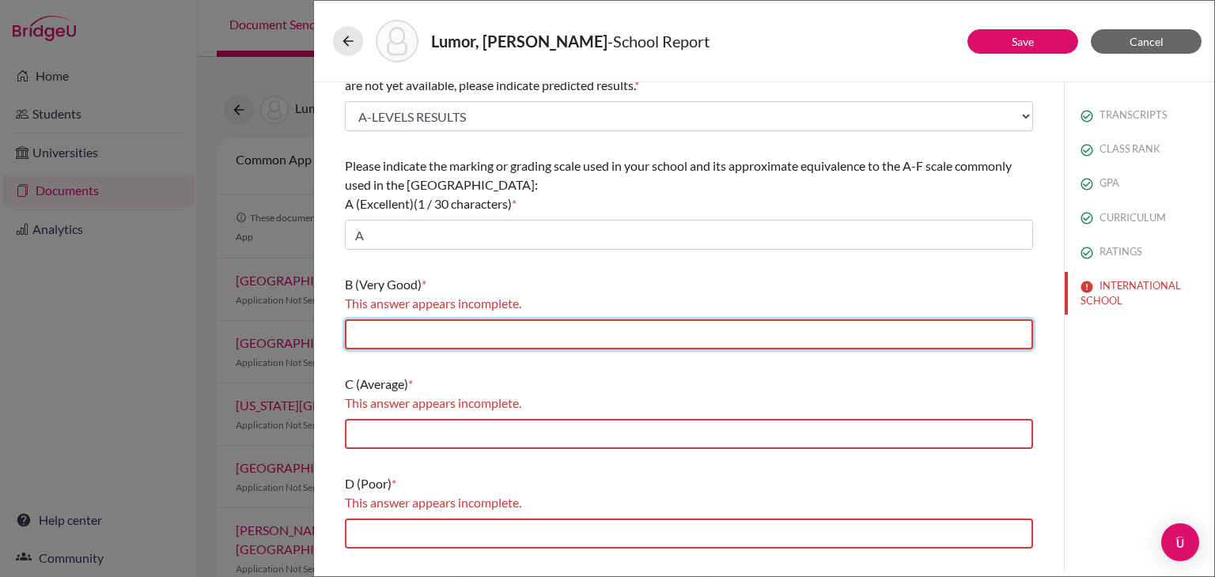
click at [470, 335] on input "text" at bounding box center [689, 334] width 688 height 30
type input "B"
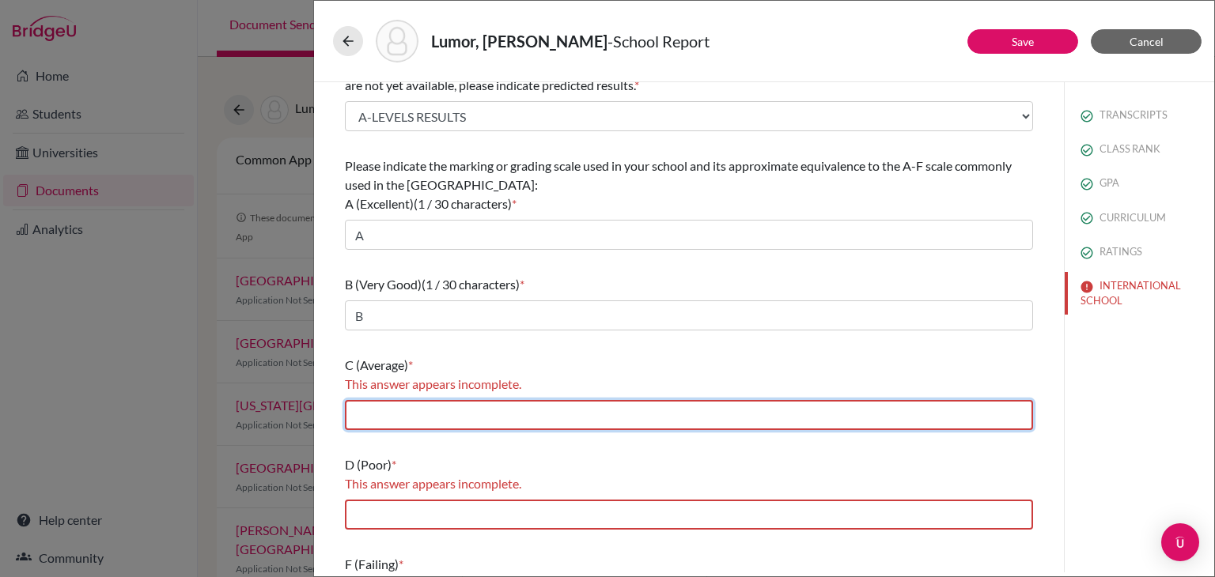
click at [446, 413] on input "text" at bounding box center [689, 415] width 688 height 30
type input "C"
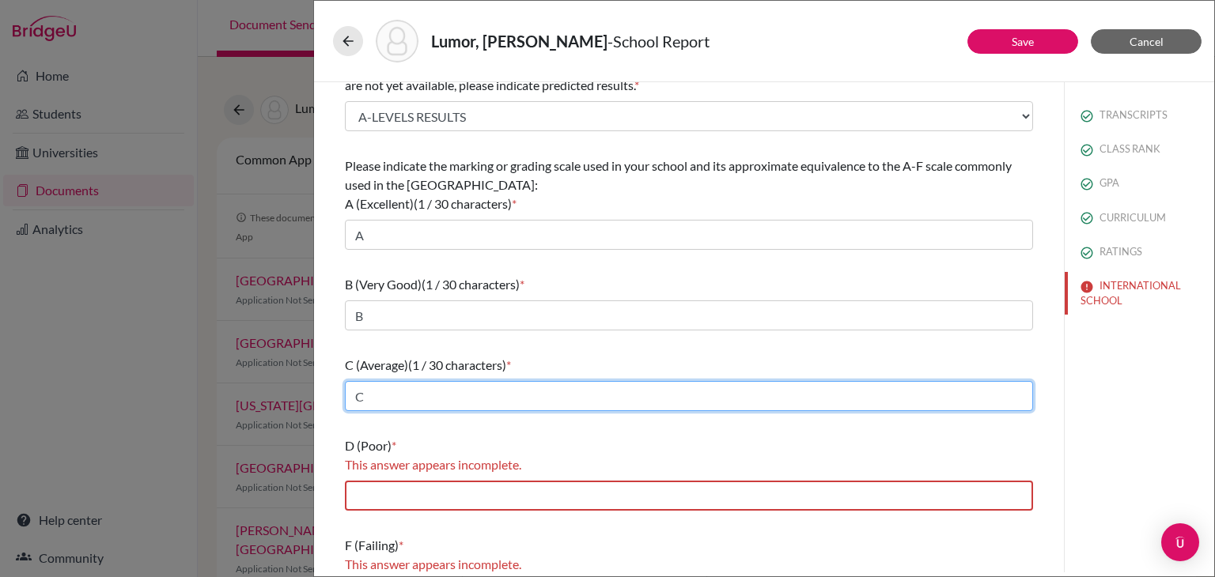
scroll to position [416, 0]
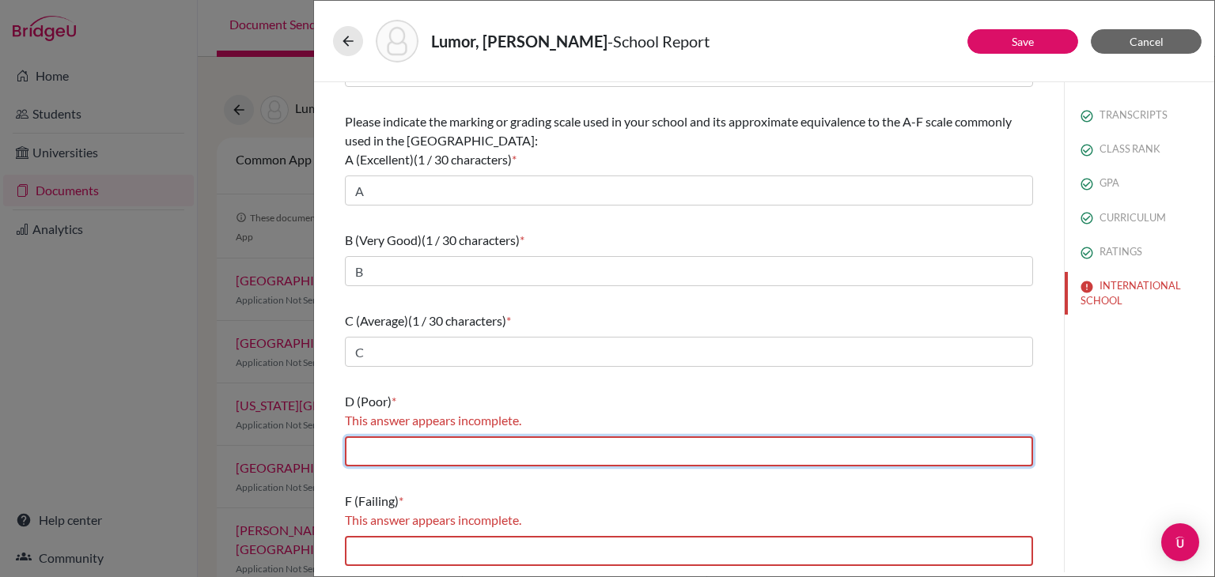
click at [436, 450] on input "text" at bounding box center [689, 452] width 688 height 30
type input "D"
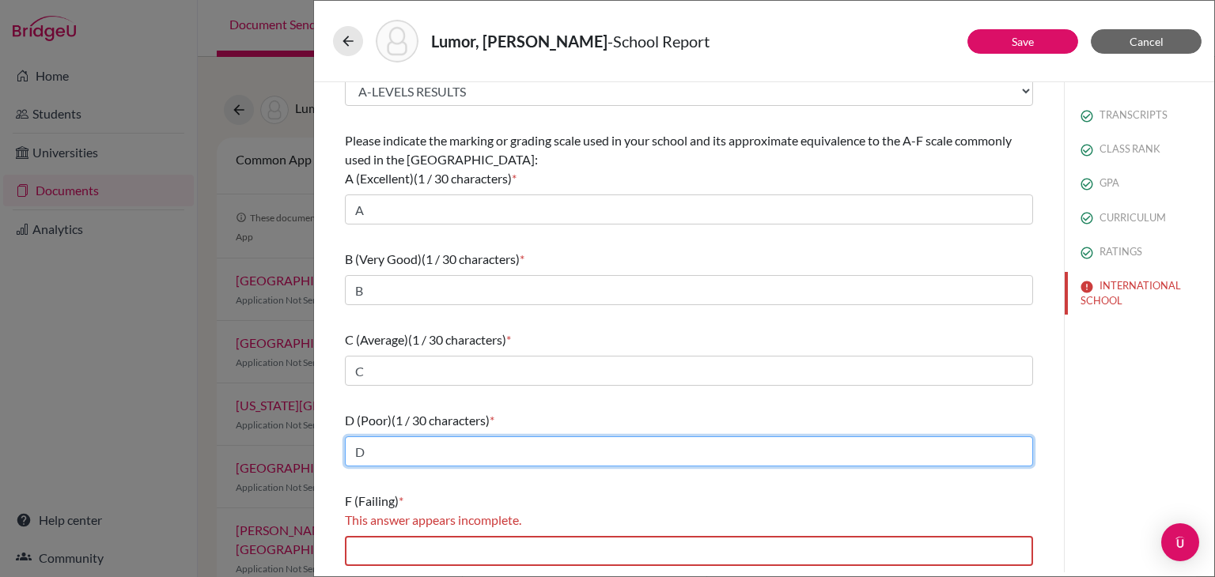
scroll to position [397, 0]
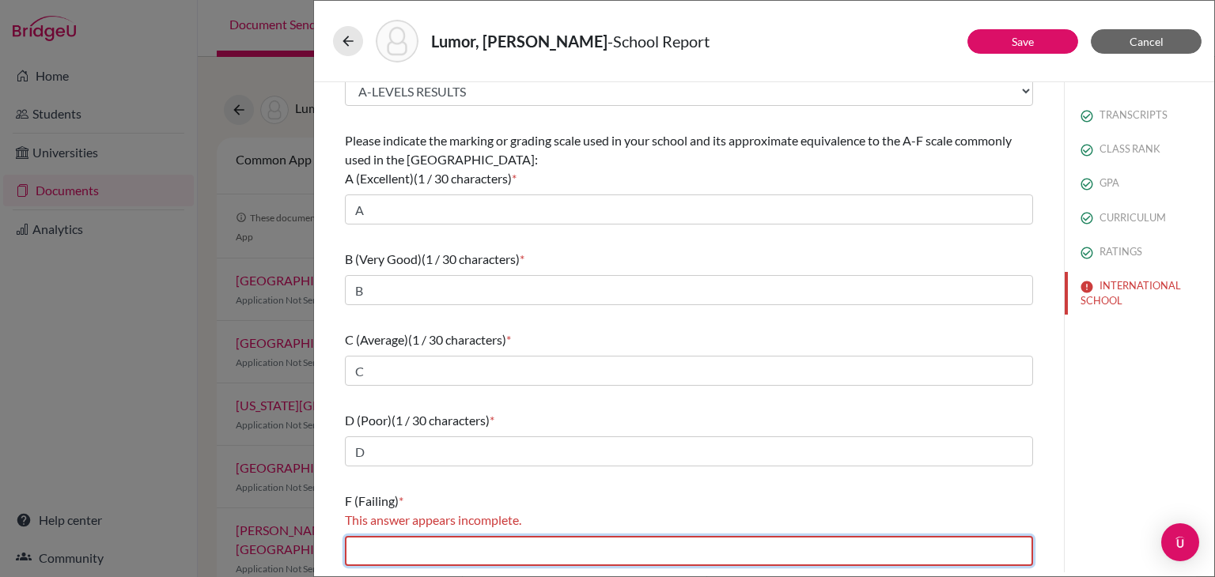
click at [443, 560] on input "text" at bounding box center [689, 551] width 688 height 30
type input "F"
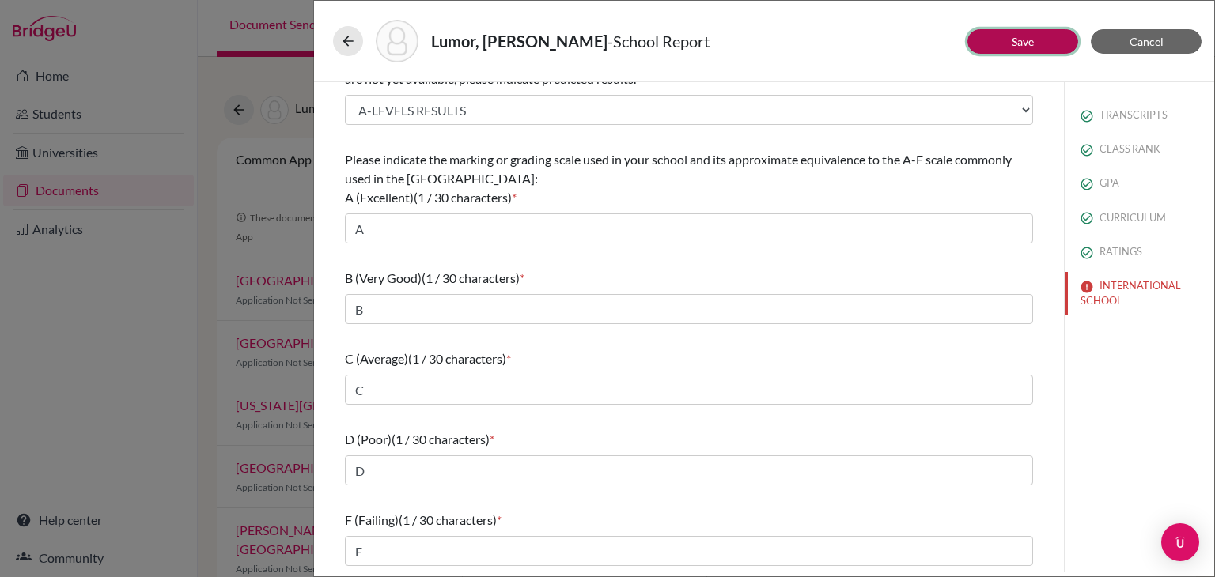
click at [1003, 36] on button "Save" at bounding box center [1022, 41] width 111 height 25
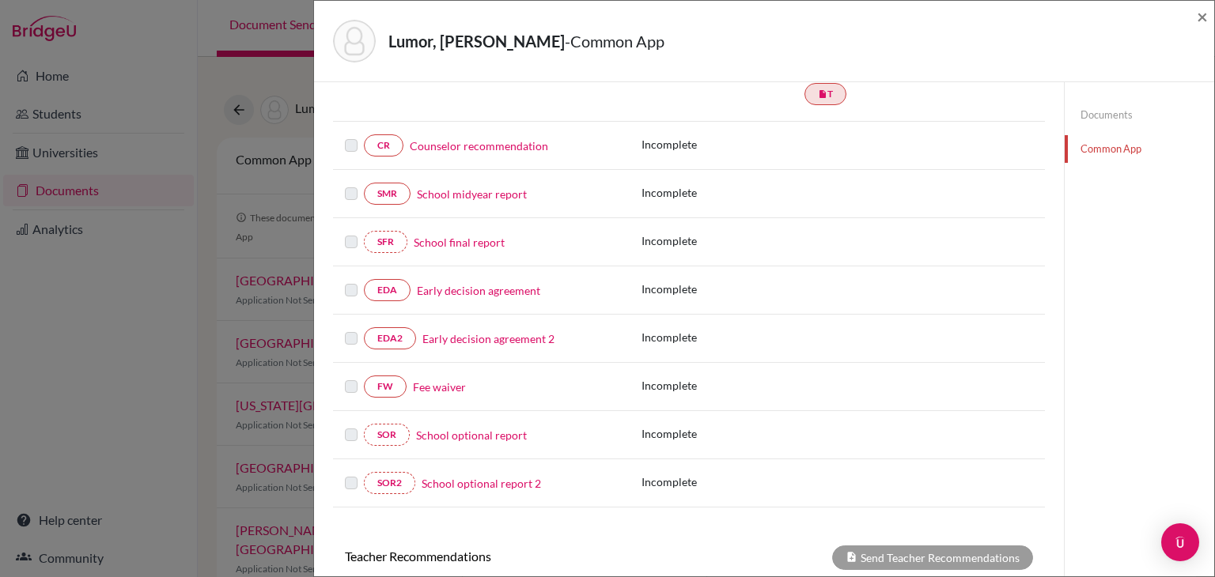
scroll to position [282, 0]
click at [470, 238] on link "School final report" at bounding box center [459, 242] width 91 height 17
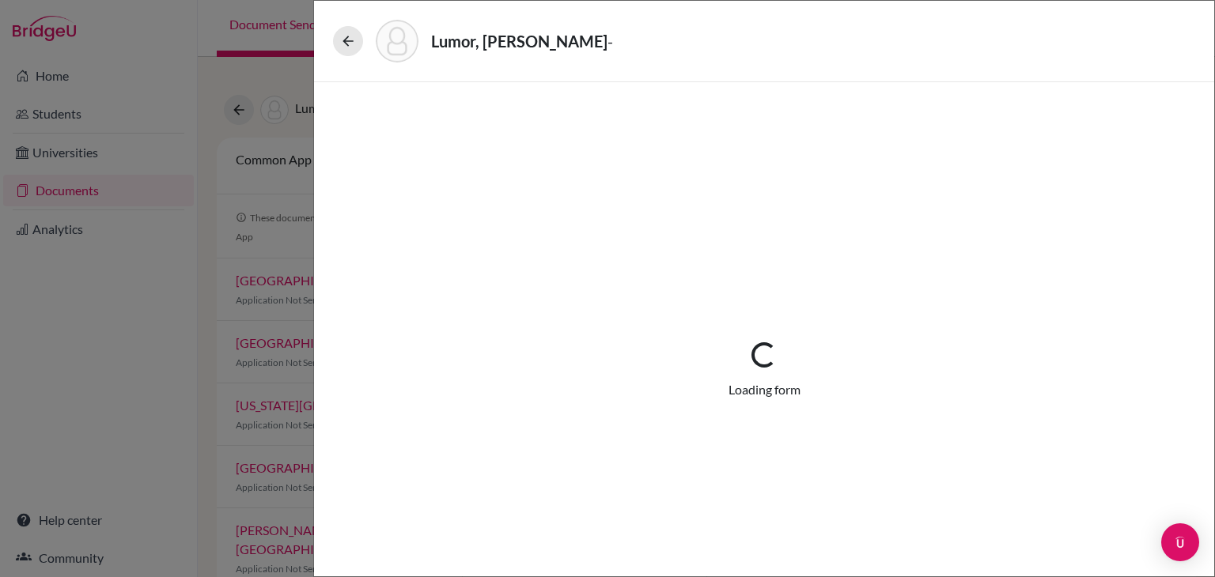
select select "5"
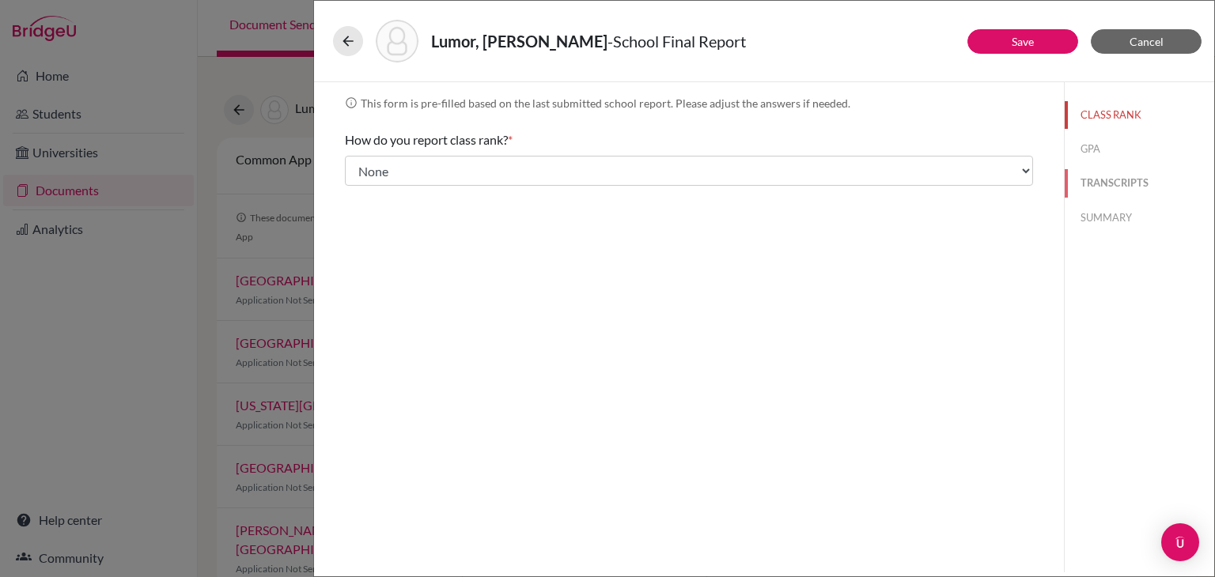
click at [1117, 186] on button "TRANSCRIPTS" at bounding box center [1138, 183] width 149 height 28
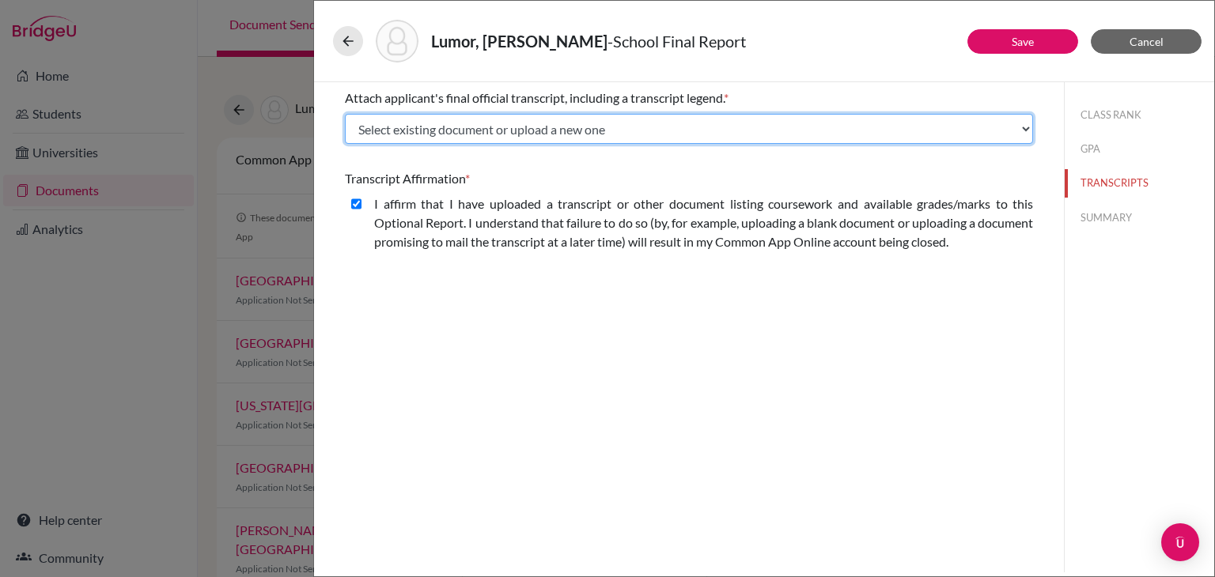
click at [775, 128] on select "Select existing document or upload a new one TRANSCRIPT IGCSE MID-YEAR TRANSCRI…" at bounding box center [689, 129] width 688 height 30
select select "Upload New File"
click at [345, 114] on select "Select existing document or upload a new one TRANSCRIPT IGCSE MID-YEAR TRANSCRI…" at bounding box center [689, 129] width 688 height 30
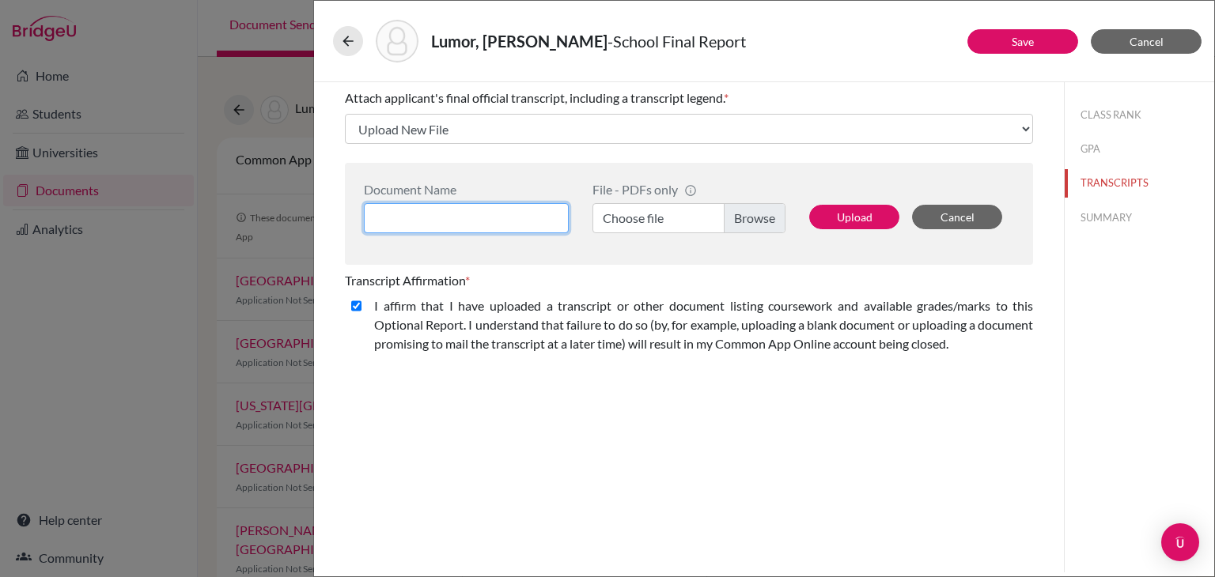
click at [522, 225] on input at bounding box center [466, 218] width 205 height 30
type input "FINAL TRANSCRIPTS"
click at [758, 225] on label "Choose file" at bounding box center [688, 218] width 193 height 30
click at [758, 225] on input "Choose file" at bounding box center [688, 218] width 193 height 30
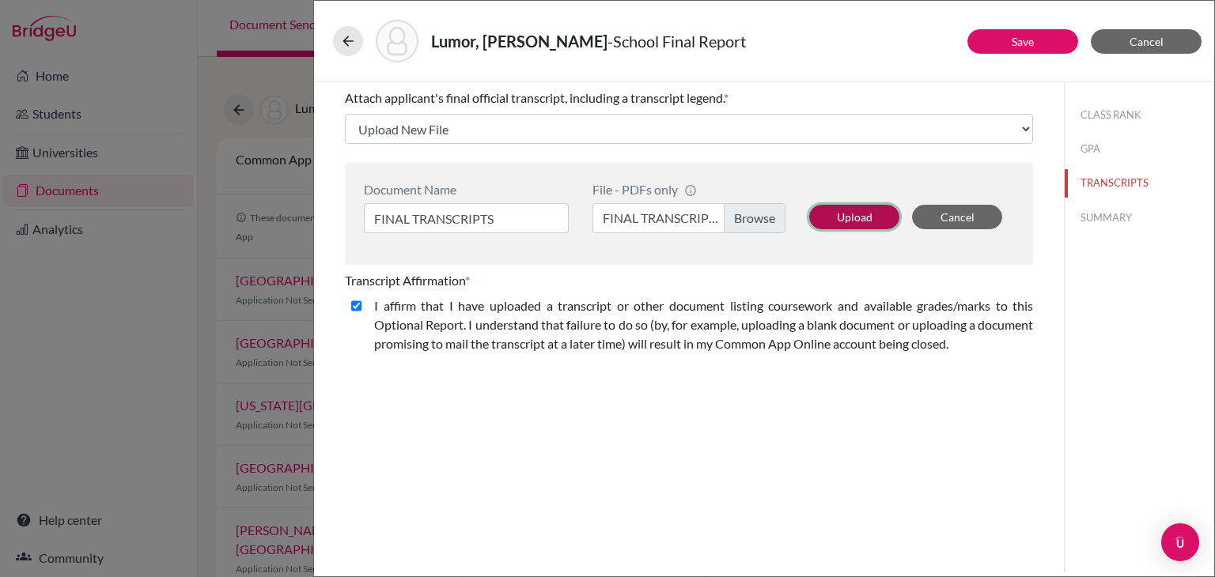
click at [839, 224] on button "Upload" at bounding box center [854, 217] width 90 height 25
select select "661353"
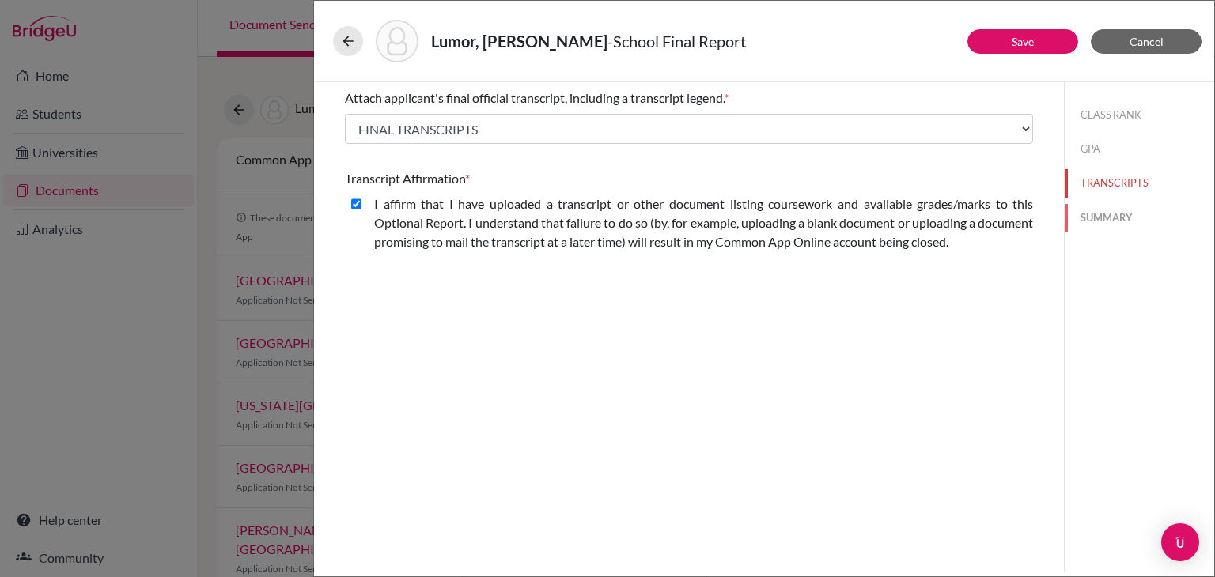
click at [1098, 225] on button "SUMMARY" at bounding box center [1138, 218] width 149 height 28
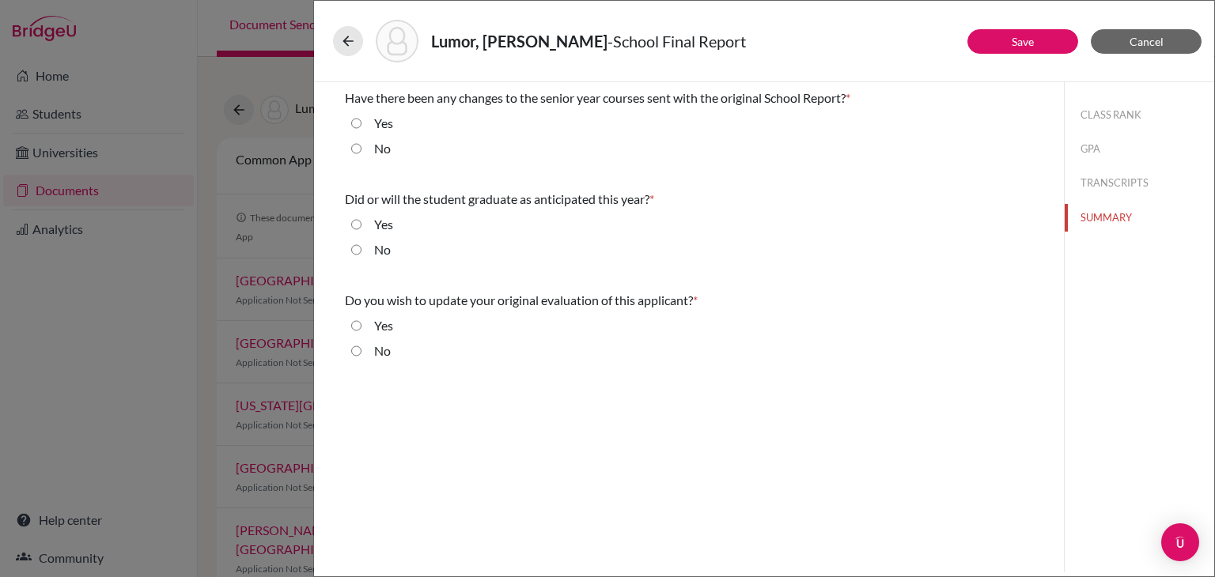
click at [367, 149] on div "No" at bounding box center [375, 151] width 29 height 25
click at [355, 153] on input "No" at bounding box center [356, 148] width 10 height 19
radio input "true"
click at [357, 227] on input "Yes" at bounding box center [356, 224] width 10 height 19
radio input "true"
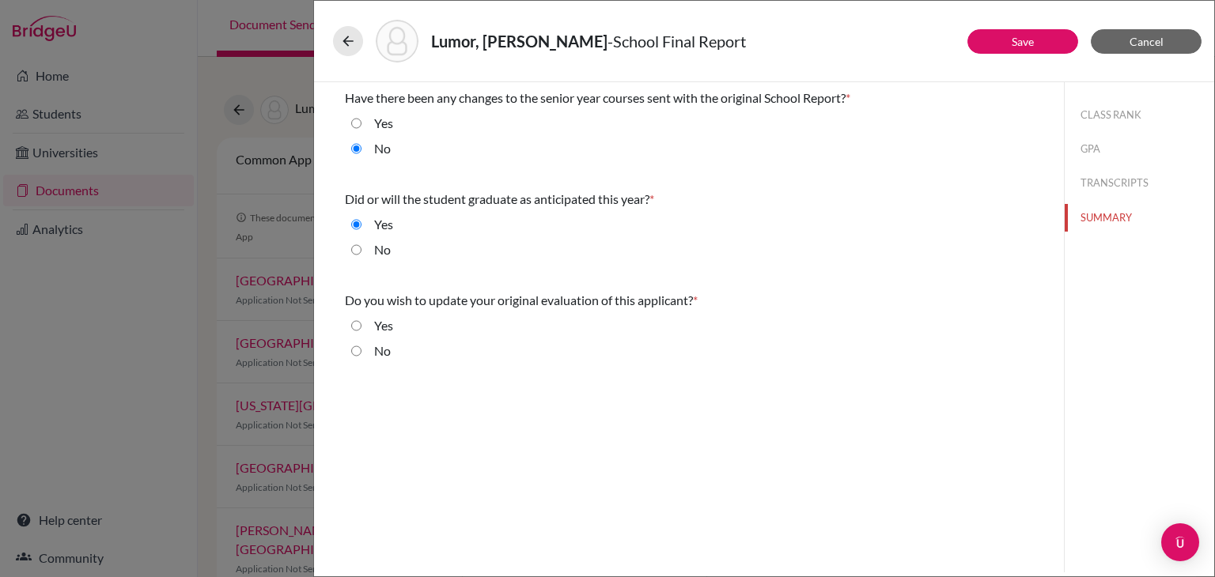
click at [358, 353] on input "No" at bounding box center [356, 351] width 10 height 19
radio input "true"
click at [997, 32] on button "Save" at bounding box center [1022, 41] width 111 height 25
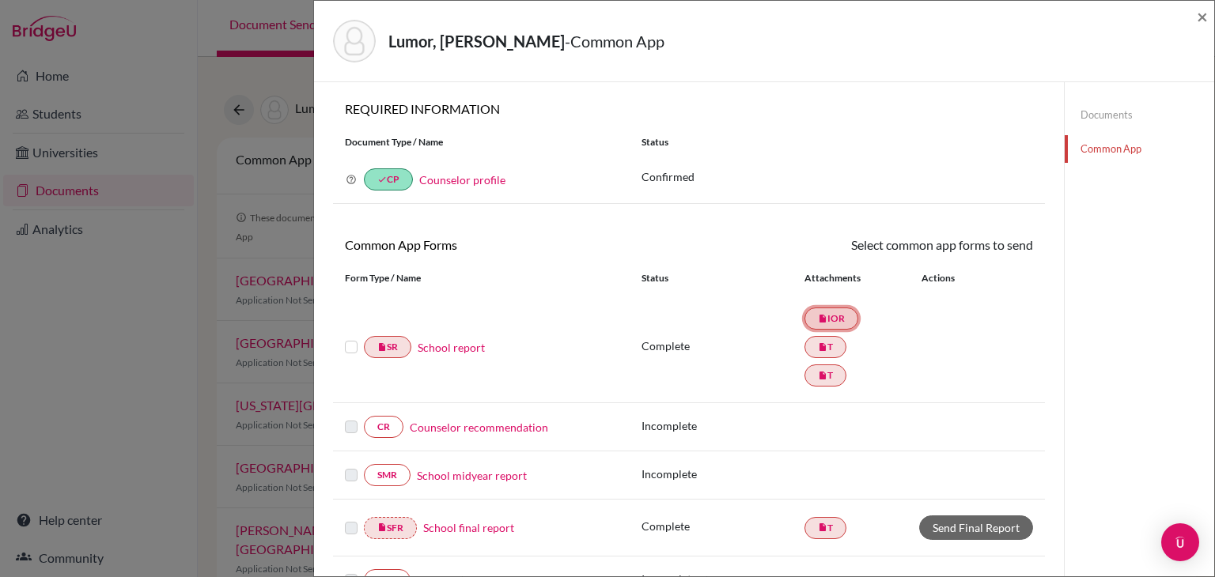
click at [832, 312] on link "insert_drive_file IOR" at bounding box center [831, 319] width 54 height 22
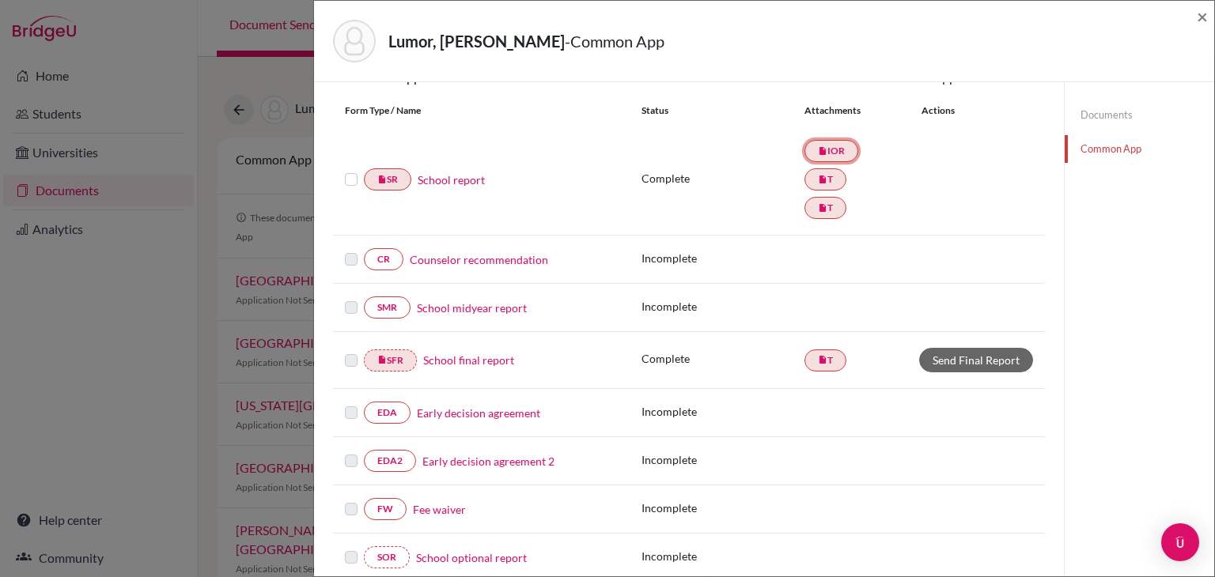
scroll to position [174, 0]
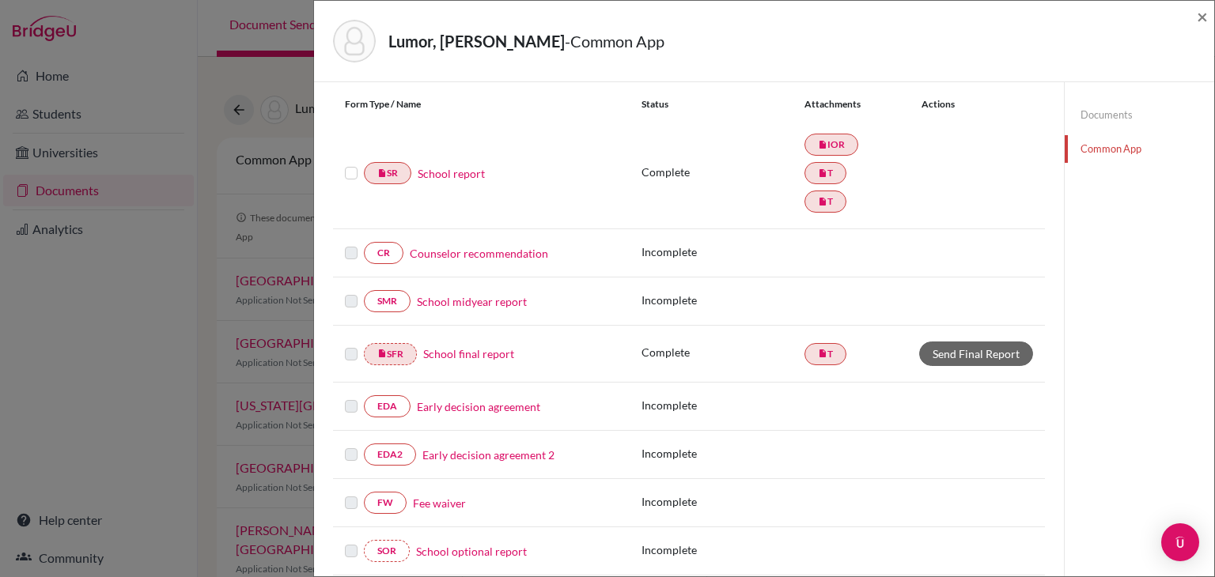
click at [458, 248] on link "Counselor recommendation" at bounding box center [479, 253] width 138 height 17
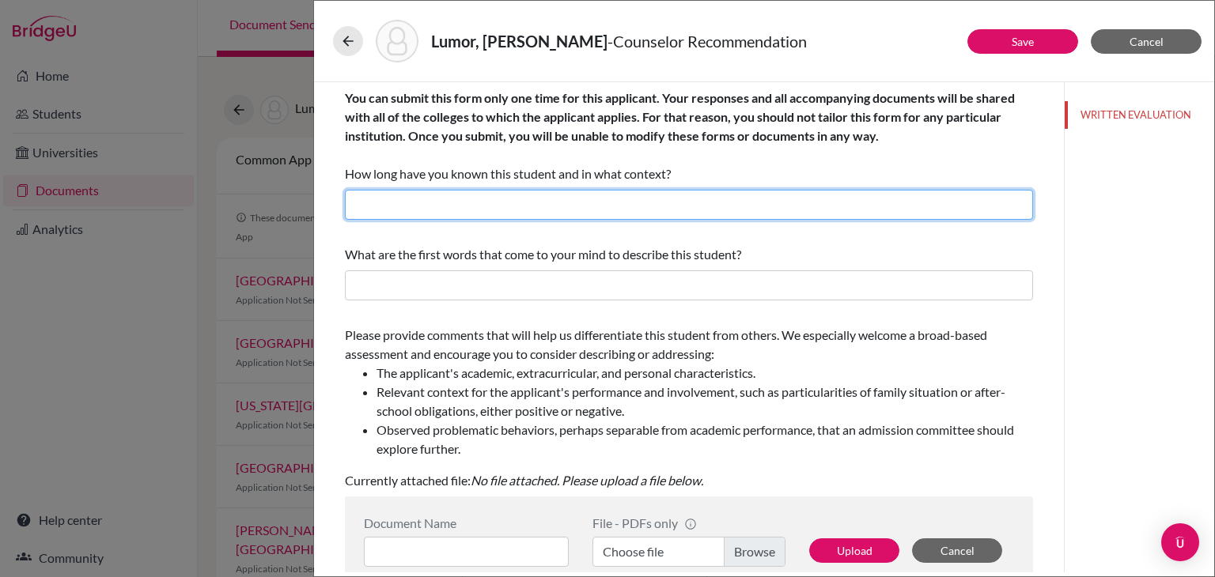
click at [462, 217] on input "text" at bounding box center [689, 205] width 688 height 30
type input "2 years in my capacity as school counselor"
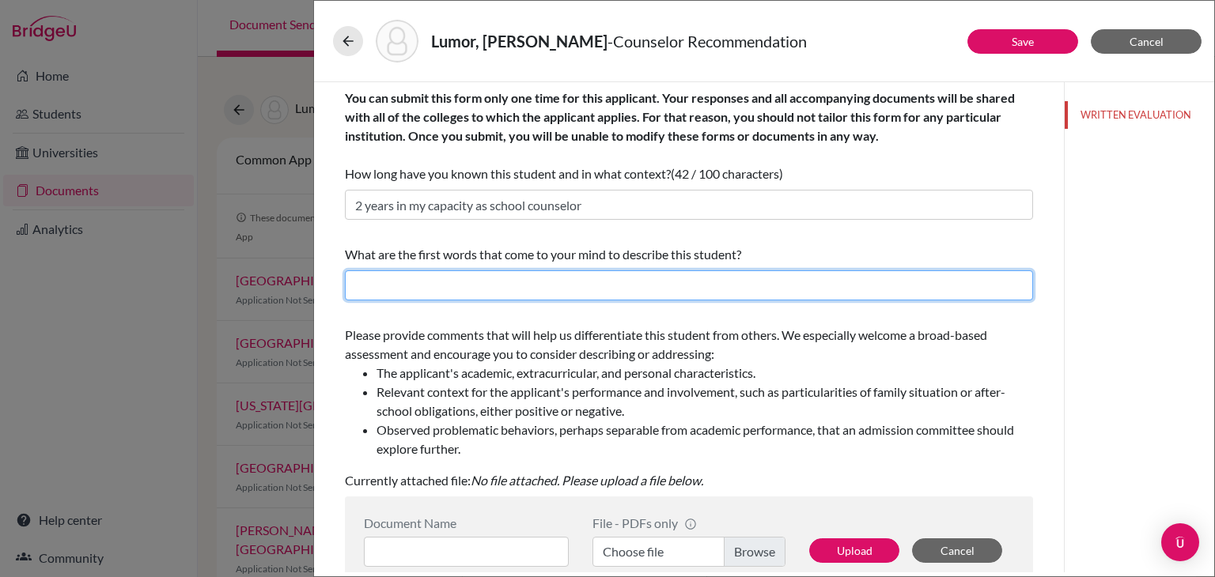
click at [471, 276] on input "text" at bounding box center [689, 285] width 688 height 30
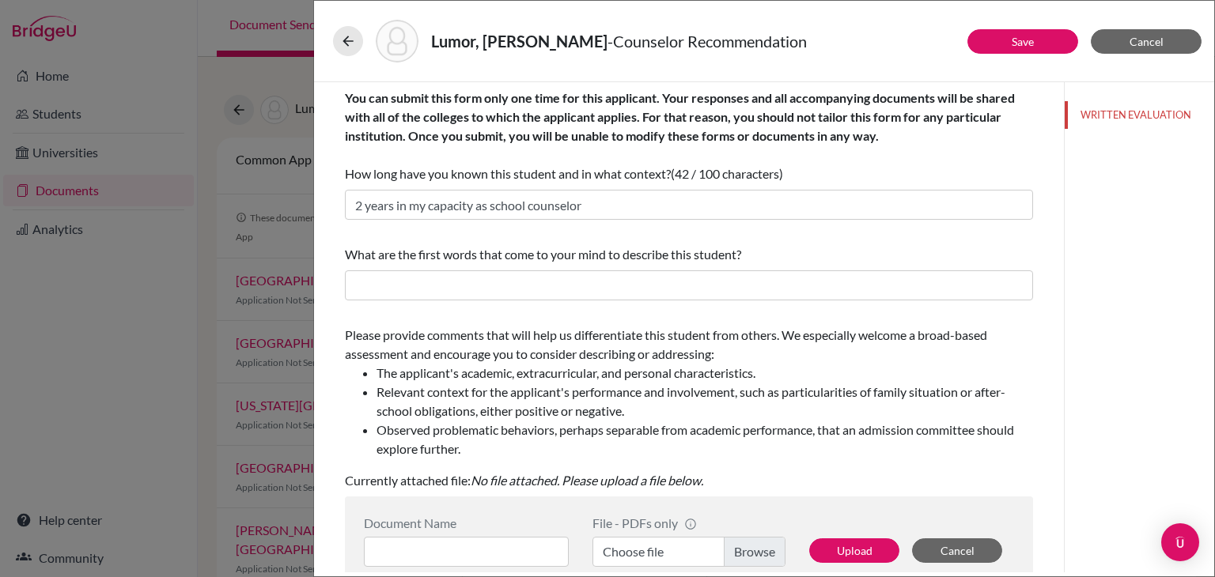
click at [447, 221] on div "You can submit this form only one time for this applicant. Your responses and a…" at bounding box center [689, 154] width 688 height 144
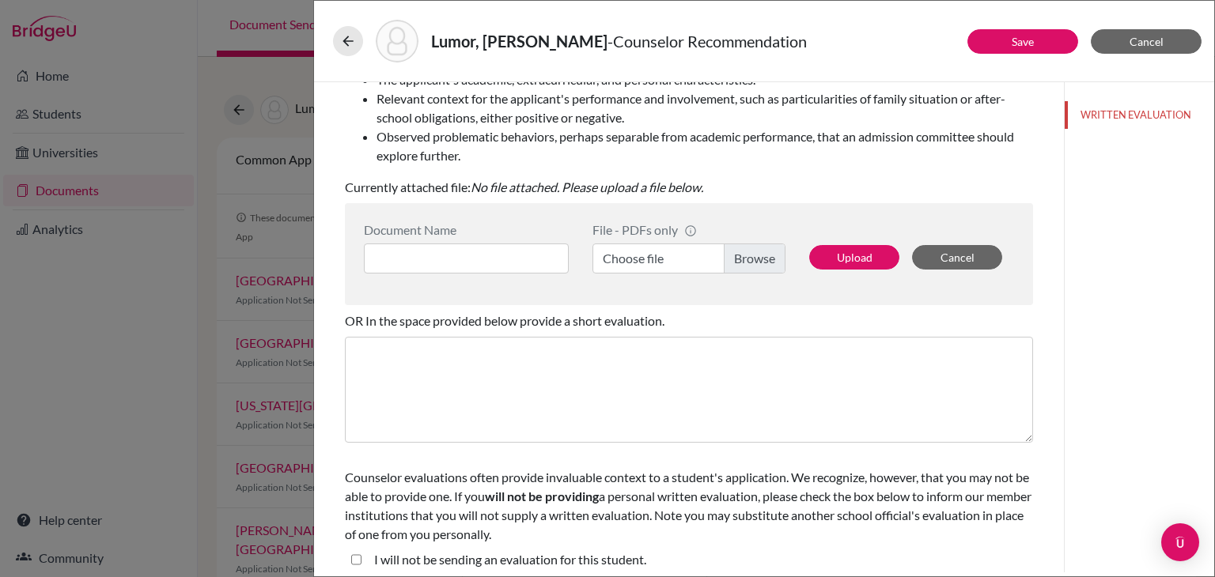
scroll to position [303, 0]
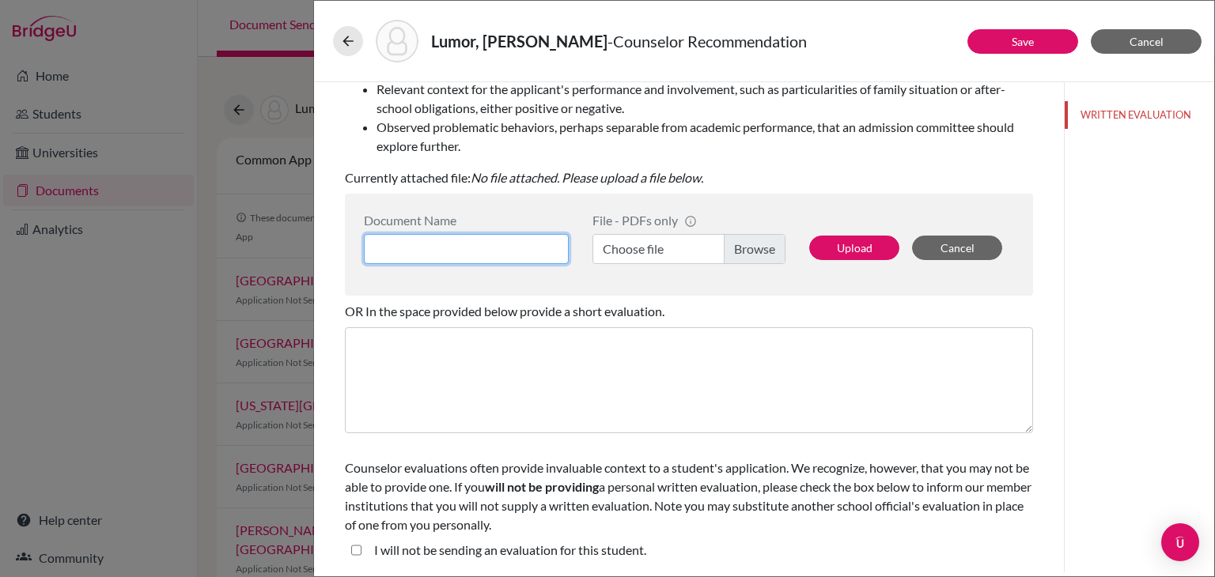
click at [500, 246] on input at bounding box center [466, 249] width 205 height 30
